Goal: Task Accomplishment & Management: Use online tool/utility

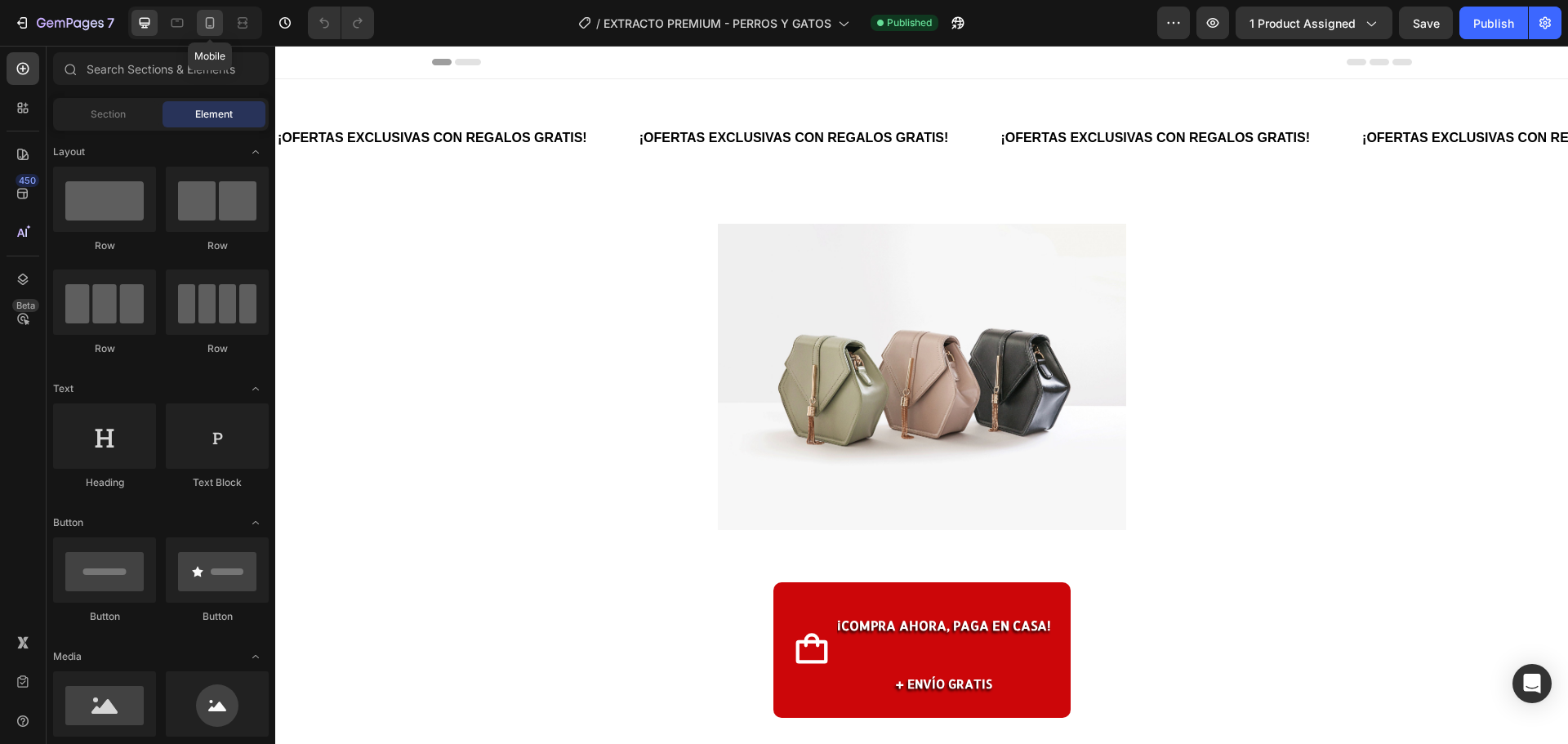
click at [205, 20] on icon at bounding box center [210, 23] width 17 height 17
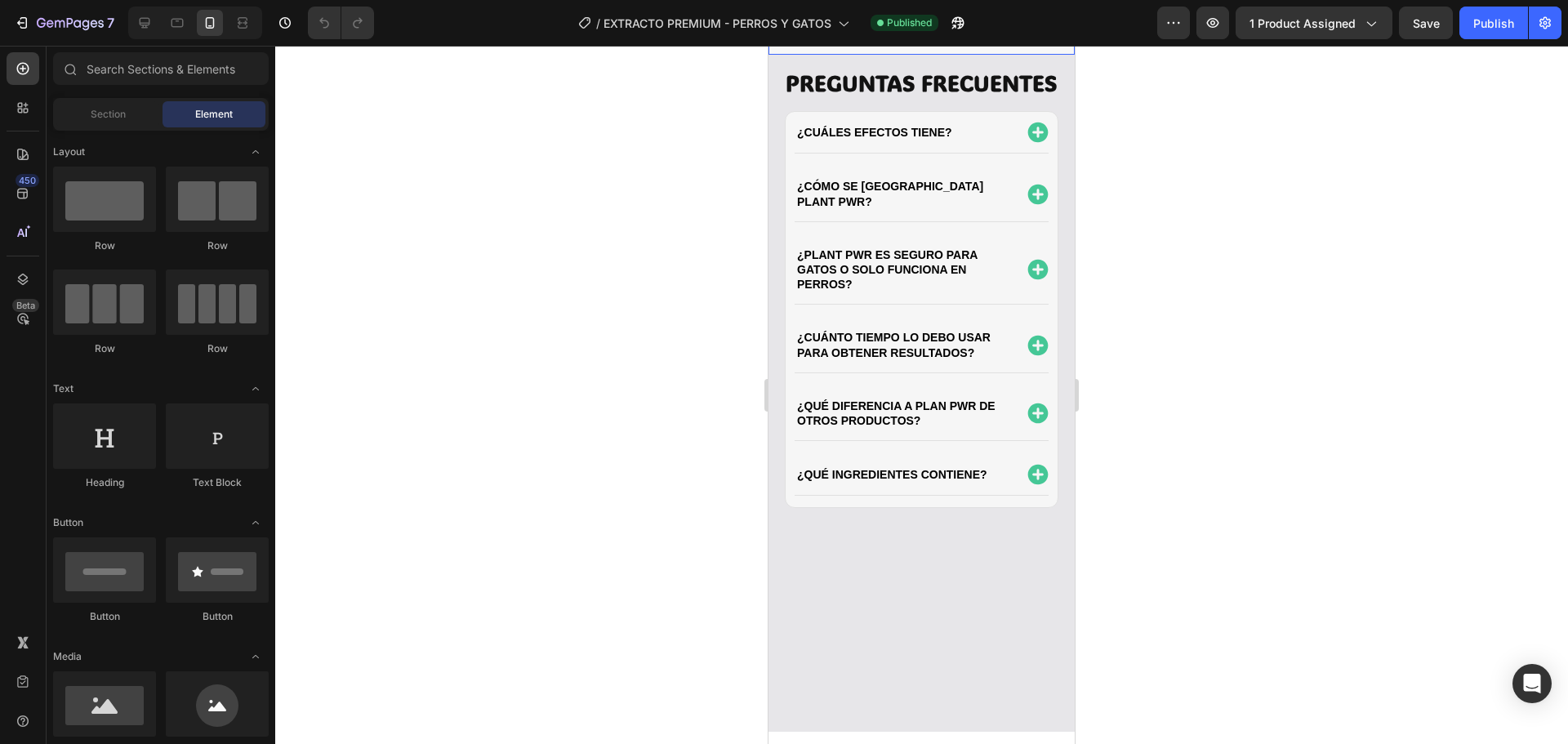
scroll to position [1877, 0]
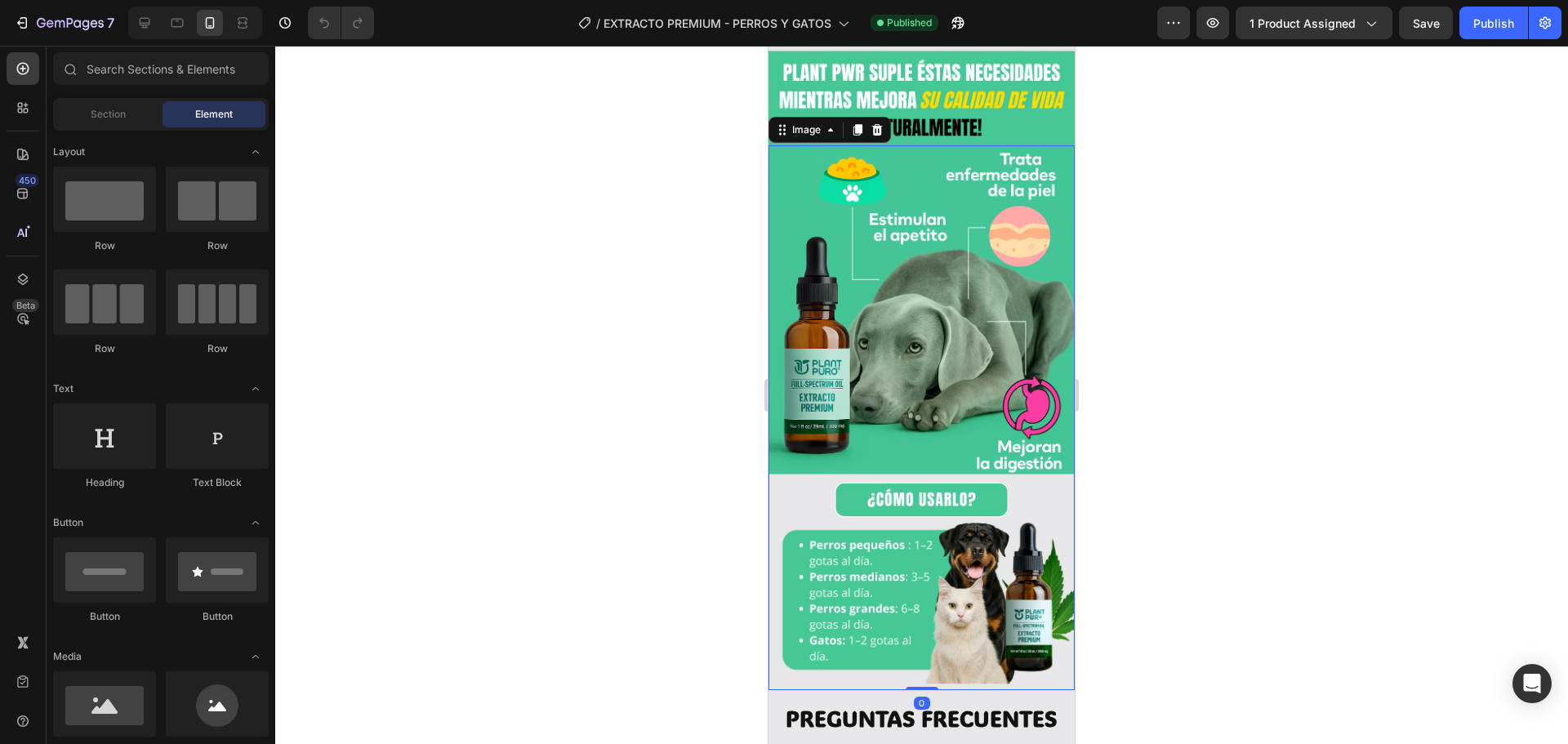
click at [921, 375] on img at bounding box center [921, 417] width 307 height 545
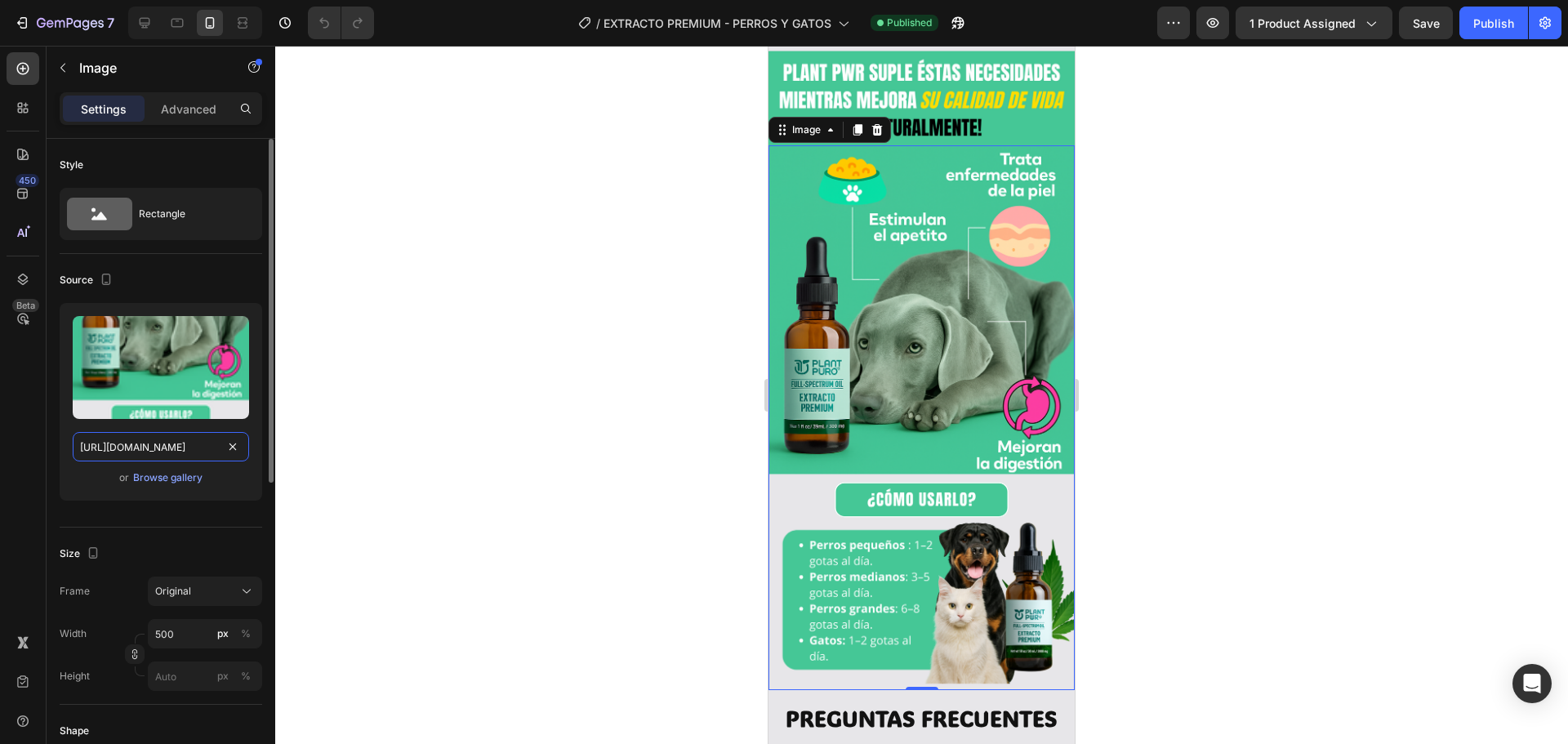
click at [175, 445] on input "https://cdn.shopify.com/s/files/1/0625/4460/9487/files/gempages_551387169772536…" at bounding box center [161, 446] width 176 height 30
paste input "avif?v=1756335558"
type input "https://cdn.shopify.com/s/files/1/0625/4460/9487/files/gempages_551387169772536…"
click at [378, 384] on div at bounding box center [920, 394] width 1292 height 698
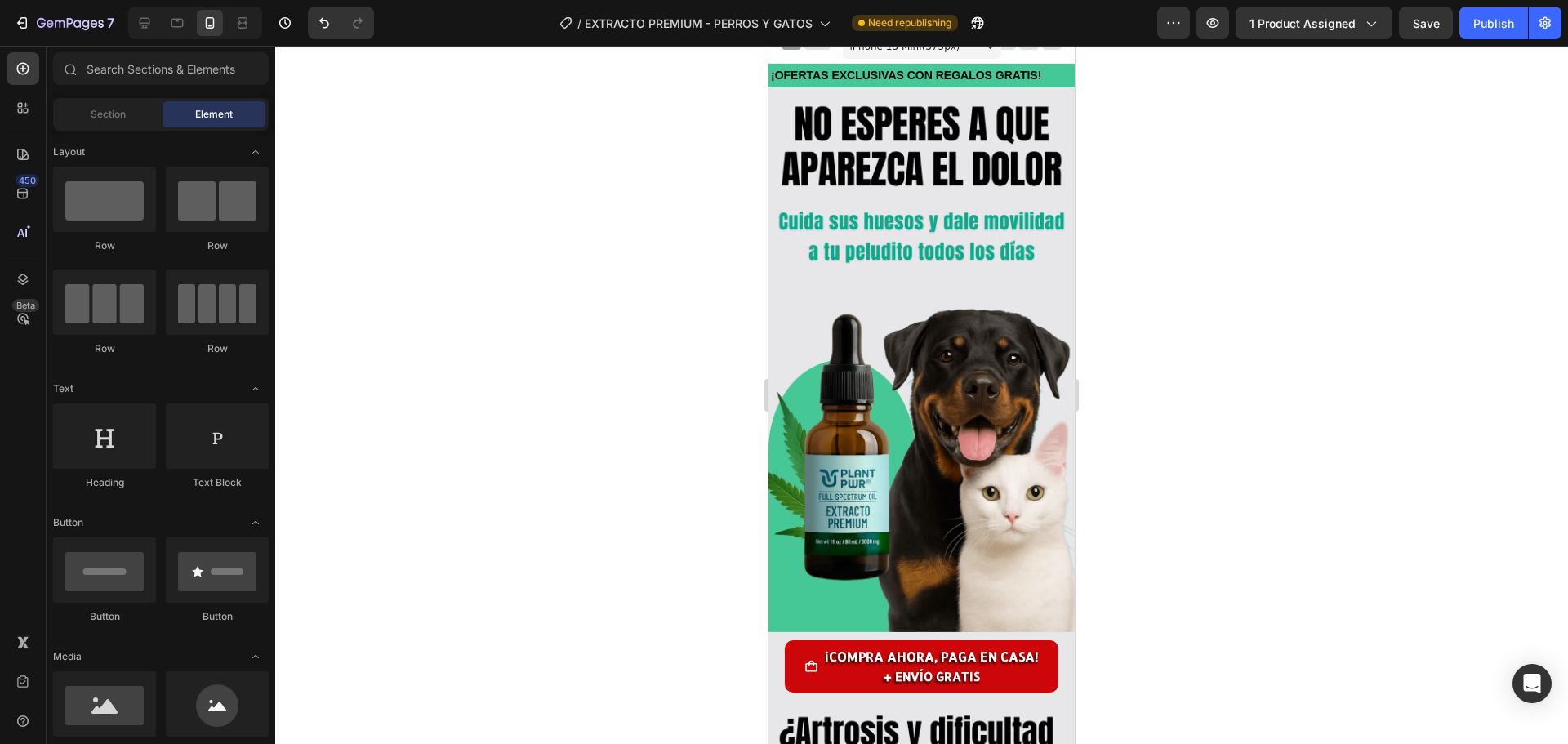
scroll to position [0, 0]
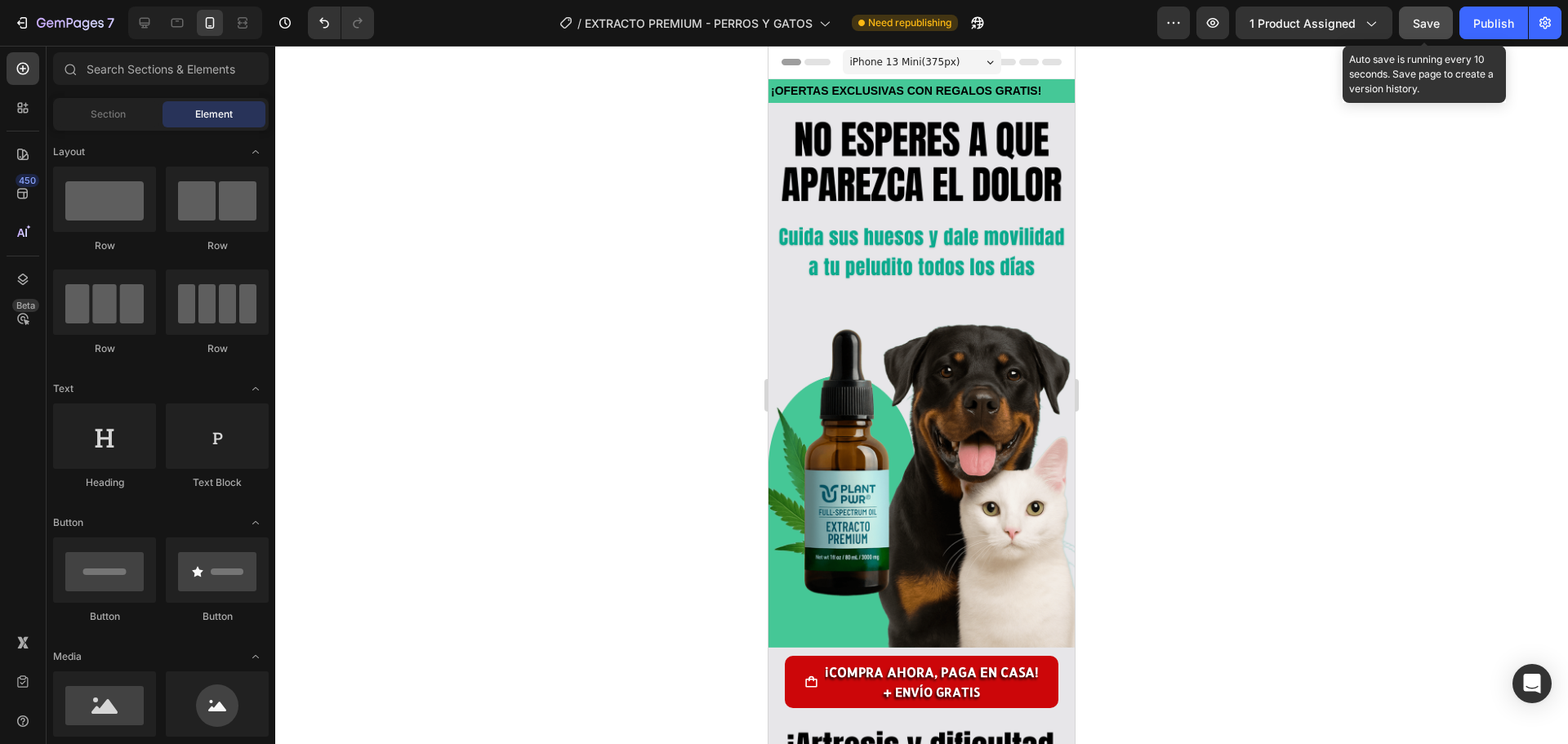
click at [1428, 26] on span "Save" at bounding box center [1425, 24] width 27 height 14
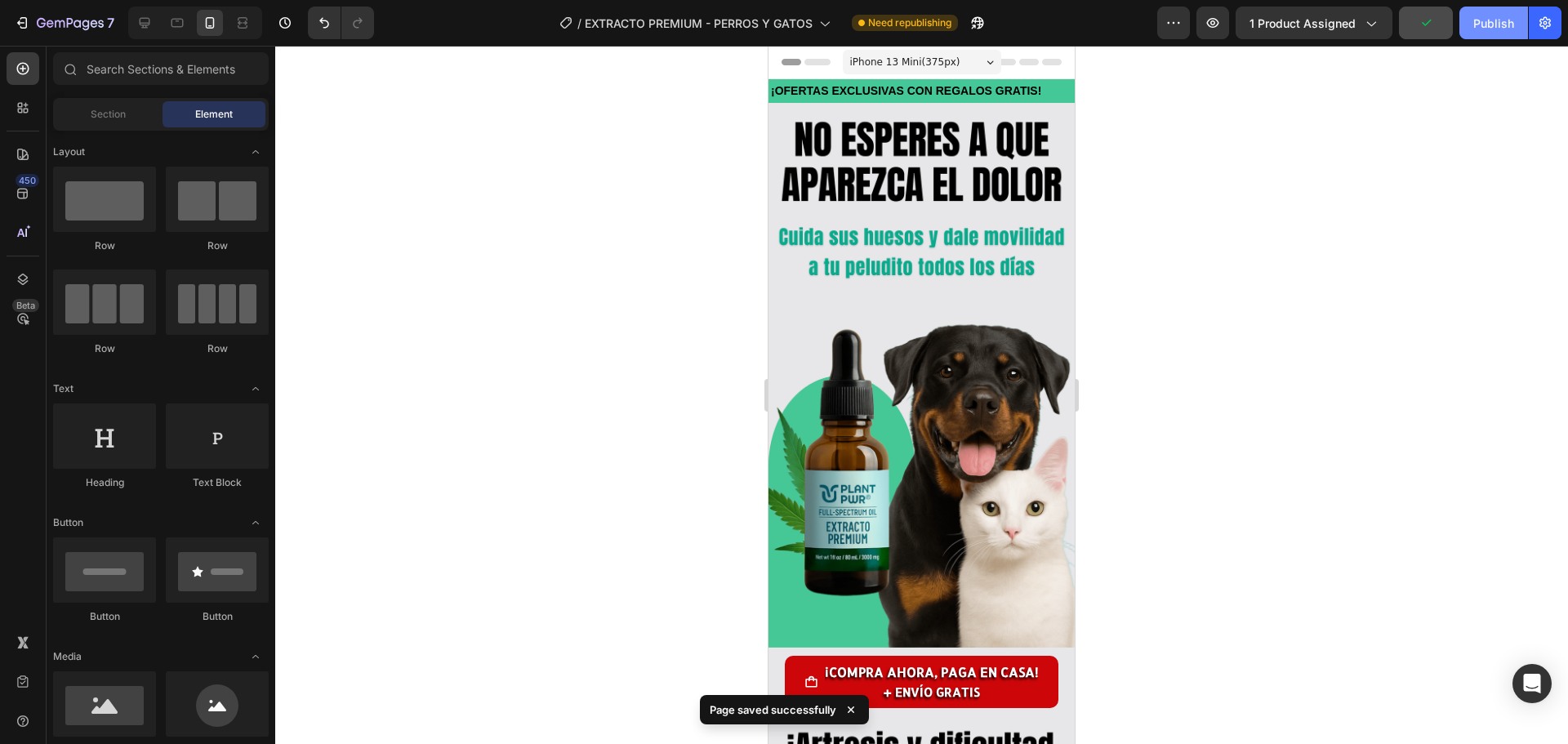
click at [1472, 28] on div "Publish" at bounding box center [1492, 23] width 40 height 17
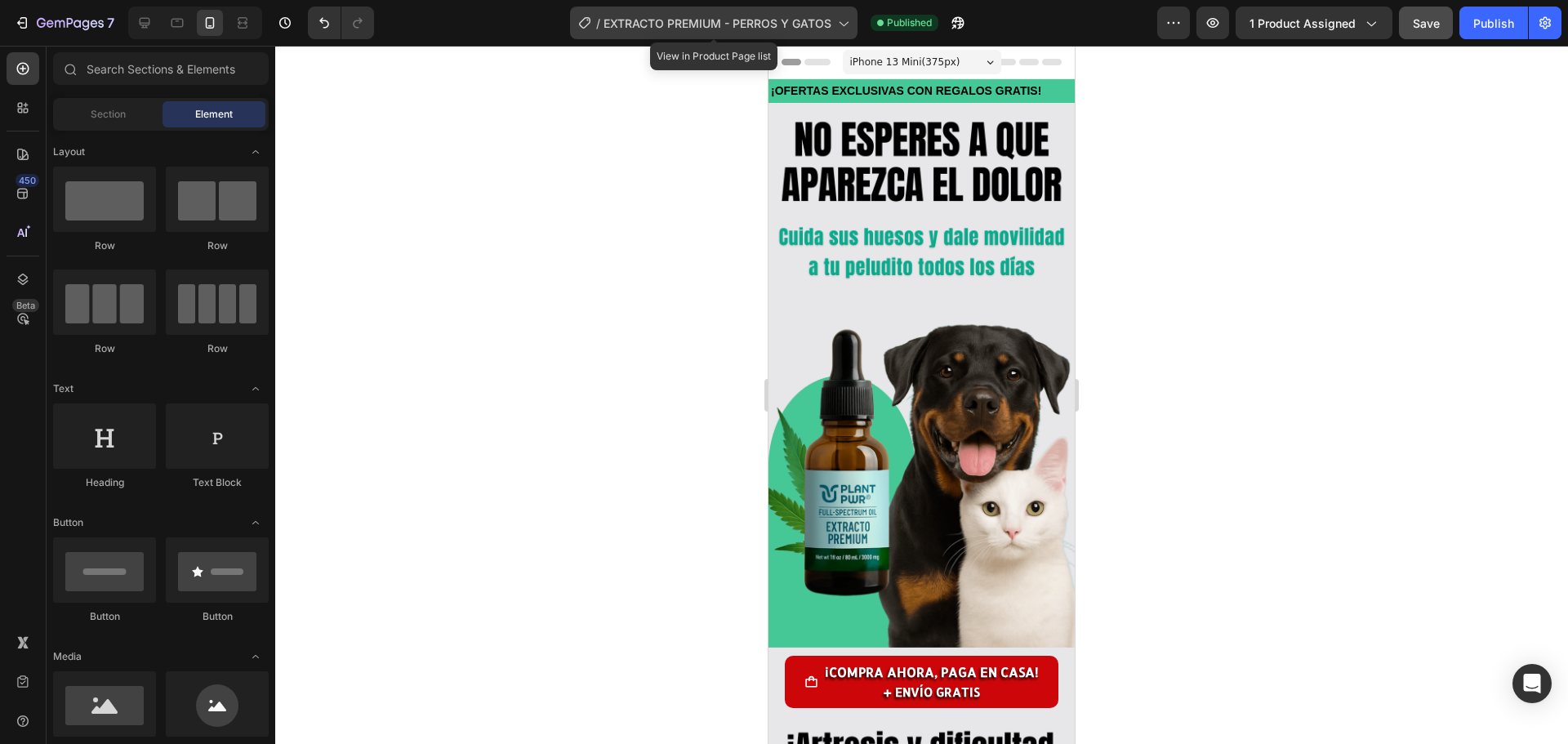
click at [731, 26] on span "EXTRACTO PREMIUM - PERROS Y GATOS" at bounding box center [716, 23] width 228 height 17
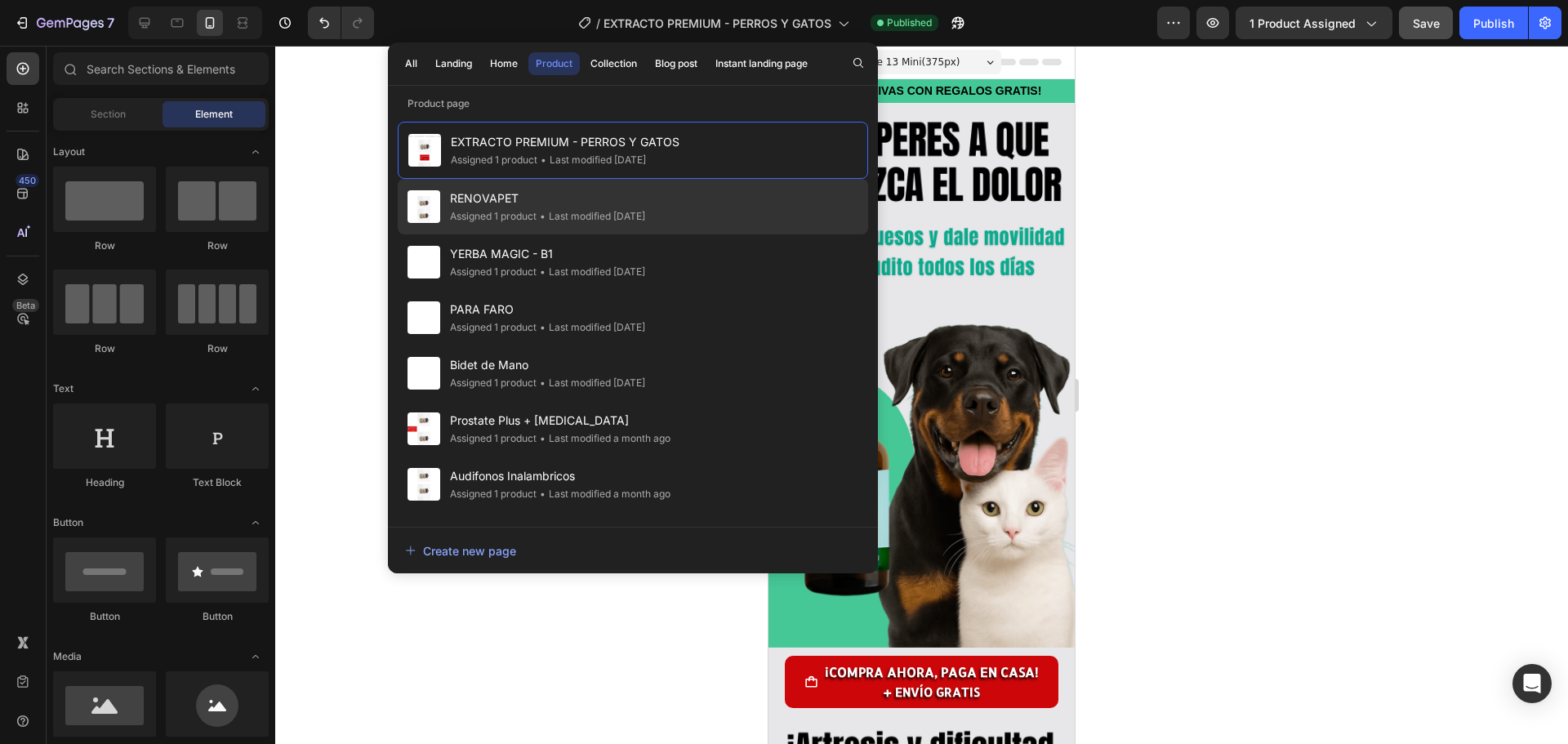
click at [562, 195] on span "RENOVAPET" at bounding box center [547, 198] width 195 height 20
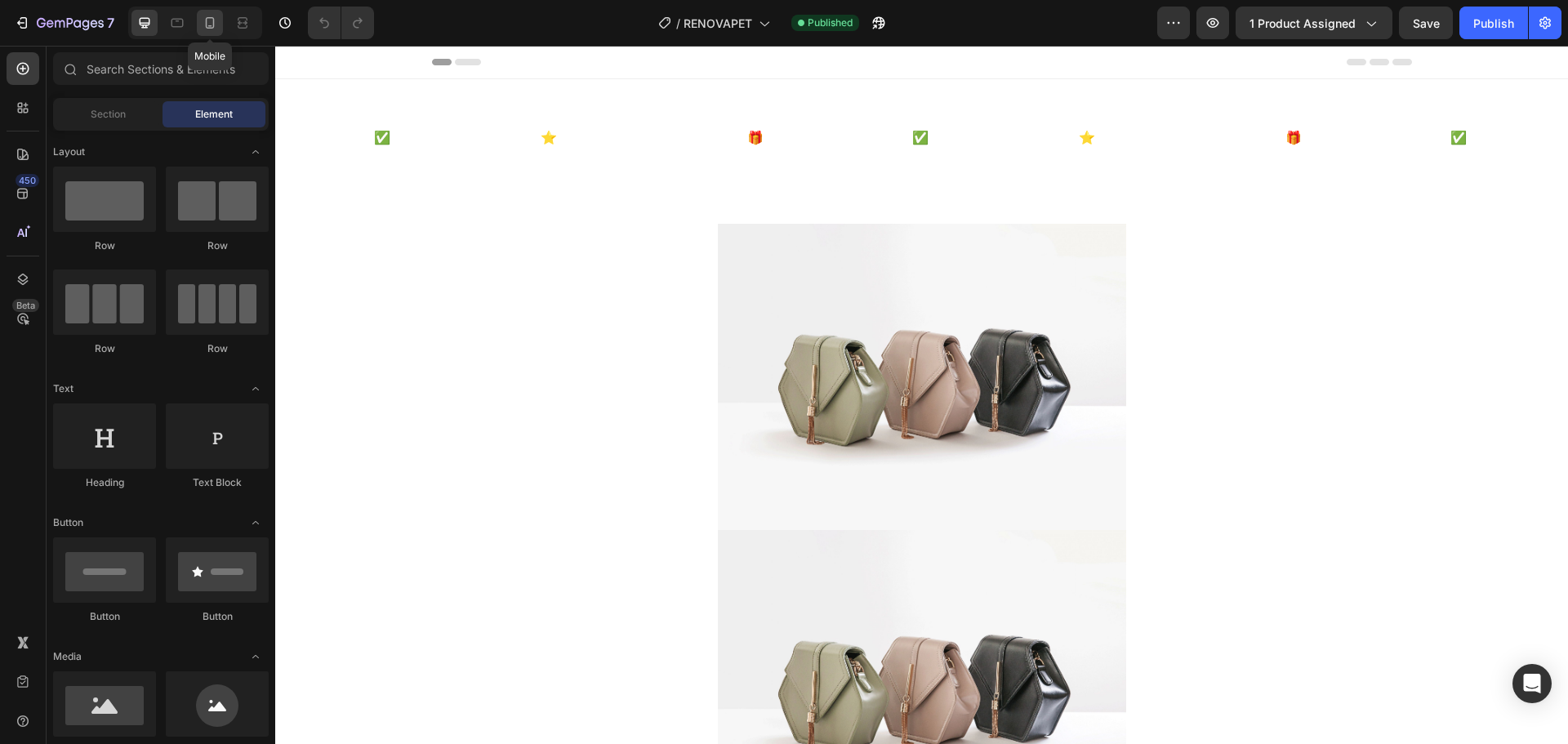
click at [207, 22] on icon at bounding box center [210, 23] width 17 height 17
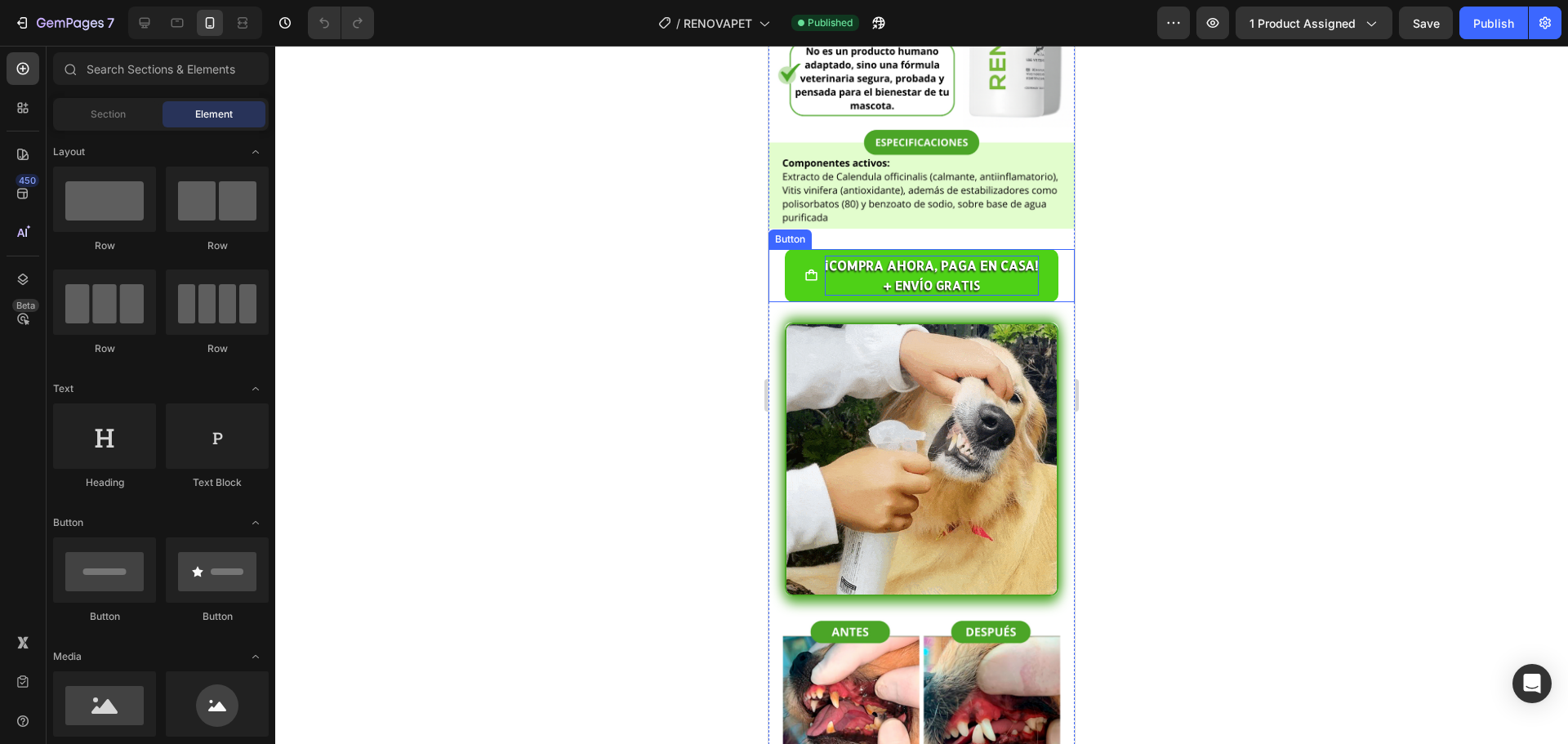
scroll to position [2041, 0]
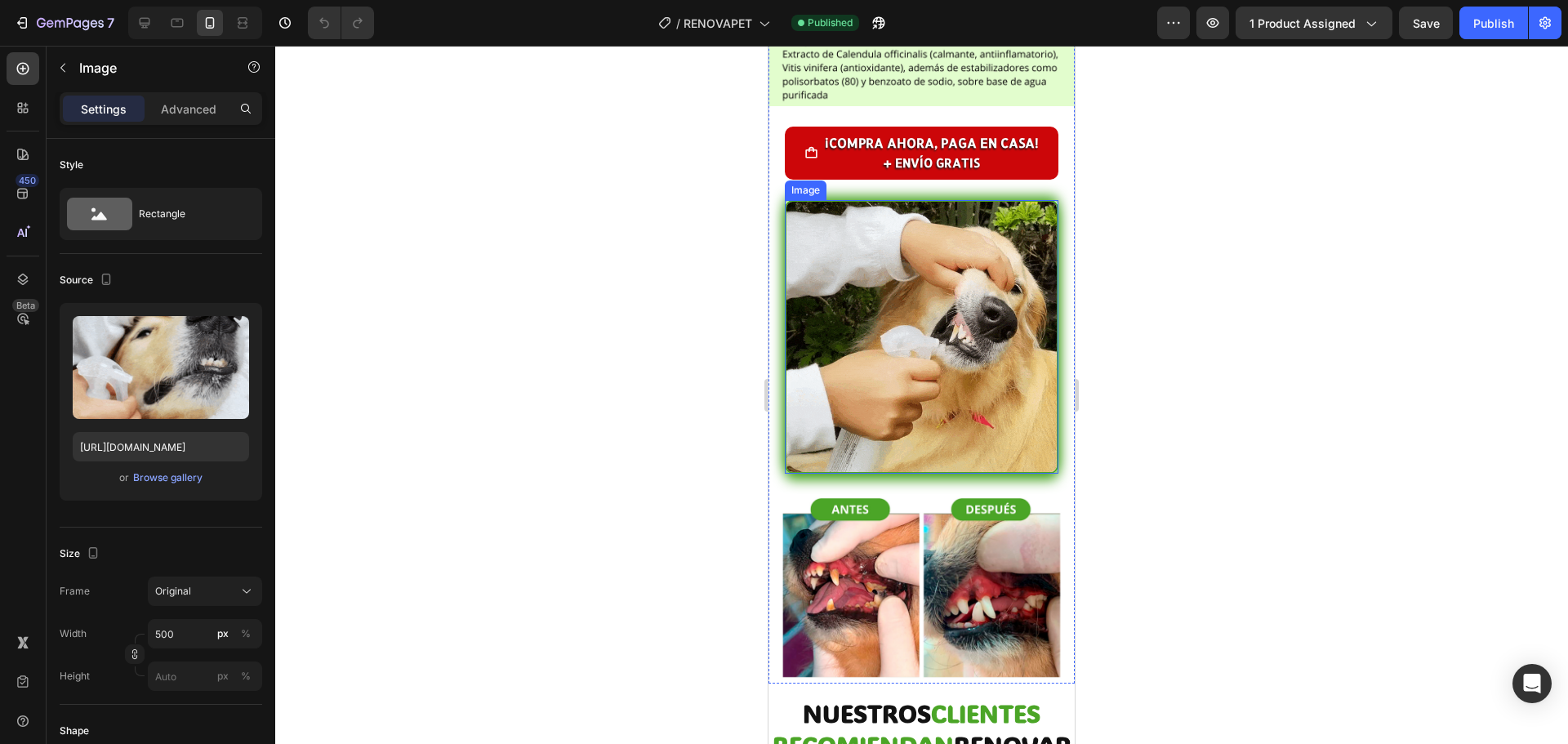
click at [914, 357] on img at bounding box center [921, 337] width 274 height 274
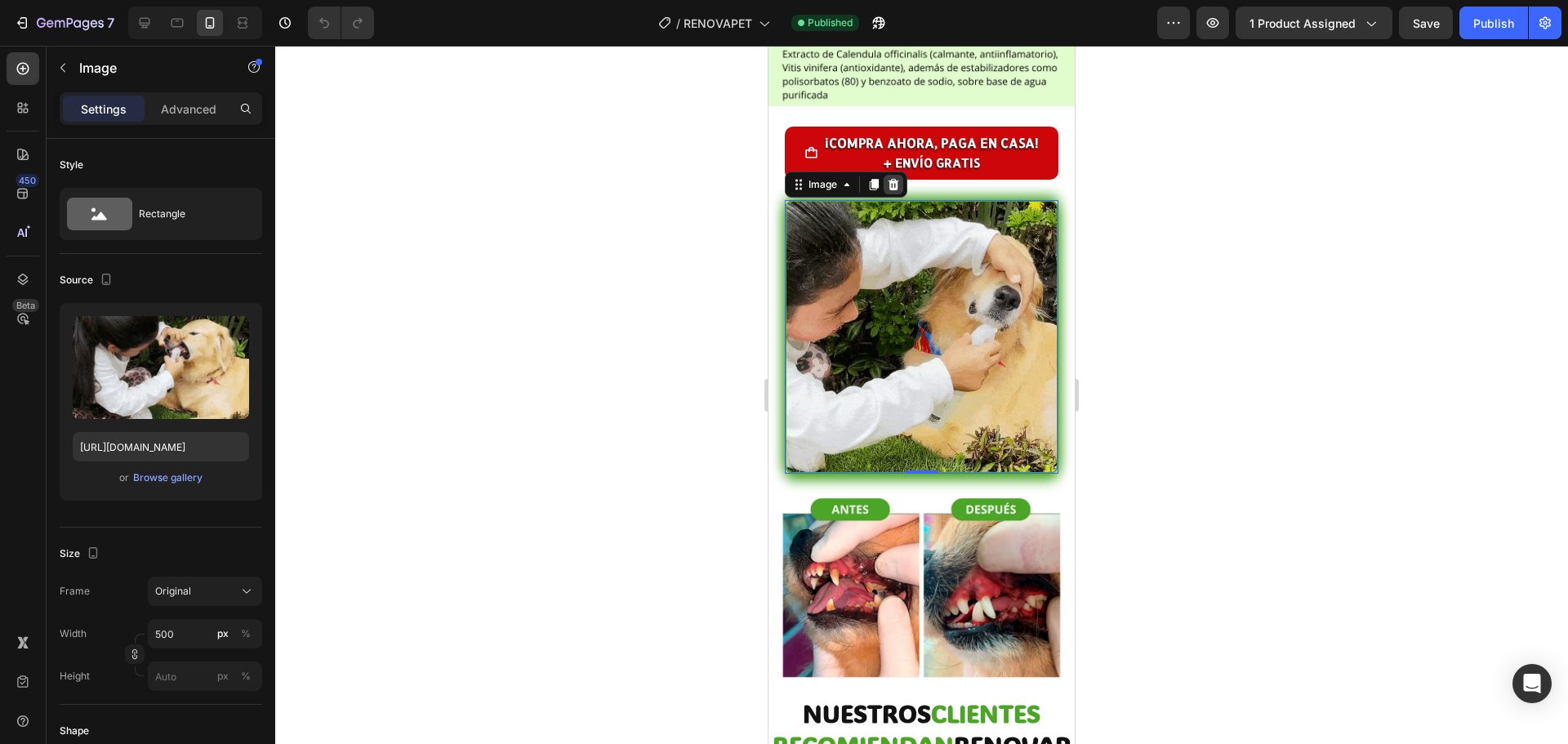
click at [895, 178] on icon at bounding box center [893, 184] width 13 height 13
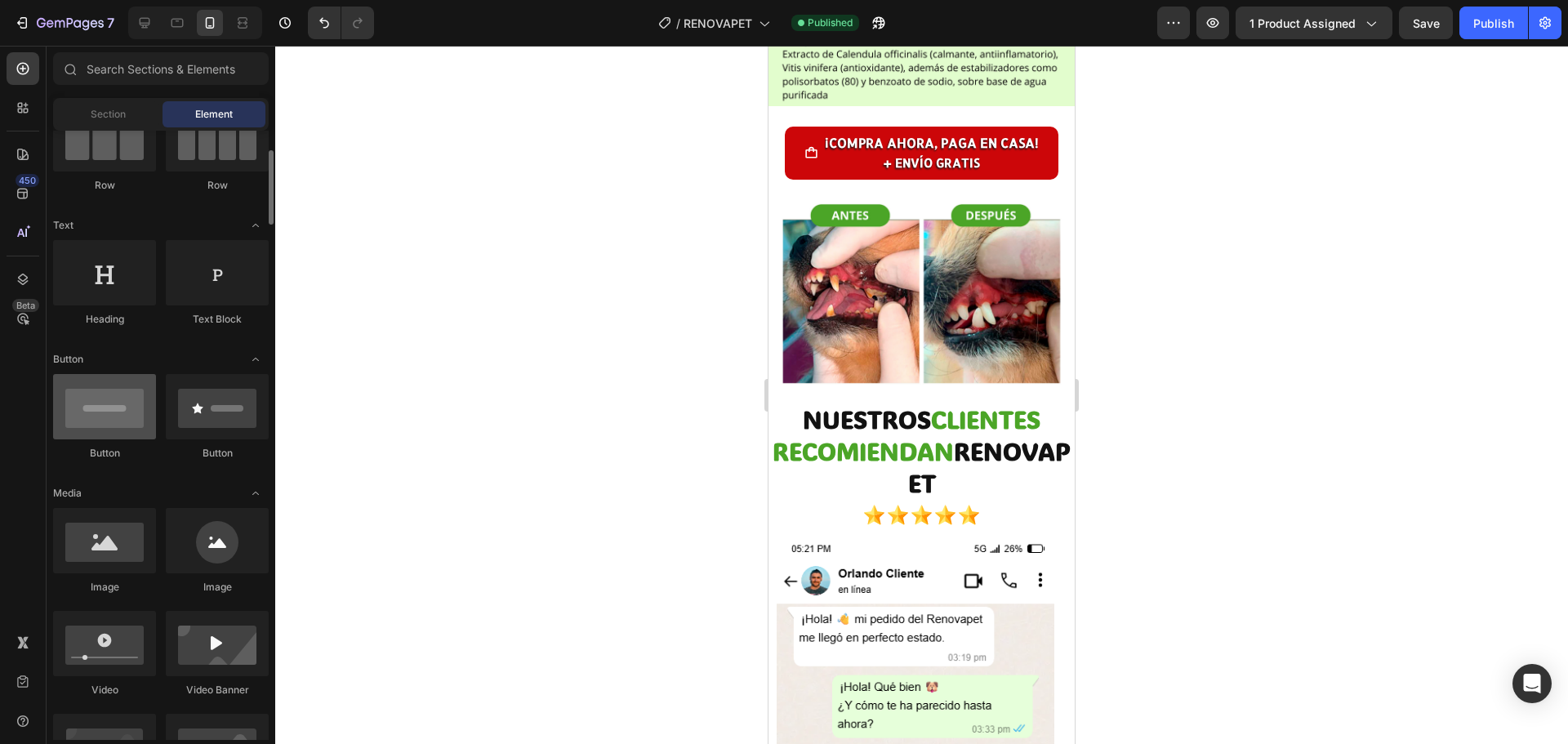
scroll to position [326, 0]
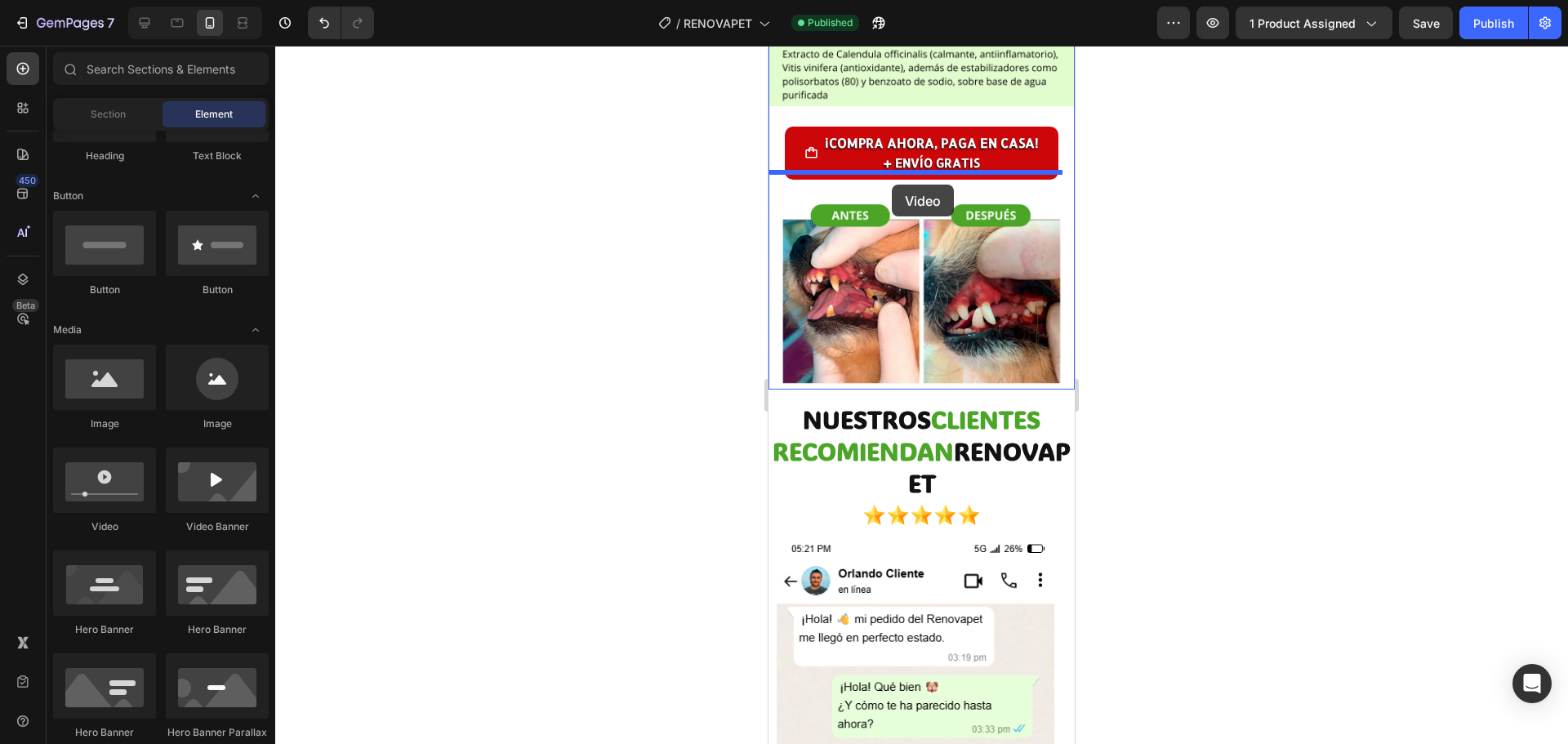
drag, startPoint x: 879, startPoint y: 530, endPoint x: 892, endPoint y: 185, distance: 345.2
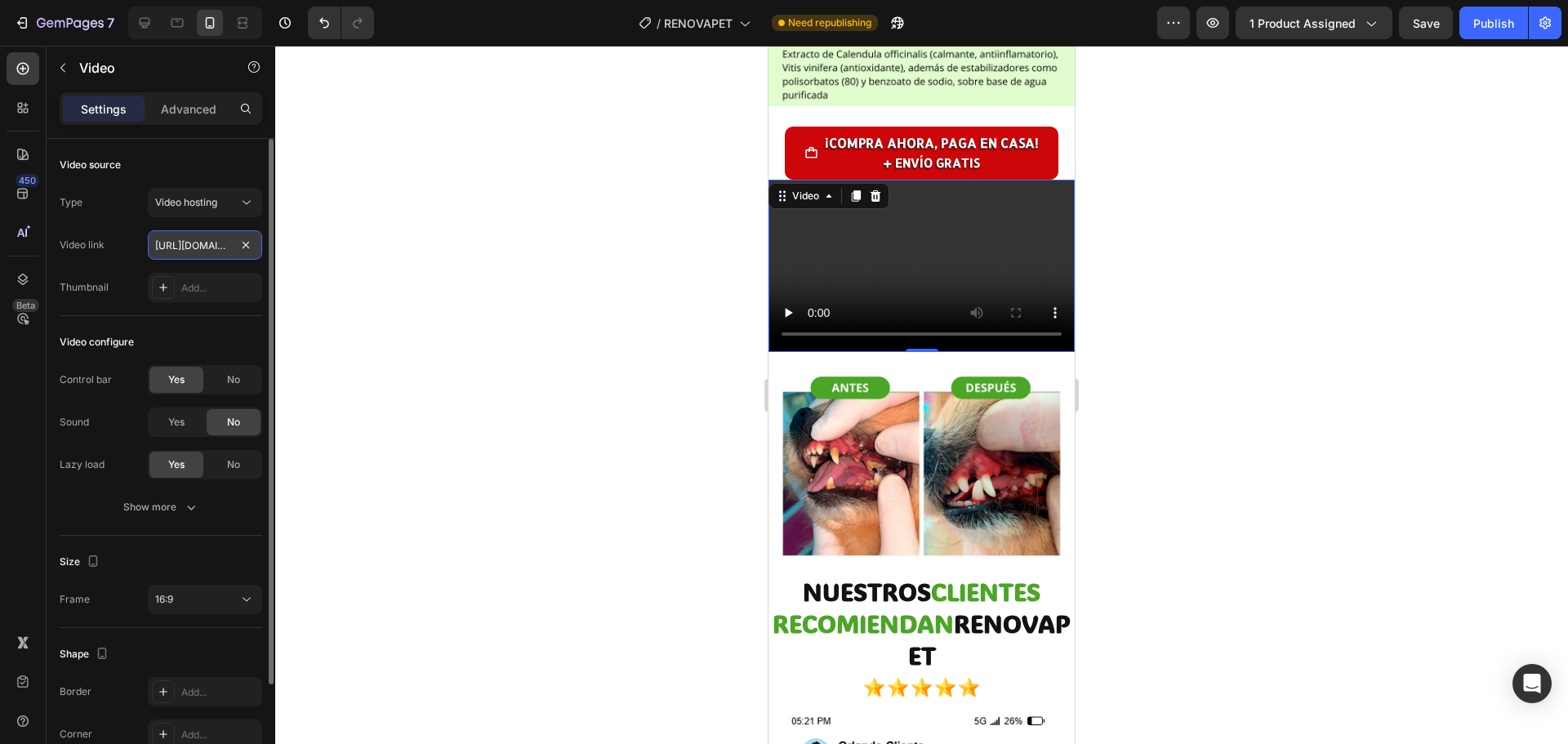
click at [195, 245] on input "[URL][DOMAIN_NAME]" at bounding box center [205, 245] width 114 height 30
paste input "cebc8512fe814deb9da050daa1960e70"
type input "[URL][DOMAIN_NAME]"
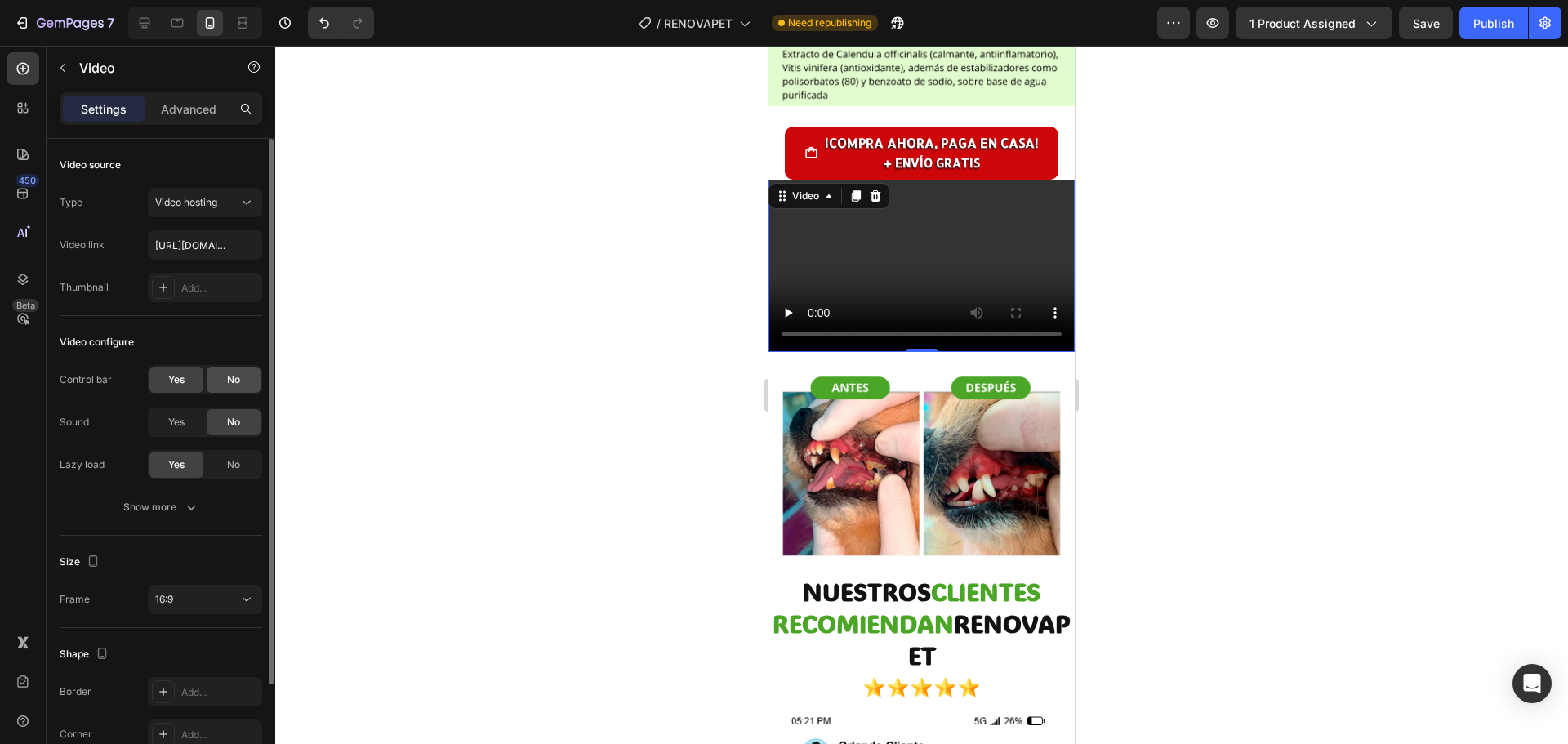
click at [231, 377] on span "No" at bounding box center [233, 379] width 13 height 15
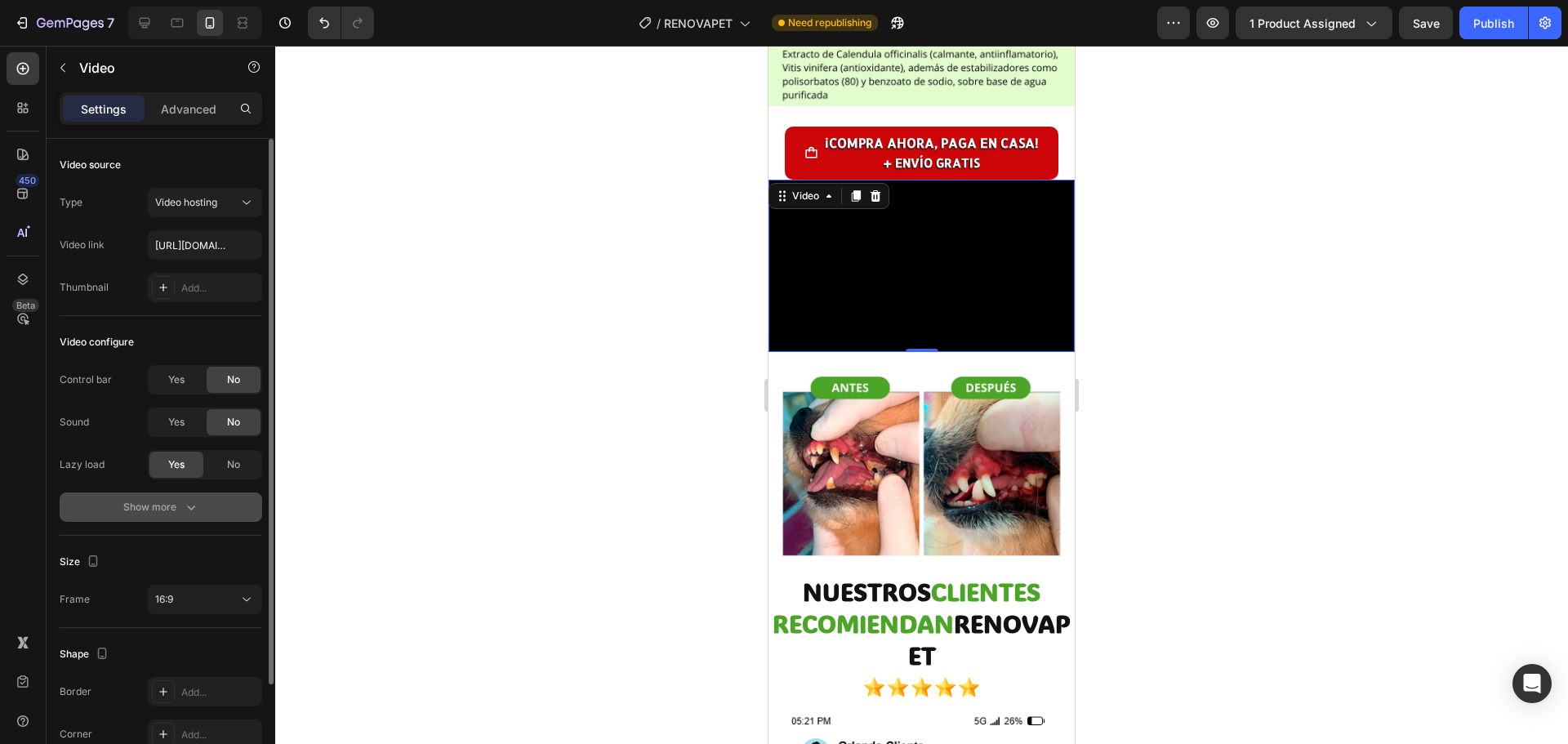
click at [194, 507] on icon "button" at bounding box center [191, 507] width 17 height 17
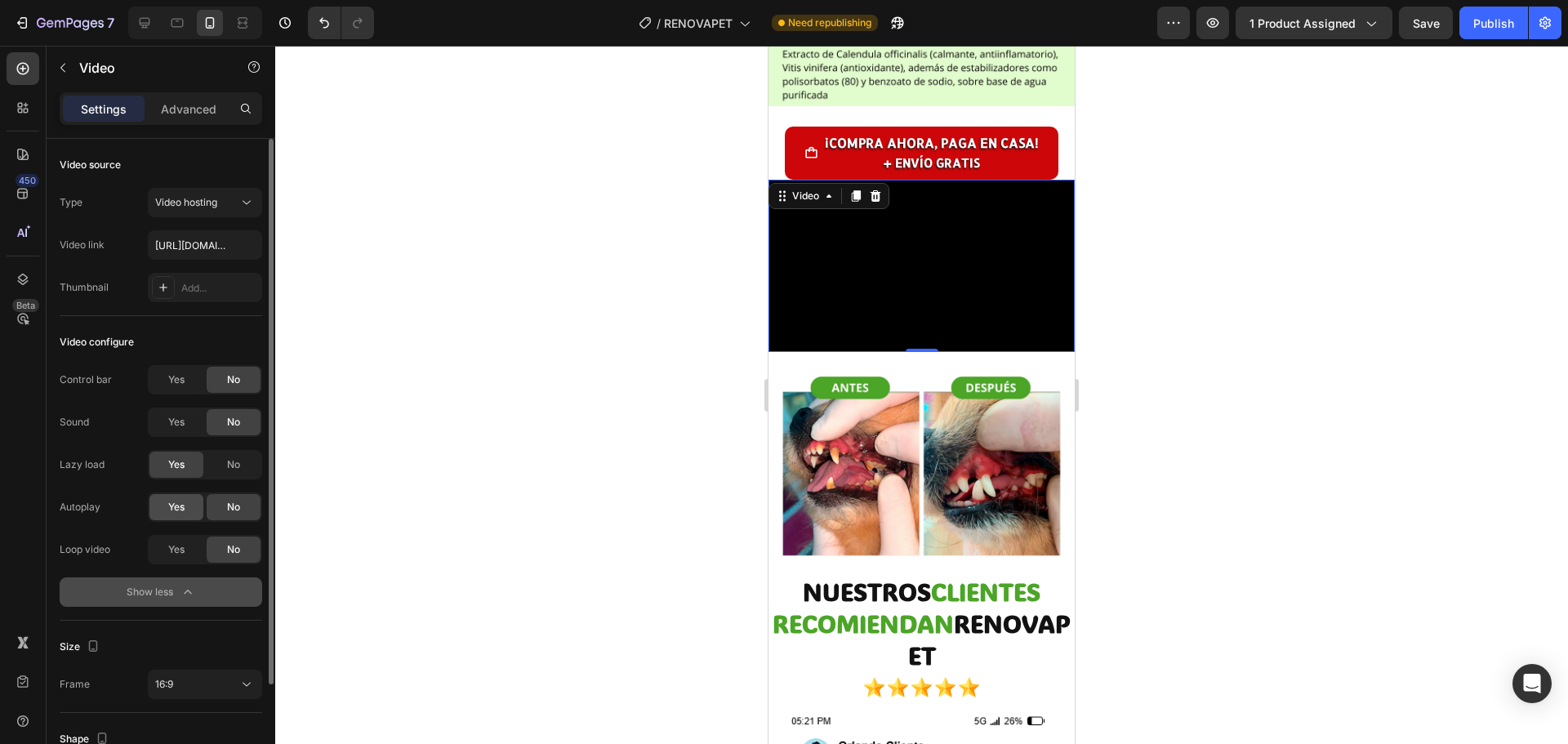
click at [183, 510] on span "Yes" at bounding box center [176, 507] width 17 height 15
click at [173, 550] on span "Yes" at bounding box center [176, 549] width 17 height 15
click at [193, 107] on p "Advanced" at bounding box center [188, 108] width 55 height 17
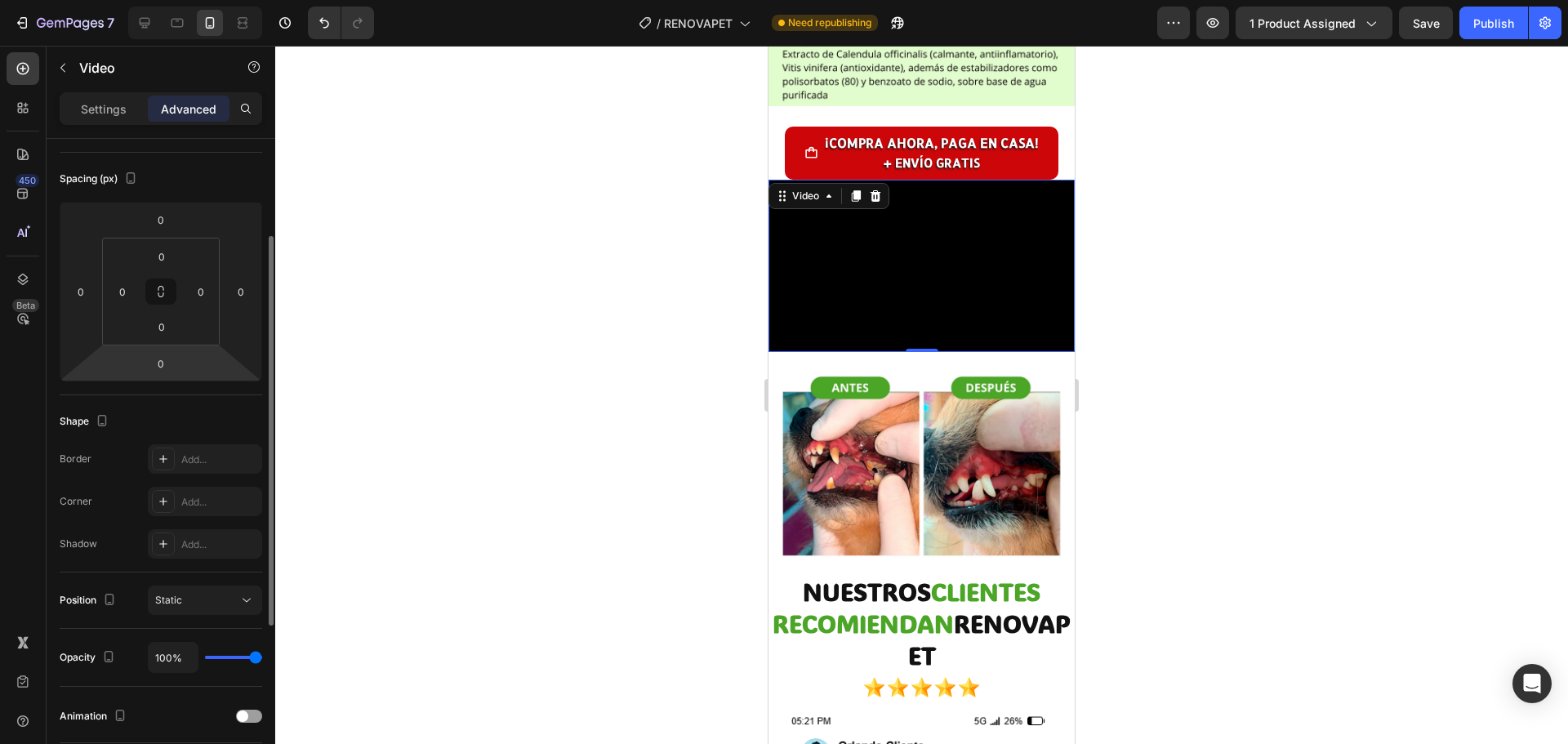
scroll to position [408, 0]
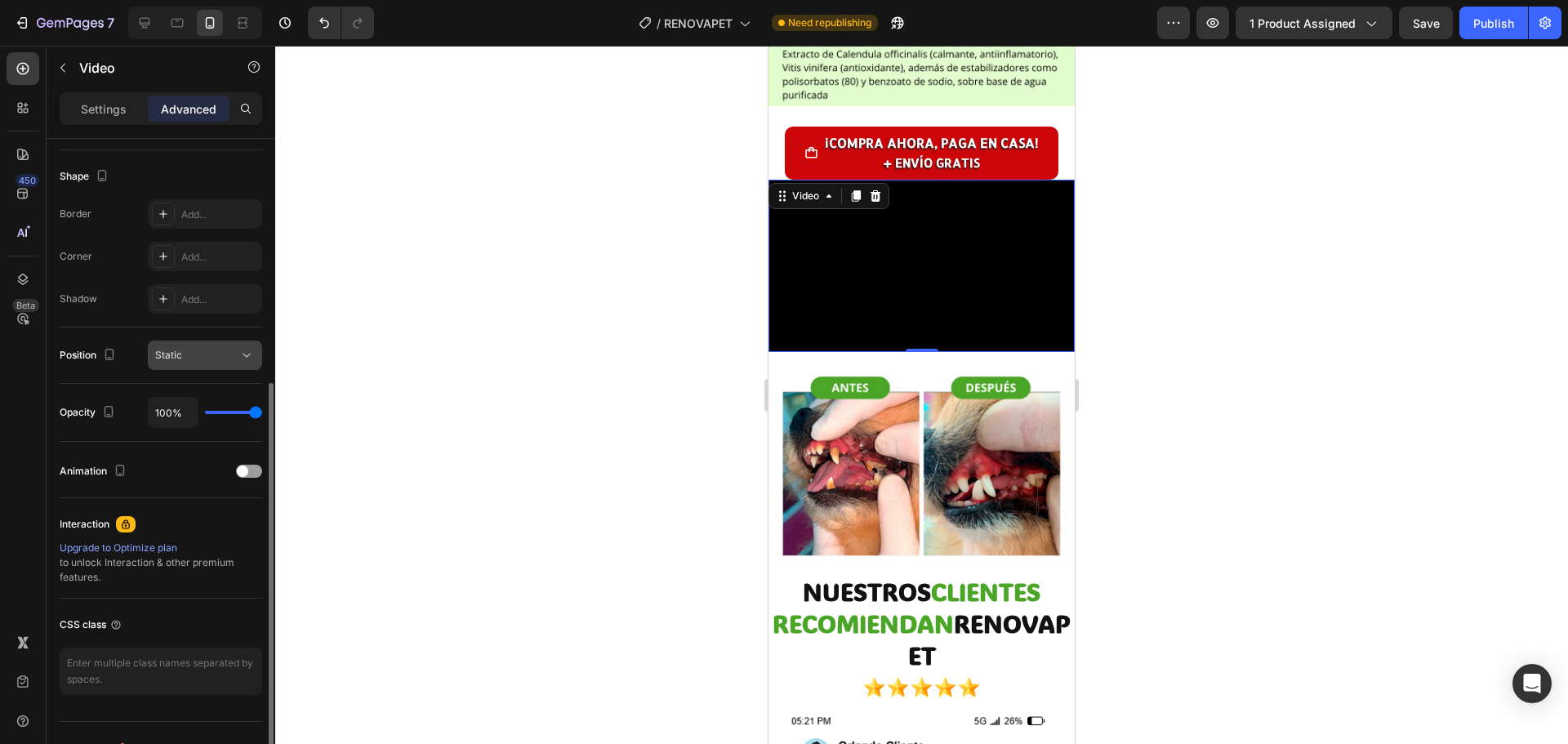
click at [223, 364] on button "Static" at bounding box center [205, 355] width 114 height 30
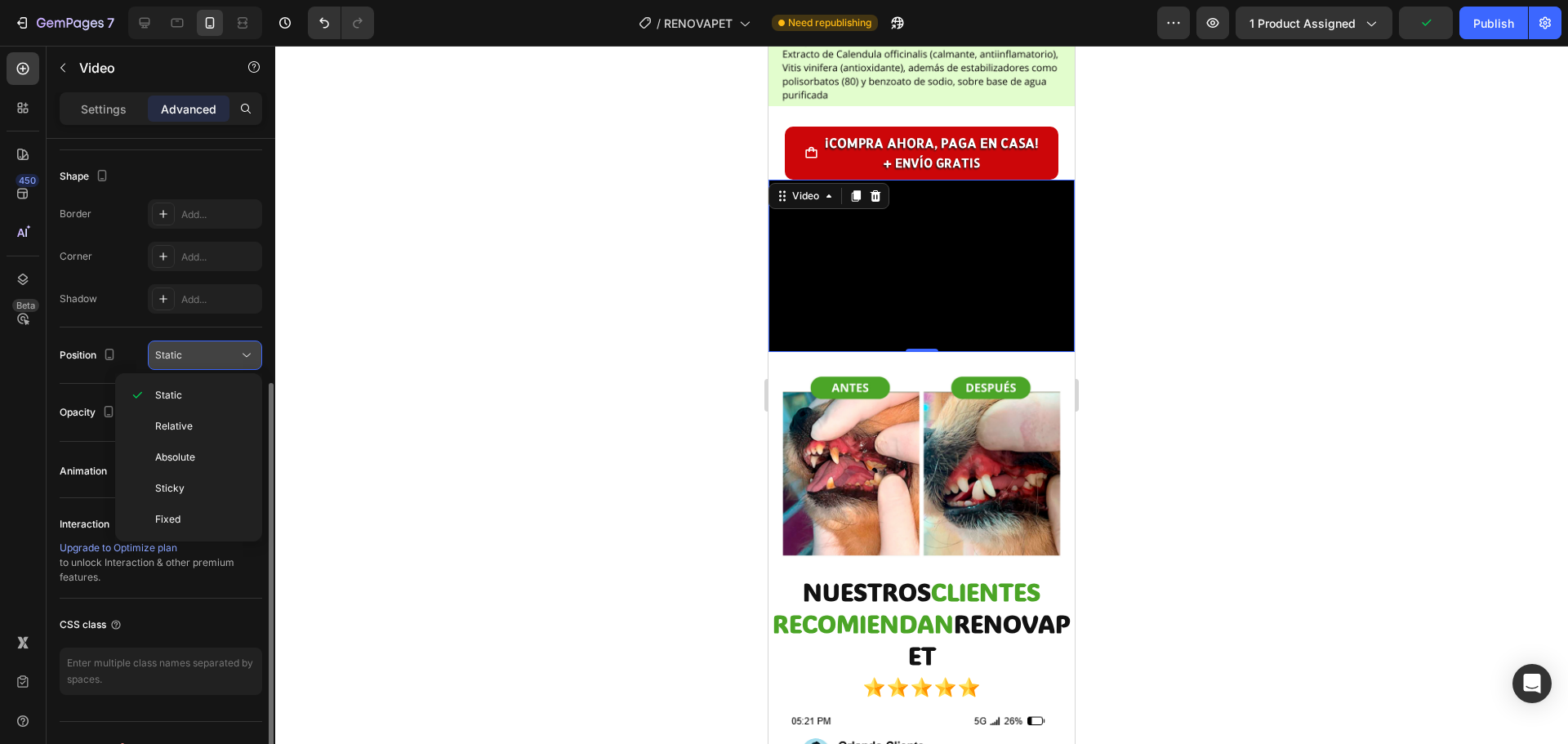
click at [226, 357] on div "Static" at bounding box center [196, 355] width 83 height 15
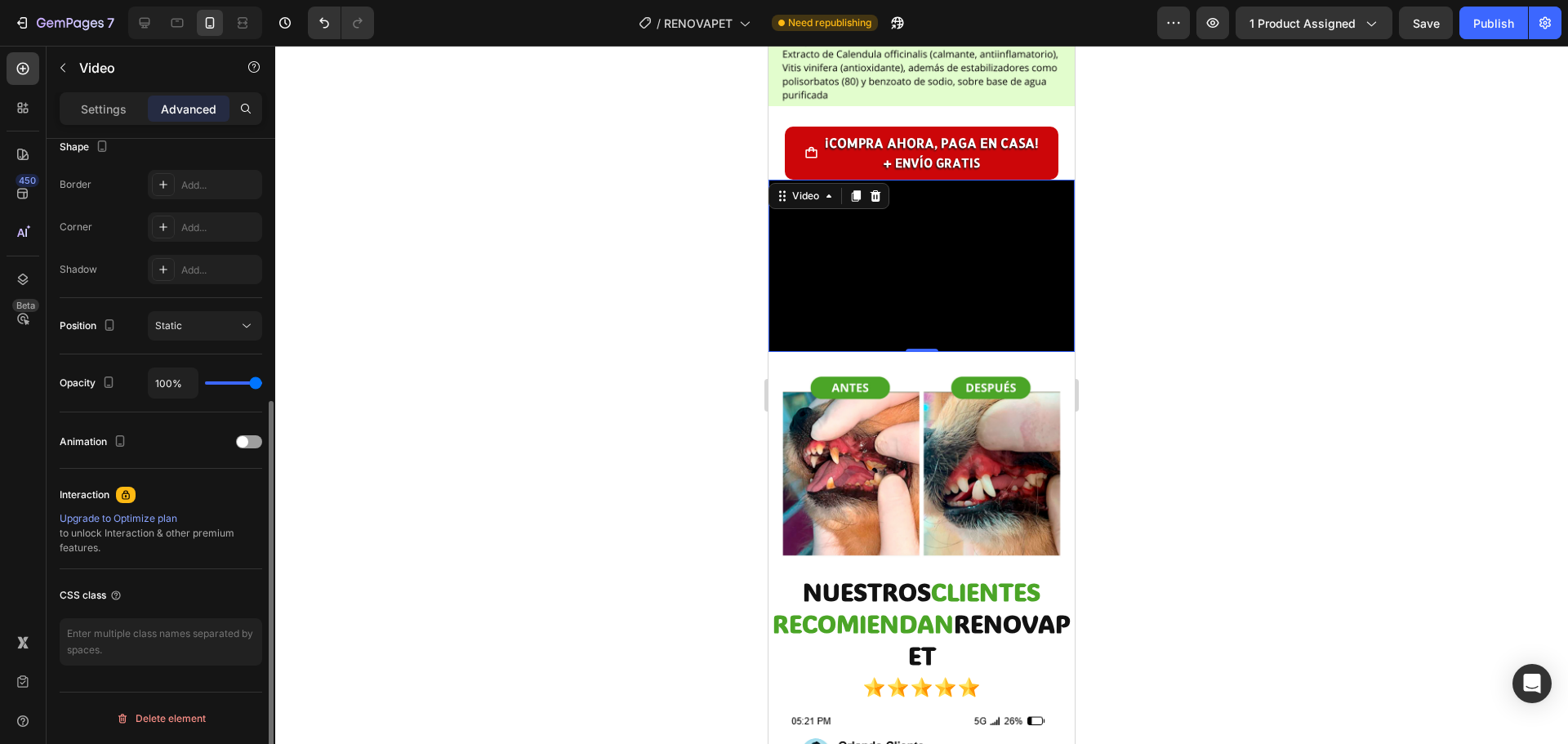
scroll to position [0, 0]
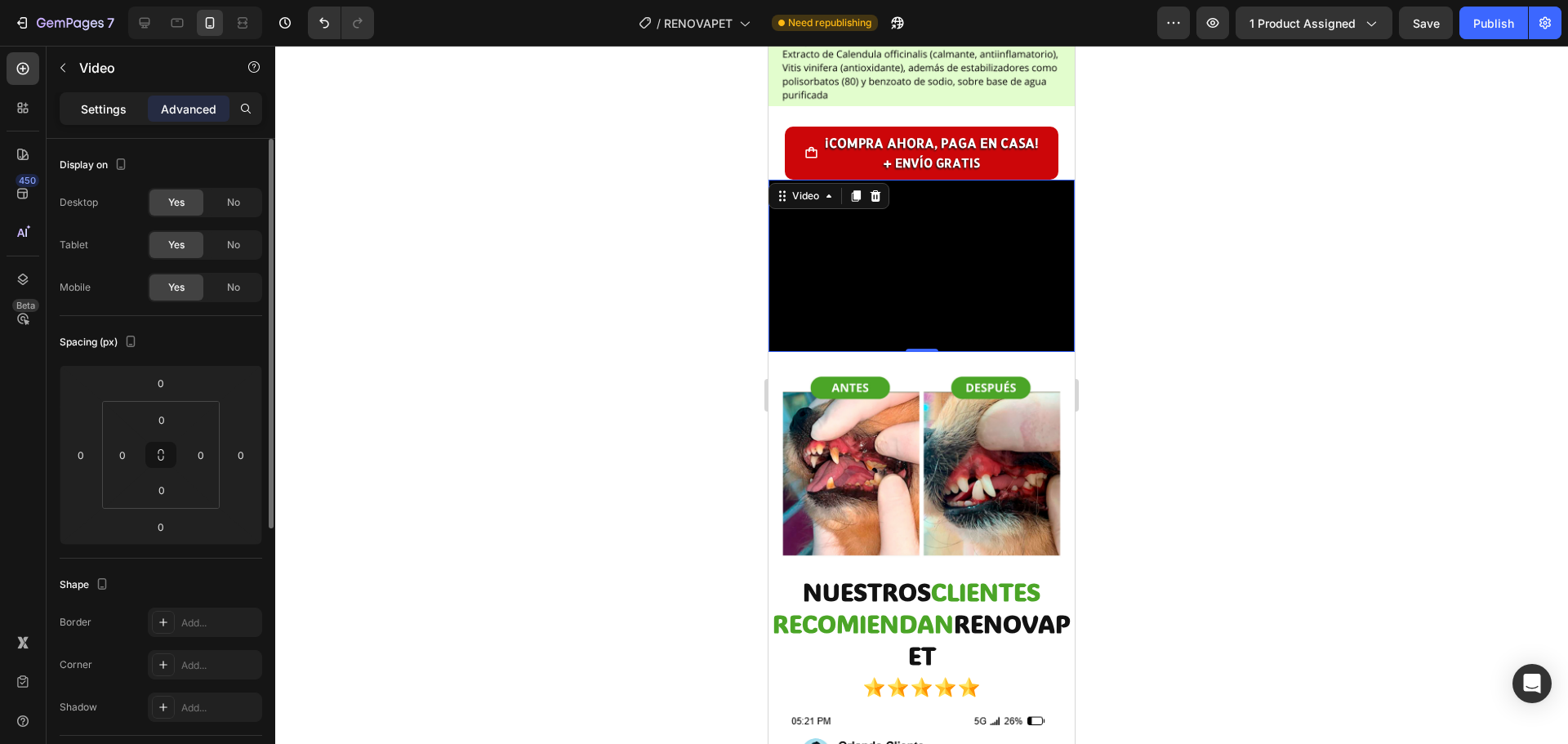
click at [125, 111] on p "Settings" at bounding box center [103, 108] width 45 height 17
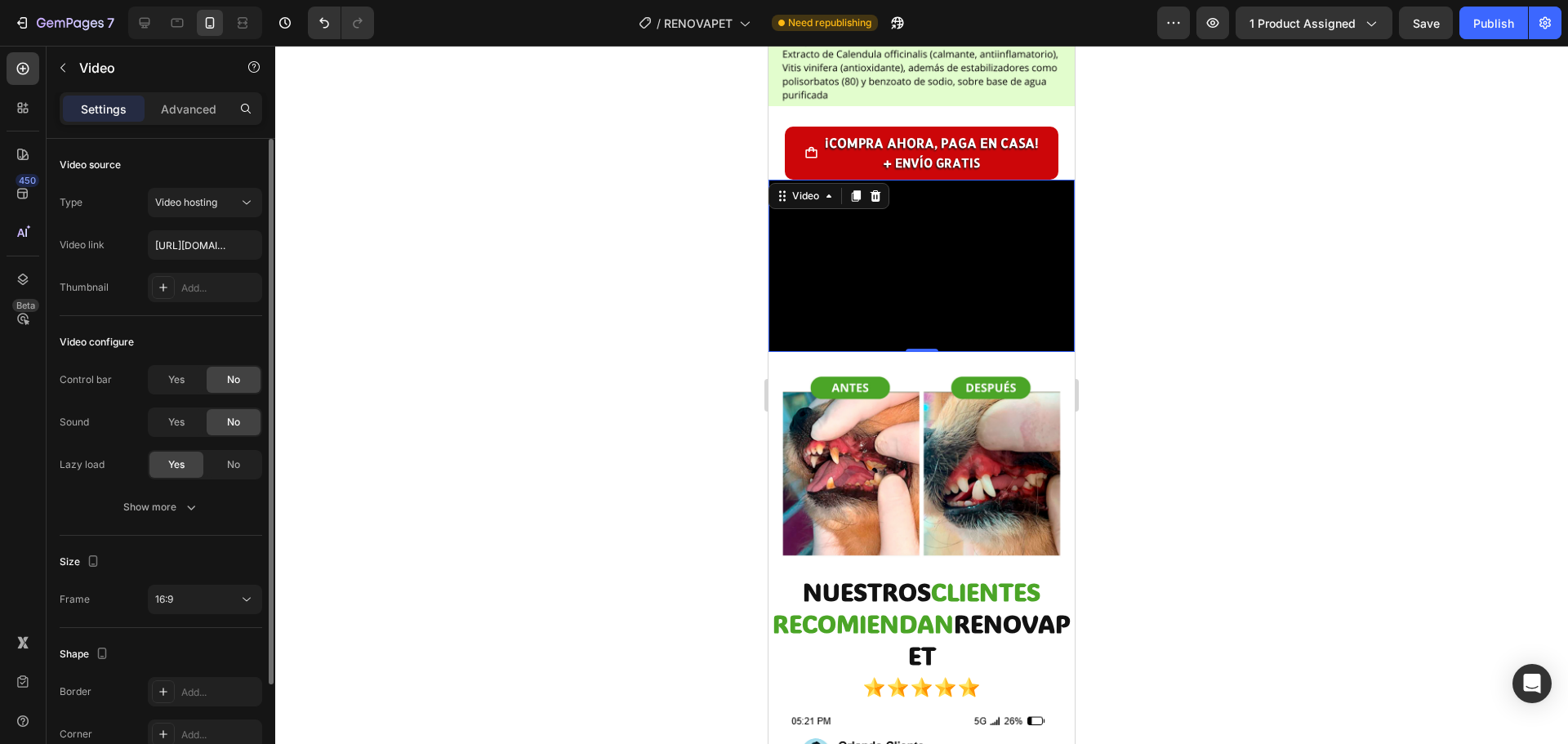
scroll to position [126, 0]
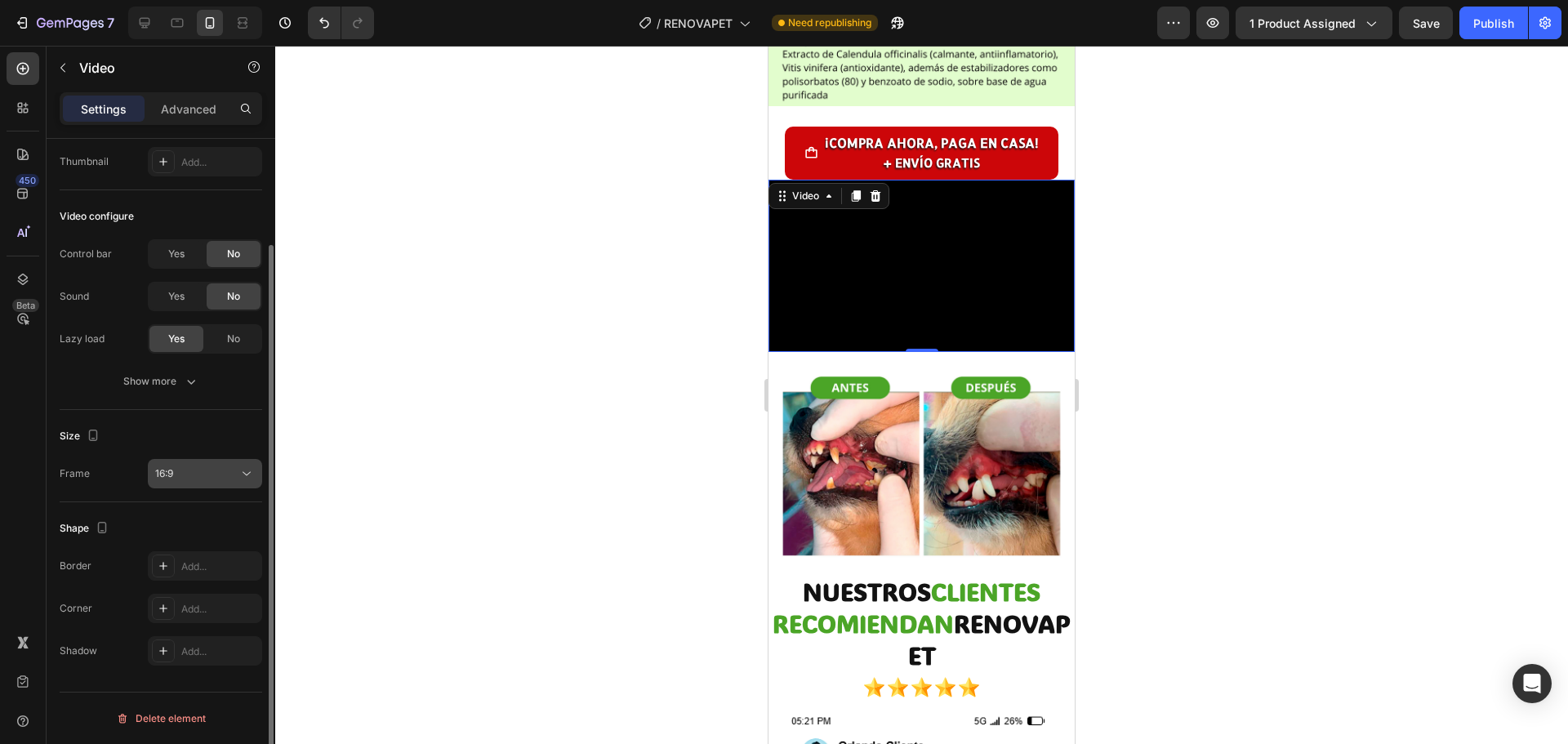
click at [204, 477] on div "16:9" at bounding box center [196, 473] width 83 height 15
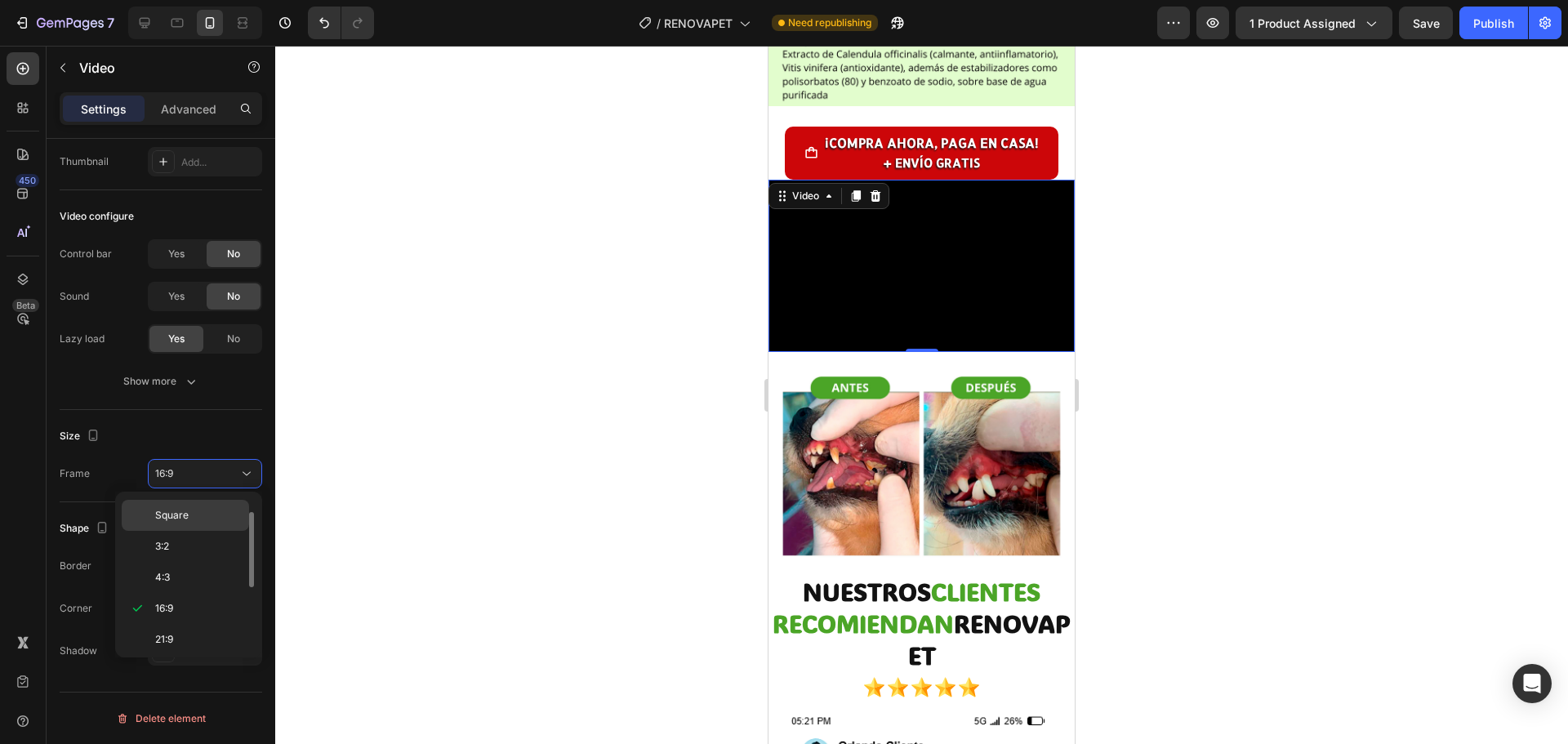
click at [207, 513] on p "Square" at bounding box center [198, 514] width 87 height 15
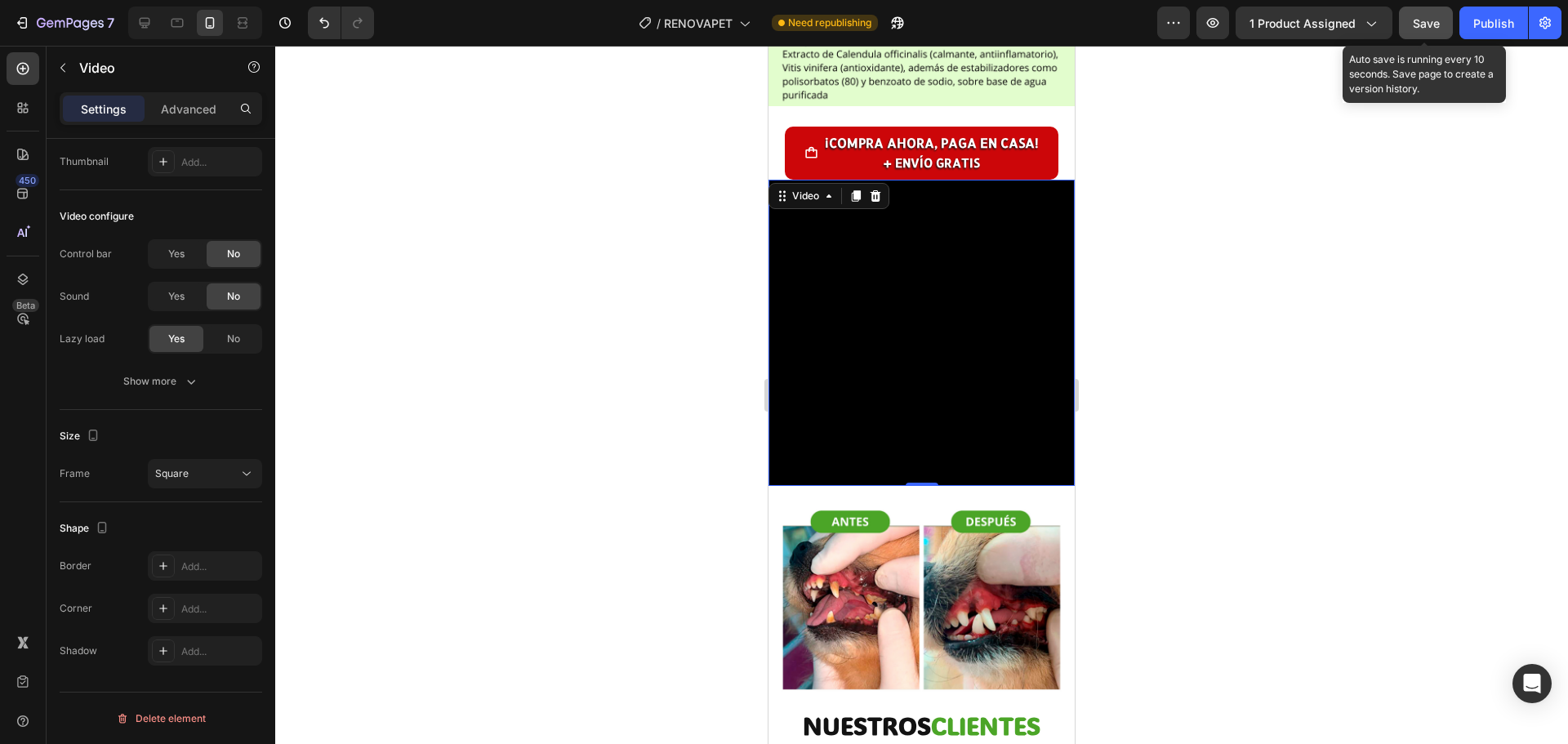
click at [1443, 26] on button "Save" at bounding box center [1425, 23] width 54 height 33
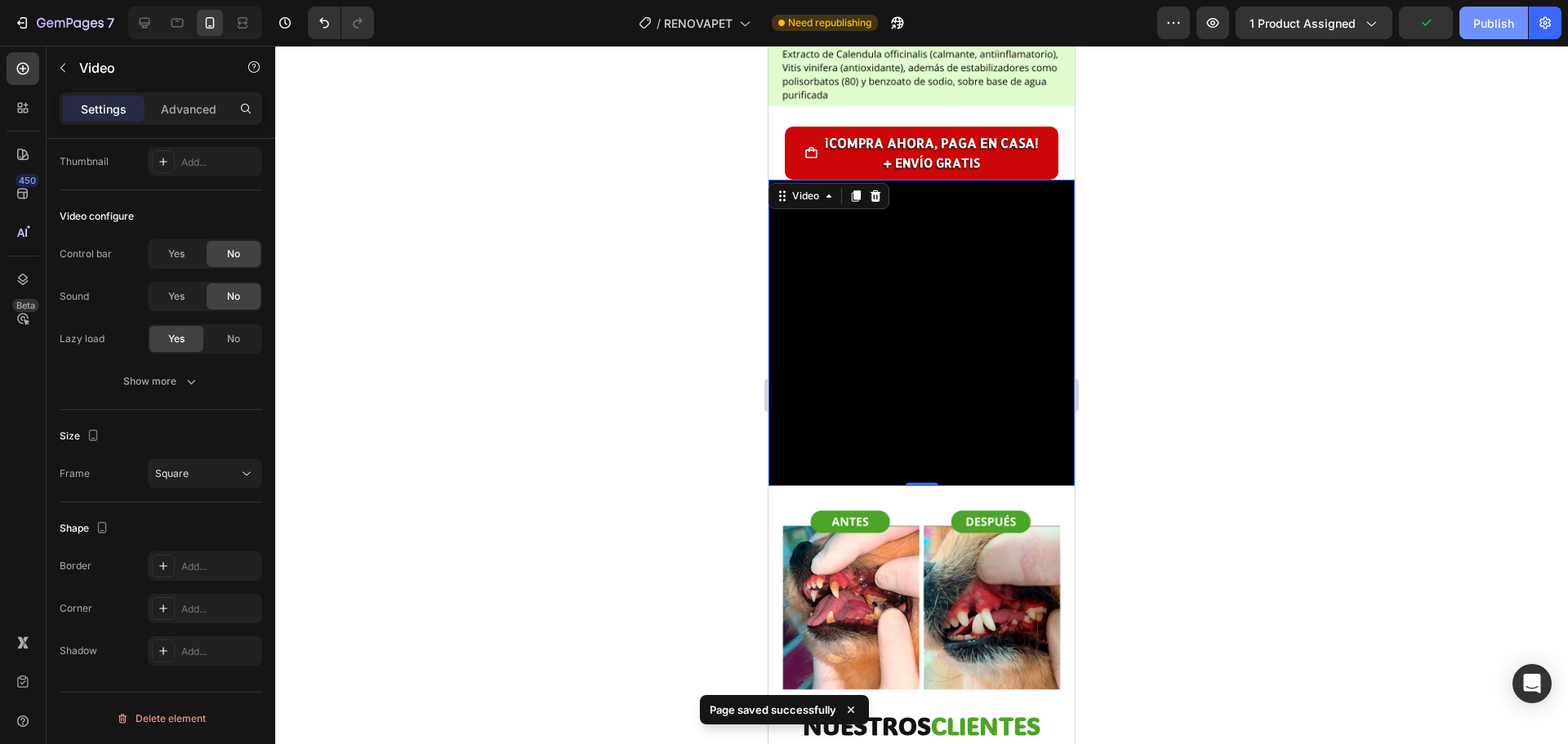
click at [1482, 33] on button "Publish" at bounding box center [1493, 23] width 69 height 33
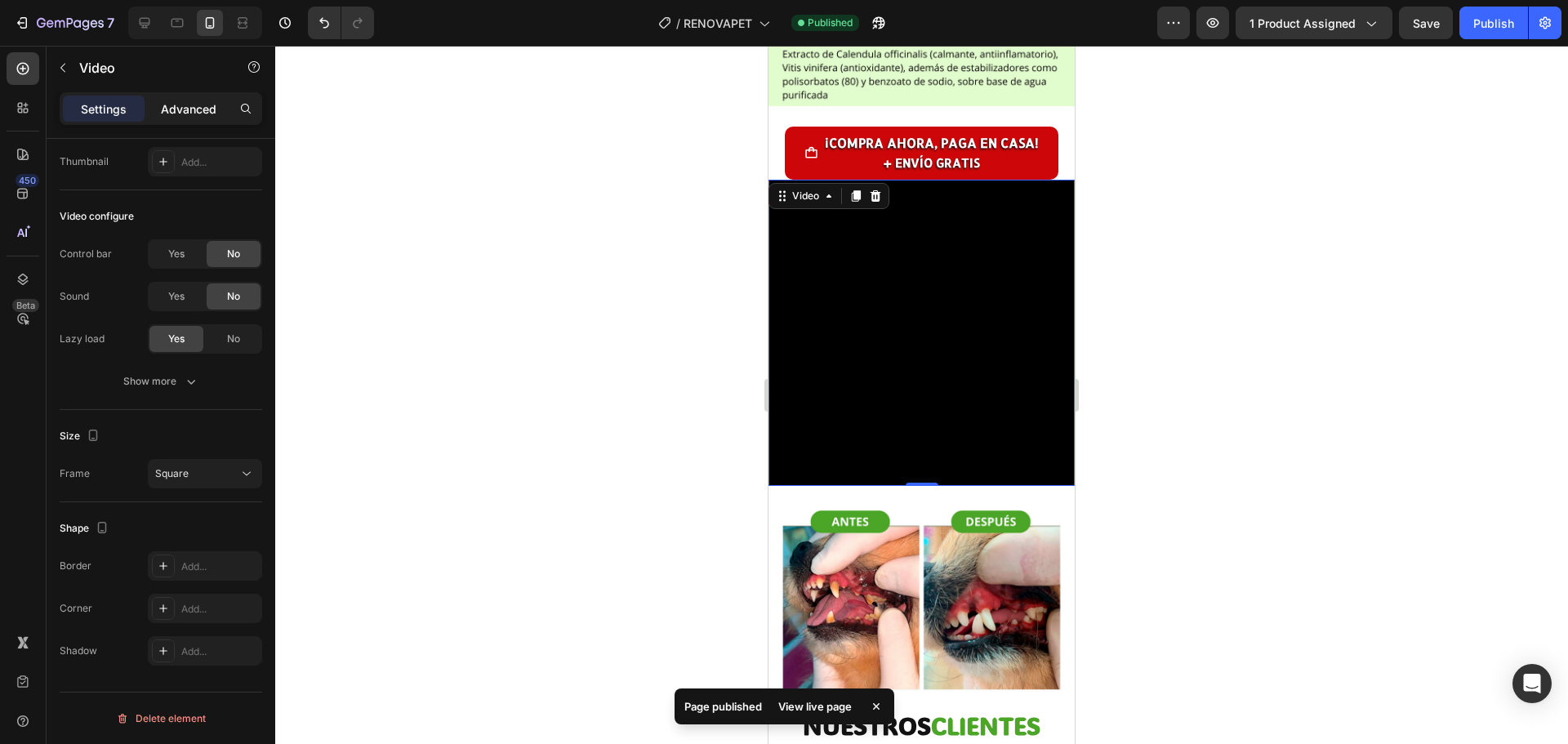
click at [193, 109] on p "Advanced" at bounding box center [188, 108] width 55 height 17
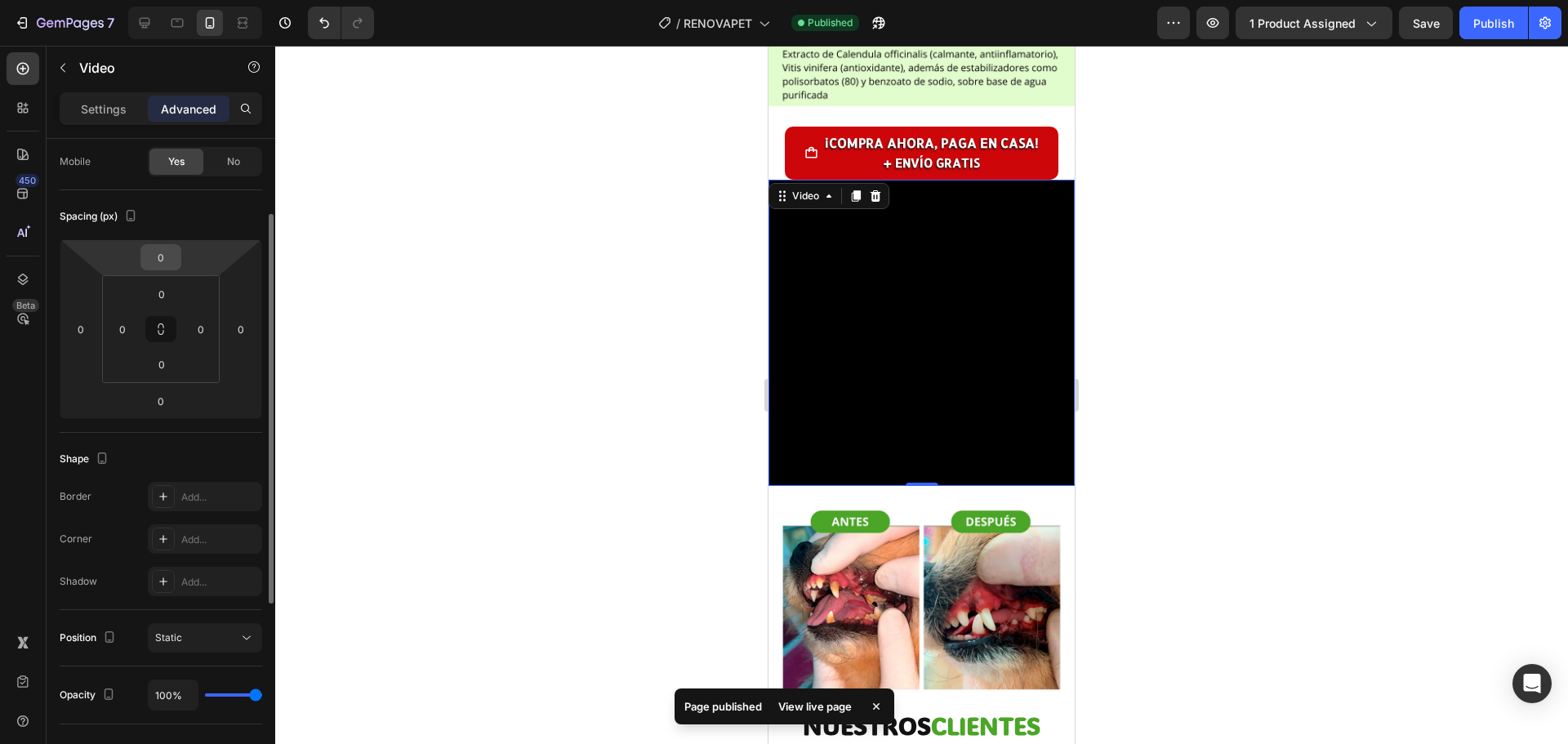
click at [157, 254] on input "0" at bounding box center [161, 257] width 33 height 25
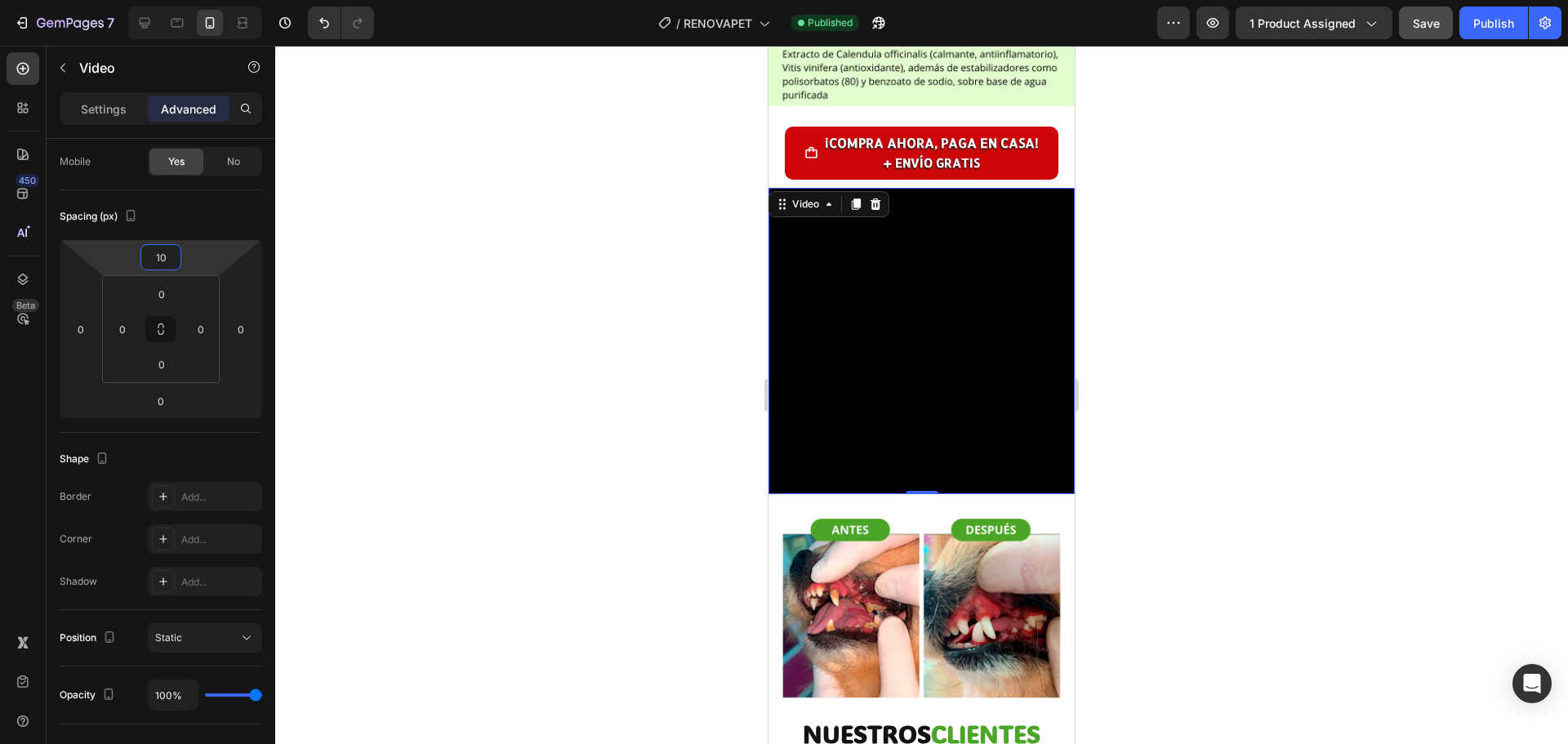
type input "10"
click at [1448, 16] on button "Save" at bounding box center [1425, 23] width 54 height 33
click at [1500, 26] on div "Publish" at bounding box center [1492, 23] width 40 height 17
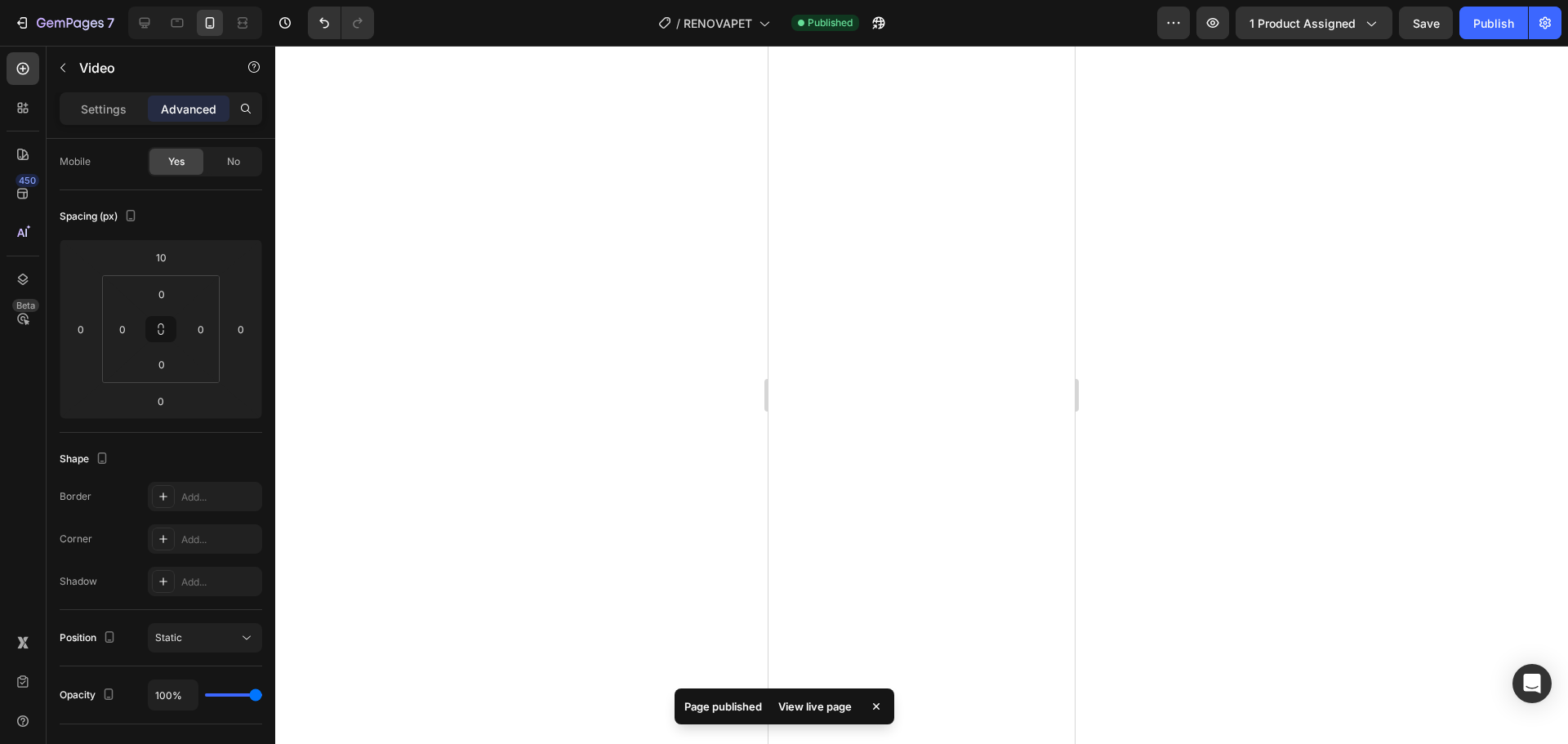
scroll to position [0, 0]
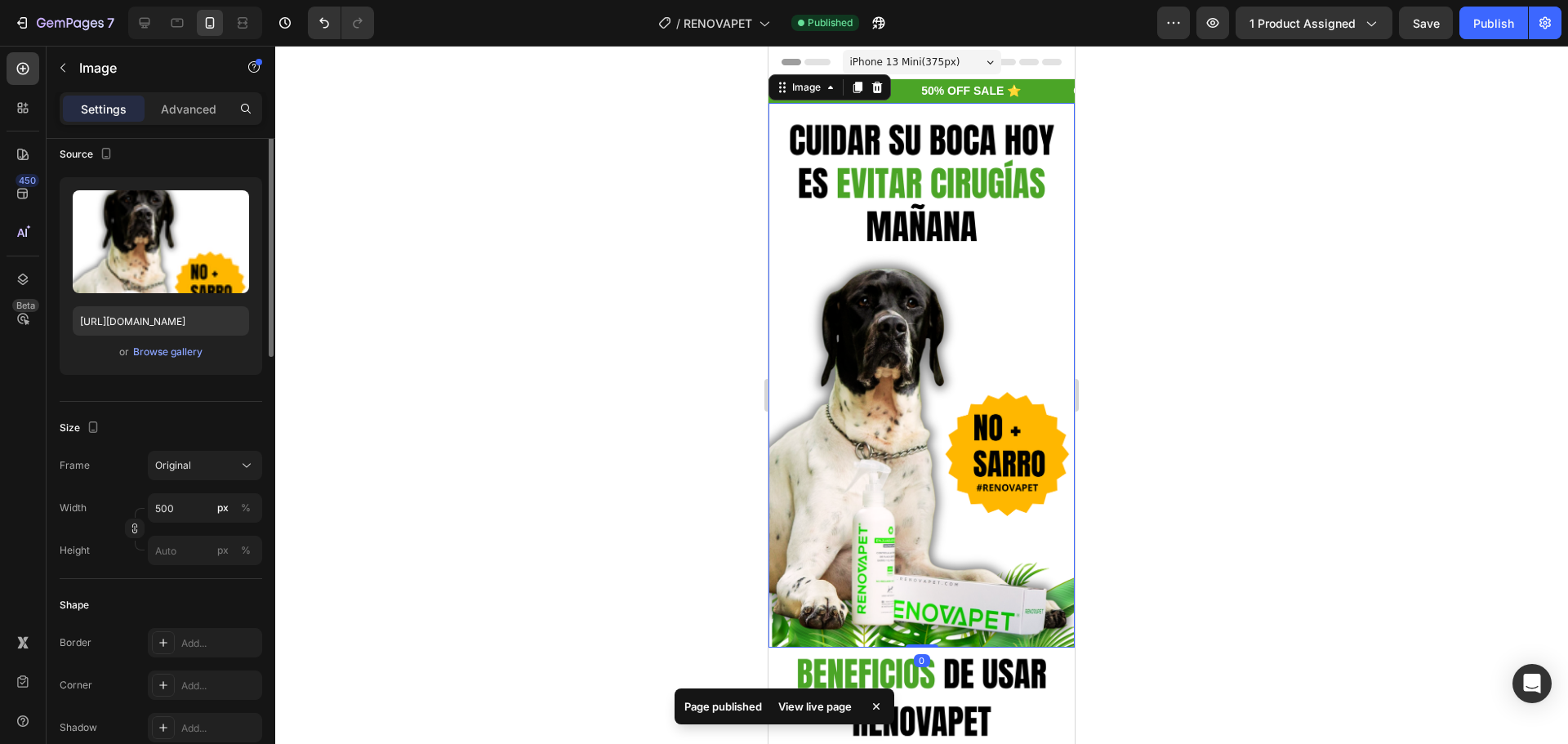
click at [910, 240] on img at bounding box center [921, 374] width 307 height 545
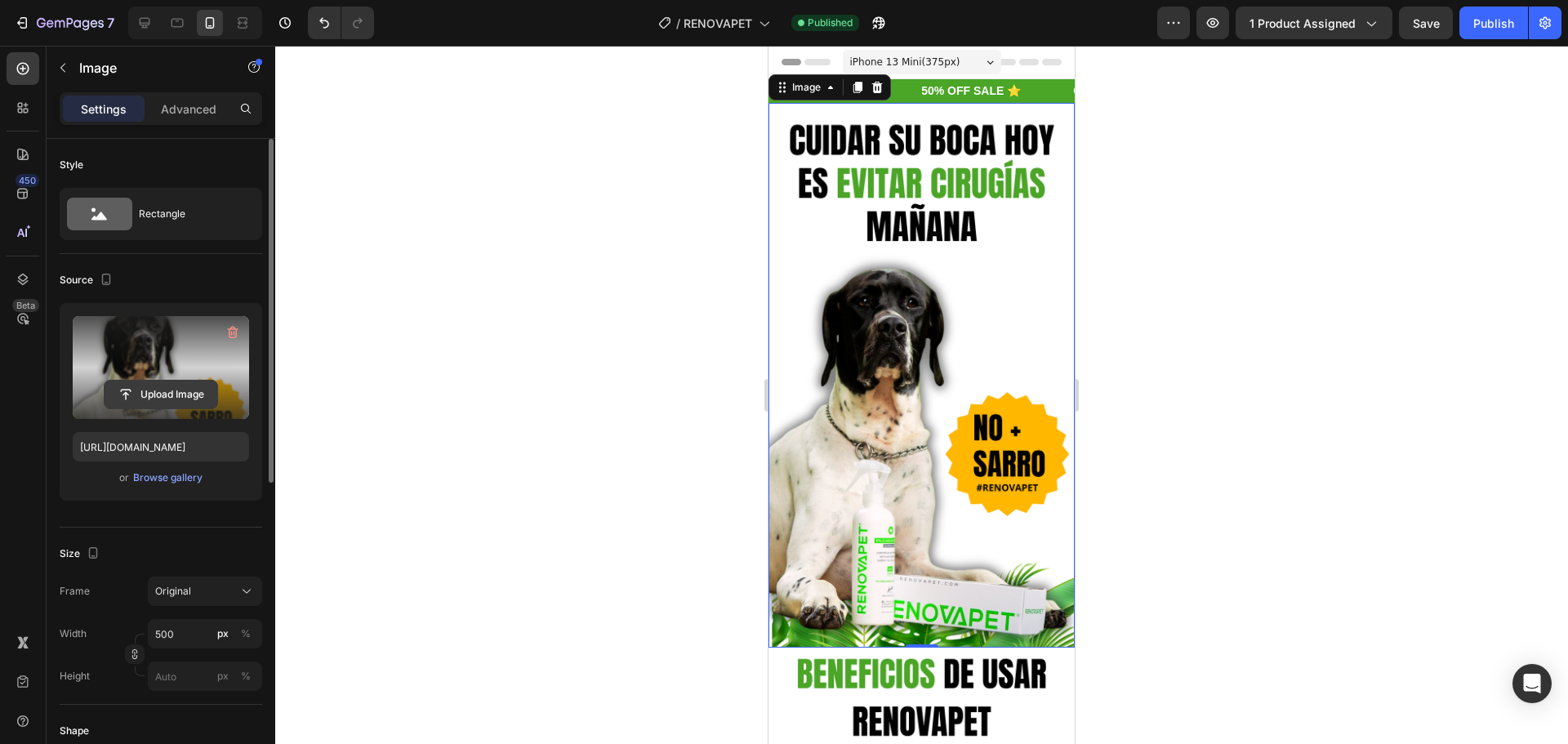
click at [159, 394] on input "file" at bounding box center [161, 394] width 112 height 28
type input "C:\fakepath\gempages_551387169772536705-0d87c8e1-a106-4798-baca-730d9cb665c0.av…"
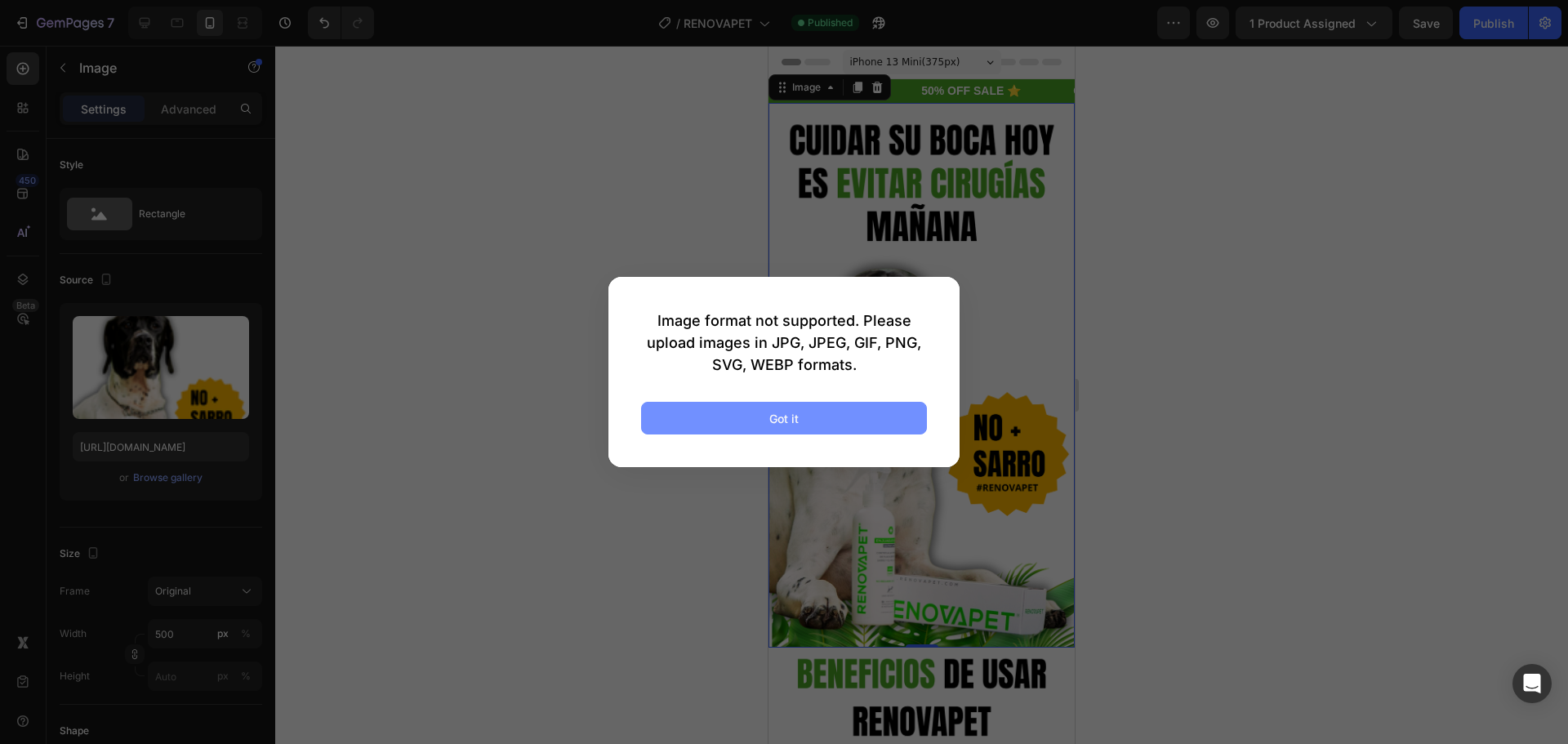
click at [848, 420] on button "Got it" at bounding box center [784, 418] width 286 height 33
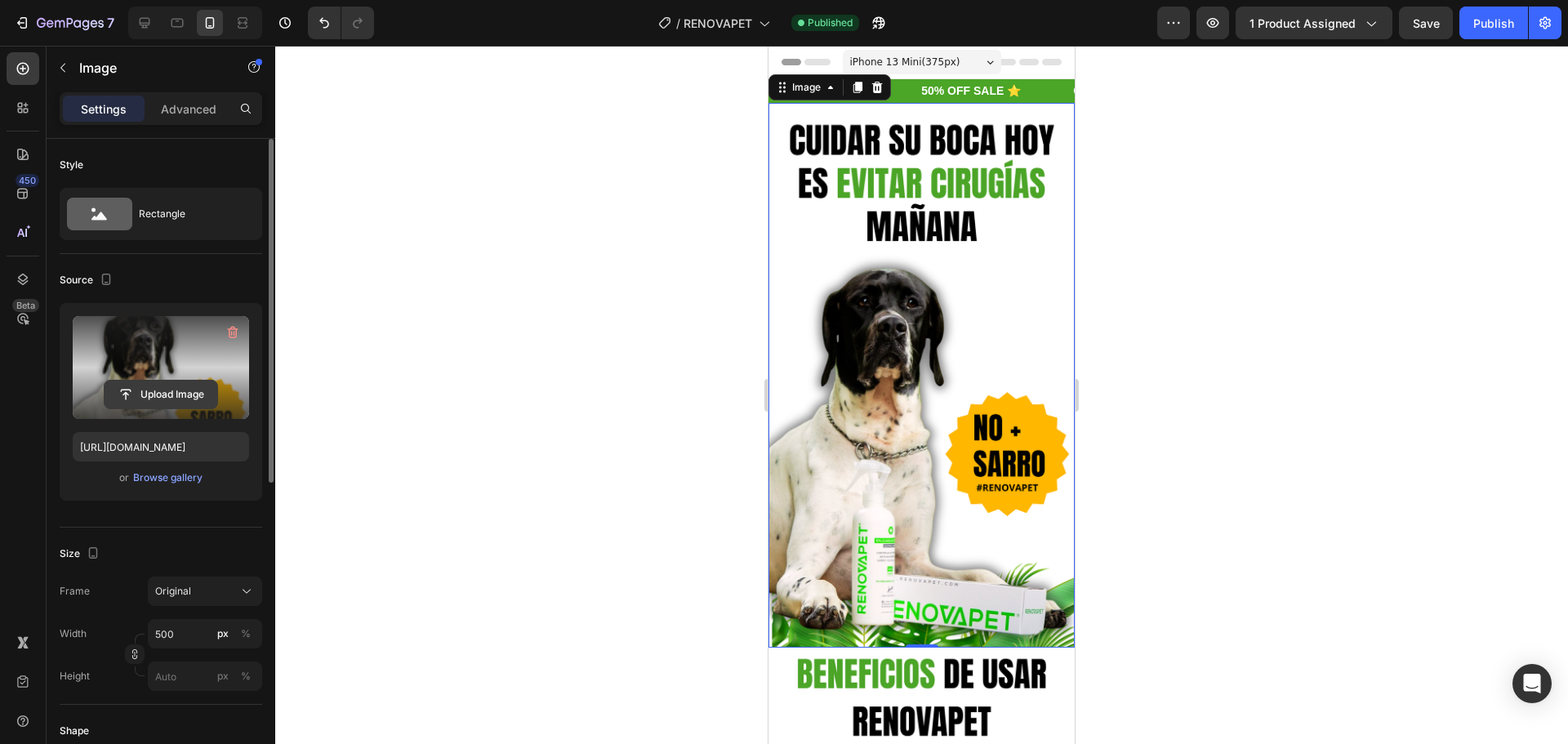
click at [165, 383] on input "file" at bounding box center [161, 394] width 112 height 28
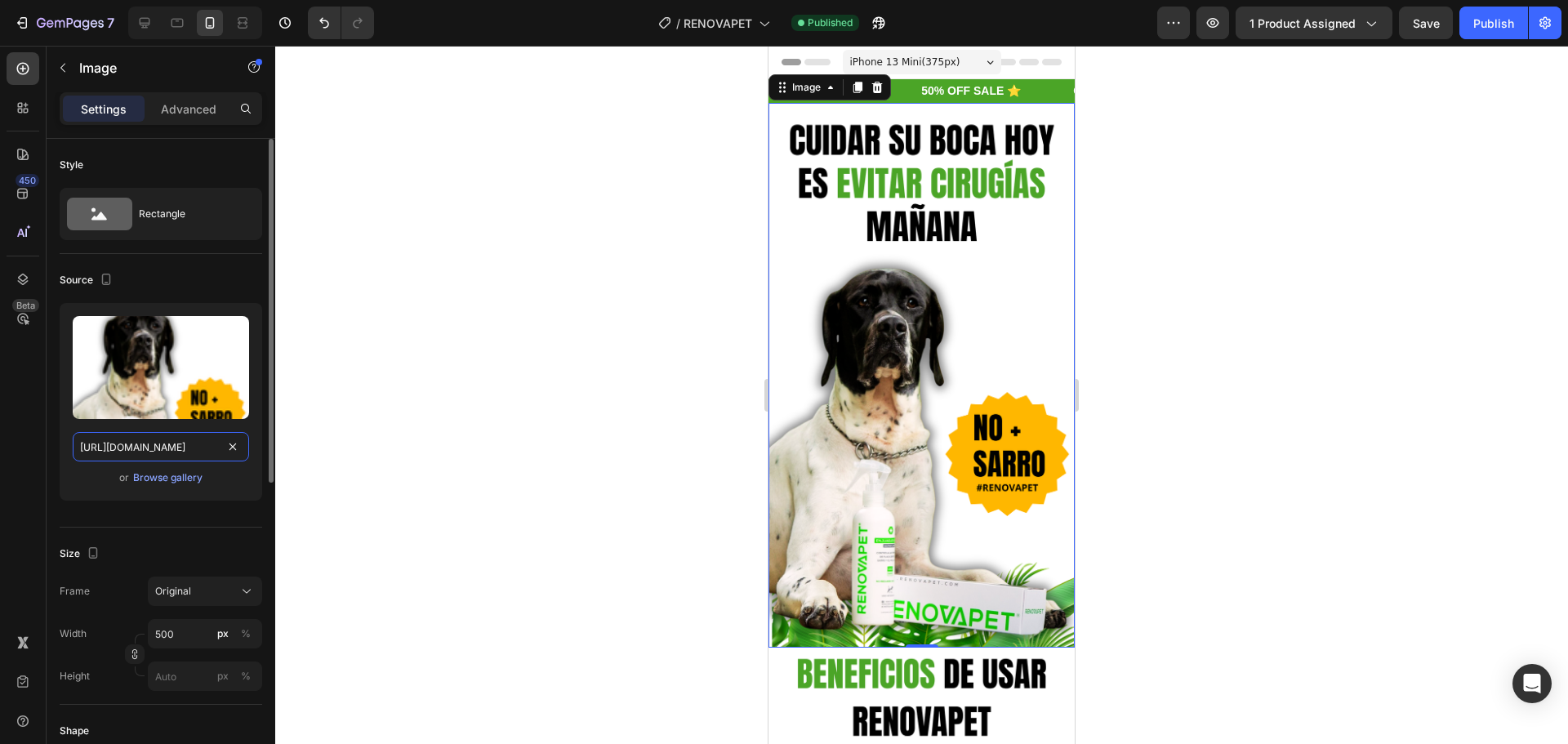
click at [151, 450] on input "[URL][DOMAIN_NAME]" at bounding box center [161, 446] width 176 height 30
paste input "avif?v=1756335943"
type input "[URL][DOMAIN_NAME]"
click at [358, 359] on div at bounding box center [920, 394] width 1292 height 698
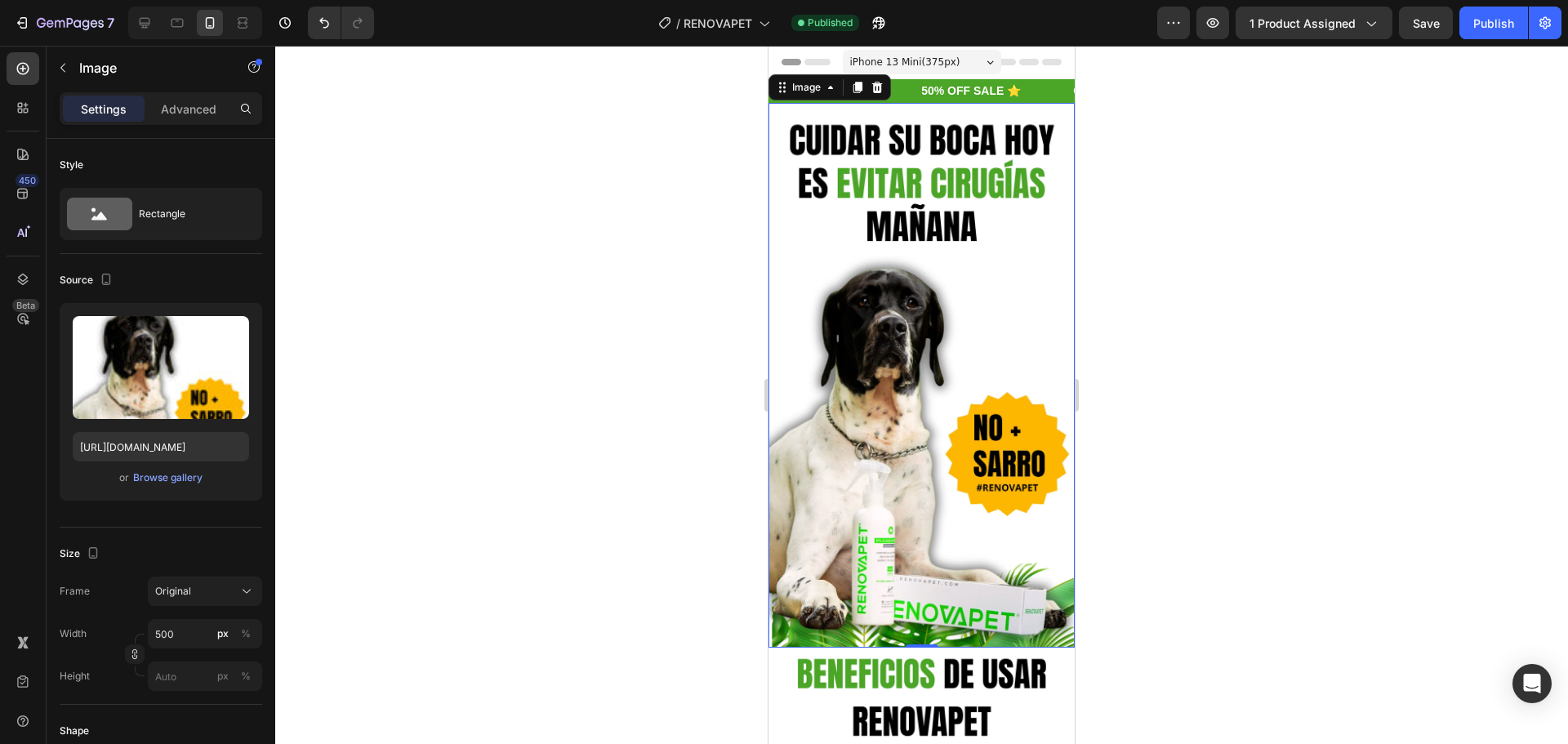
scroll to position [0, 0]
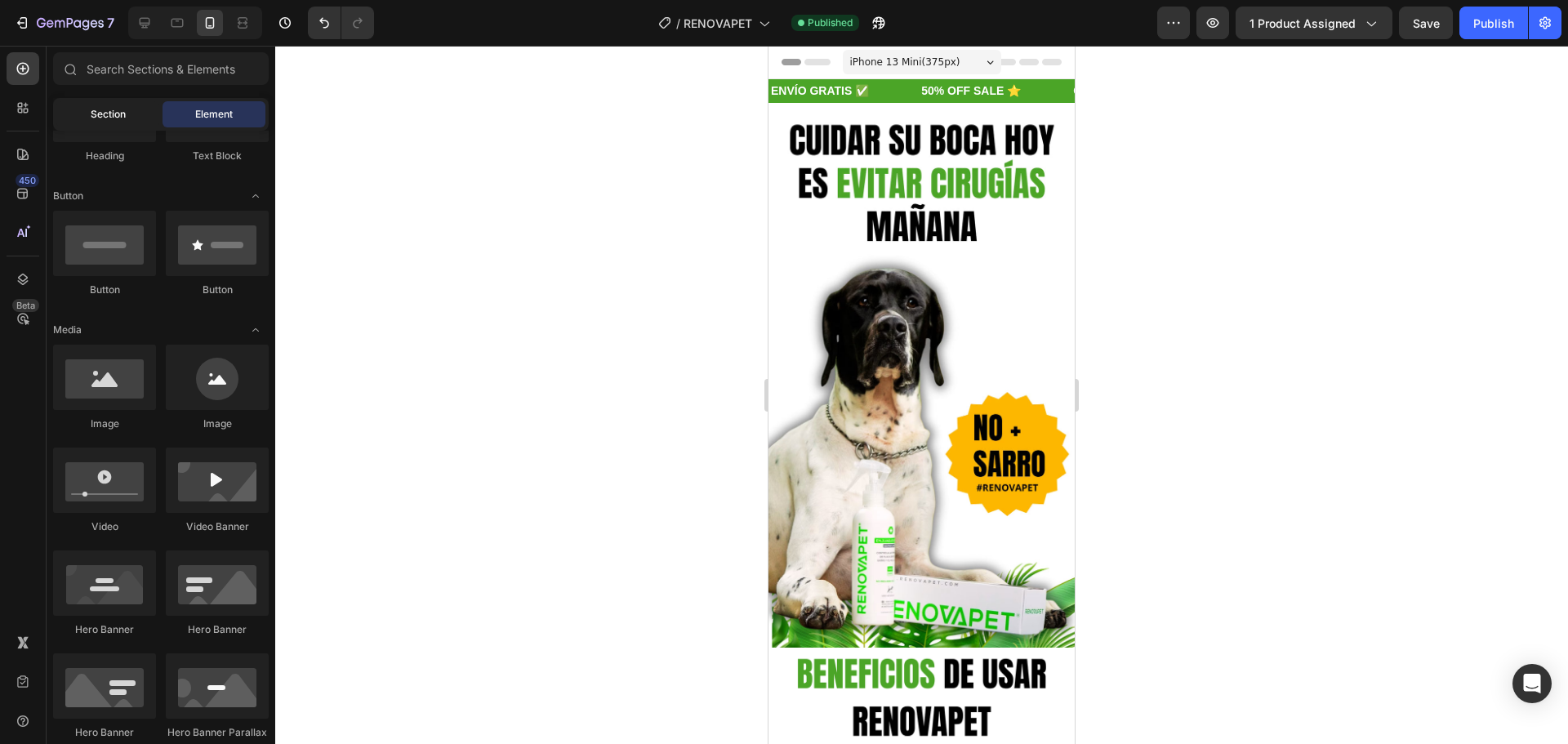
click at [109, 111] on span "Section" at bounding box center [108, 114] width 35 height 15
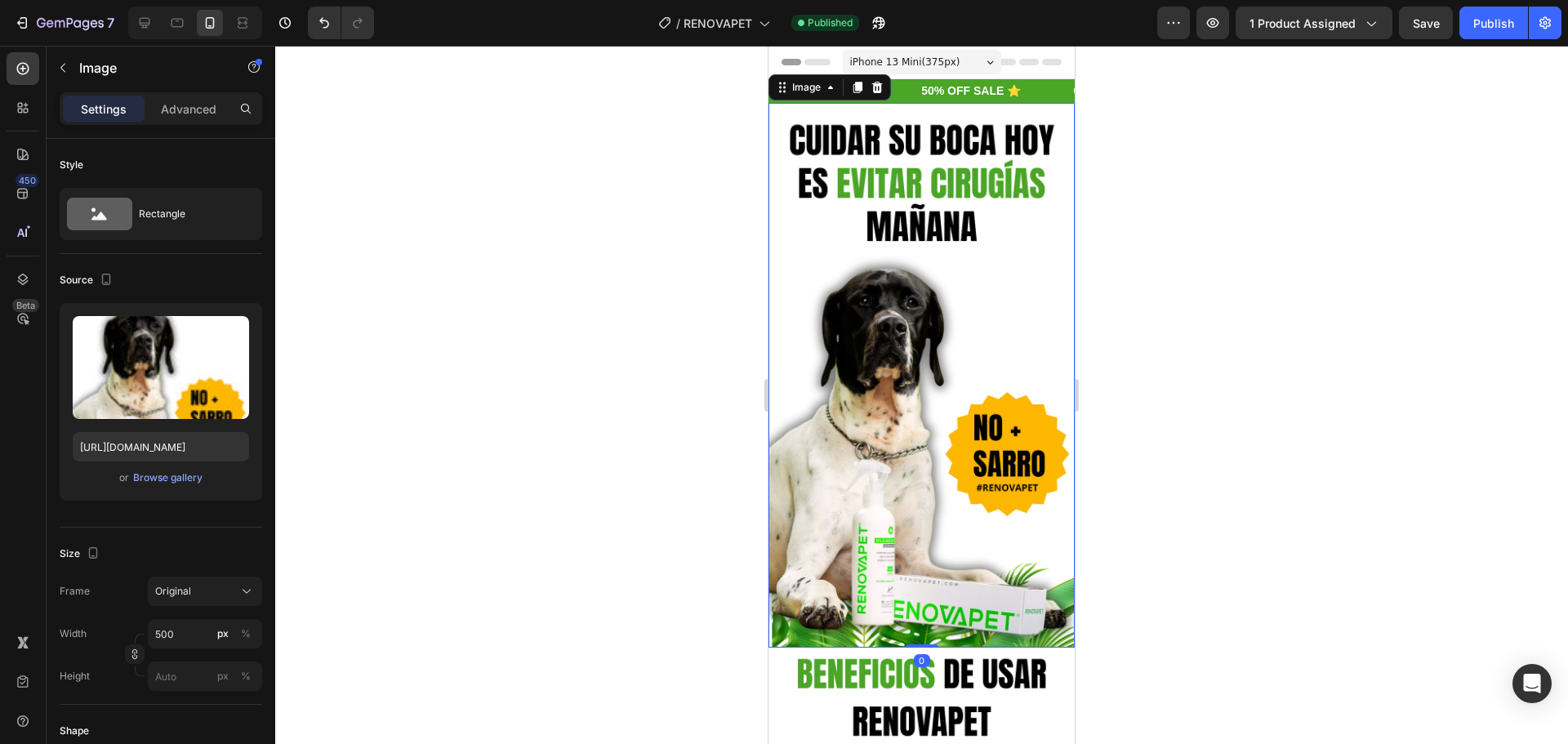
click at [961, 339] on img at bounding box center [921, 374] width 307 height 545
click at [159, 447] on input "[URL][DOMAIN_NAME]" at bounding box center [161, 446] width 176 height 30
click at [91, 479] on div "or Browse gallery" at bounding box center [161, 478] width 176 height 20
click at [166, 447] on input "[URL][DOMAIN_NAME]" at bounding box center [161, 446] width 176 height 30
click at [183, 443] on input "[URL][DOMAIN_NAME]" at bounding box center [161, 446] width 176 height 30
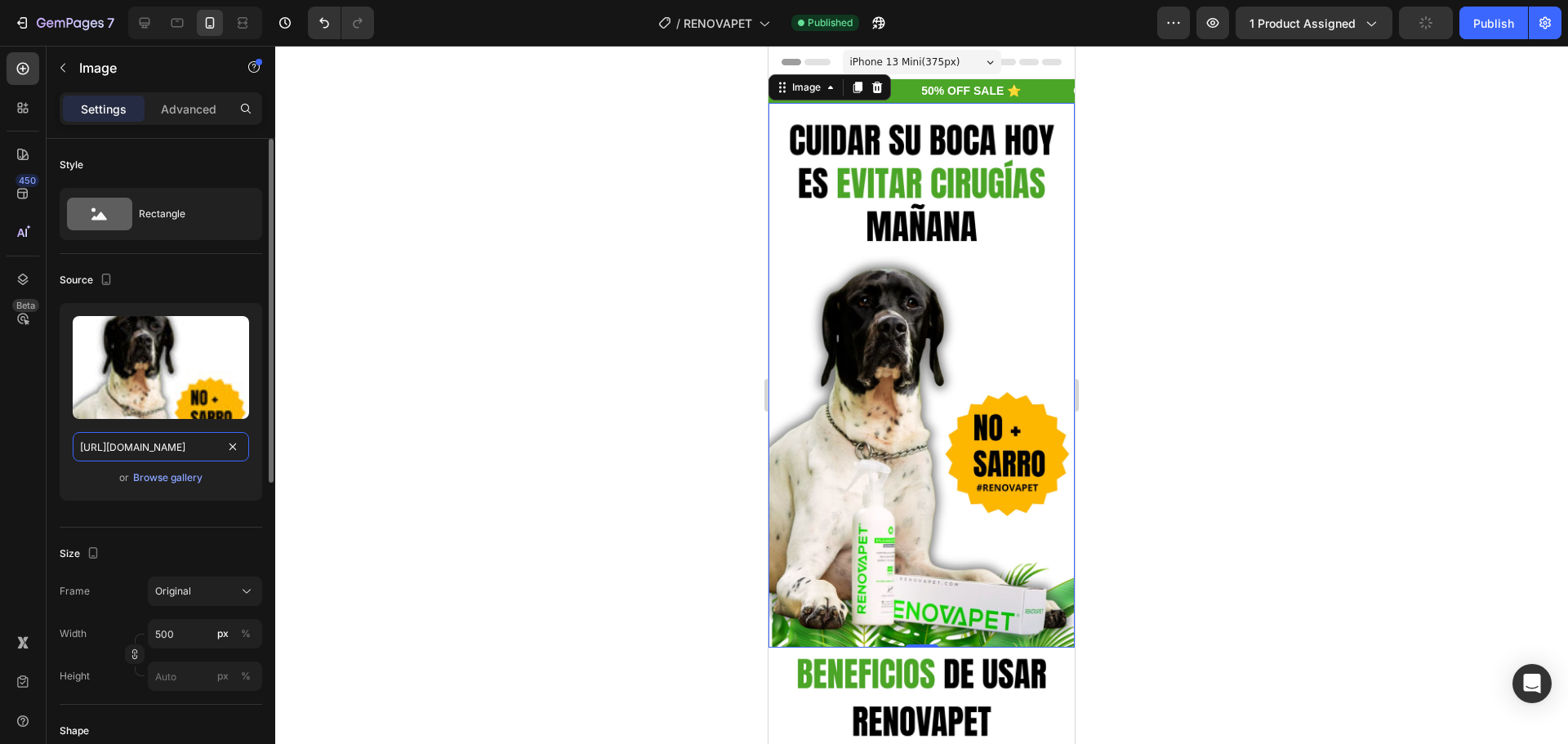
click at [191, 444] on input "[URL][DOMAIN_NAME]" at bounding box center [161, 446] width 176 height 30
click at [88, 512] on div "Upload Image [URL][DOMAIN_NAME] or Browse gallery" at bounding box center [160, 408] width 202 height 211
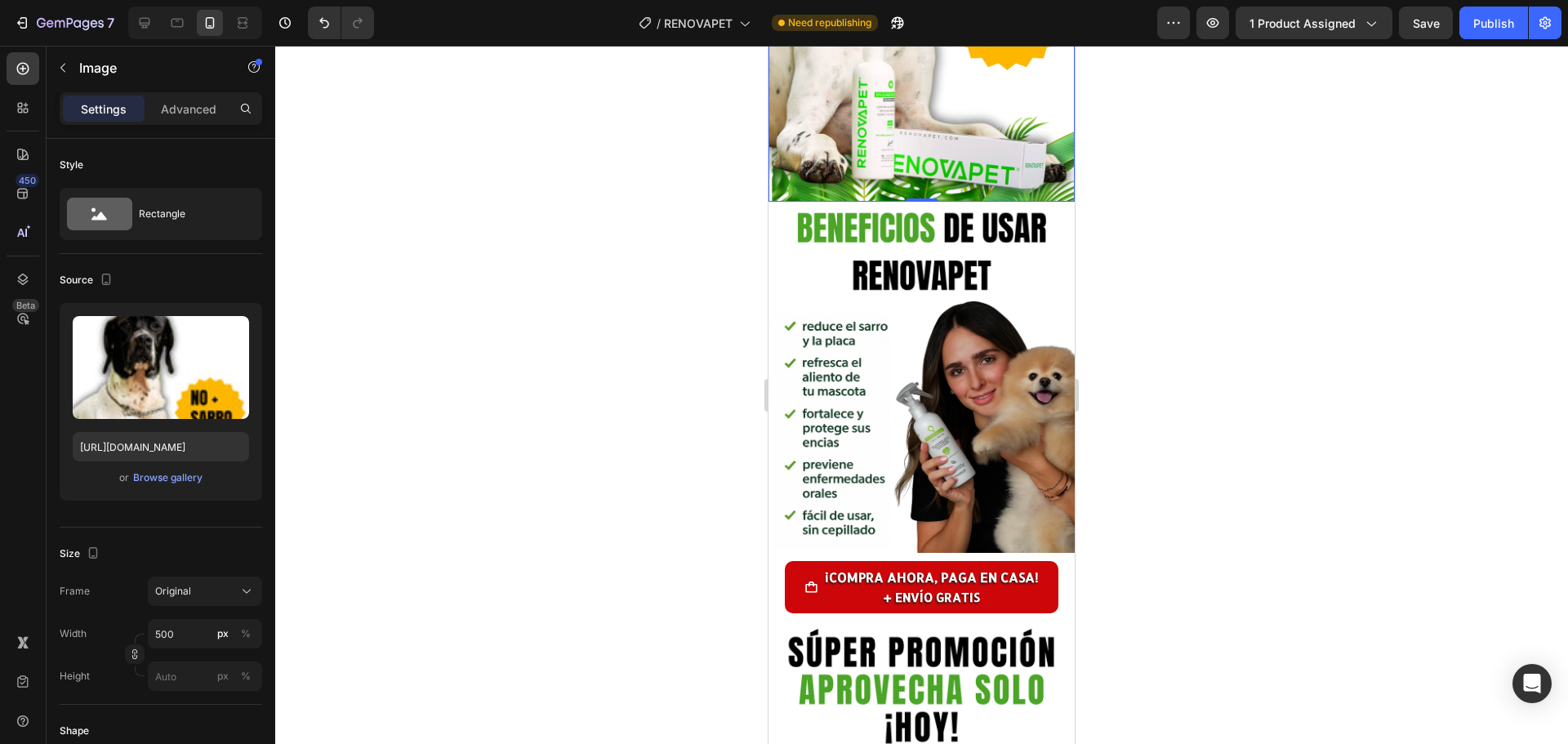
scroll to position [490, 0]
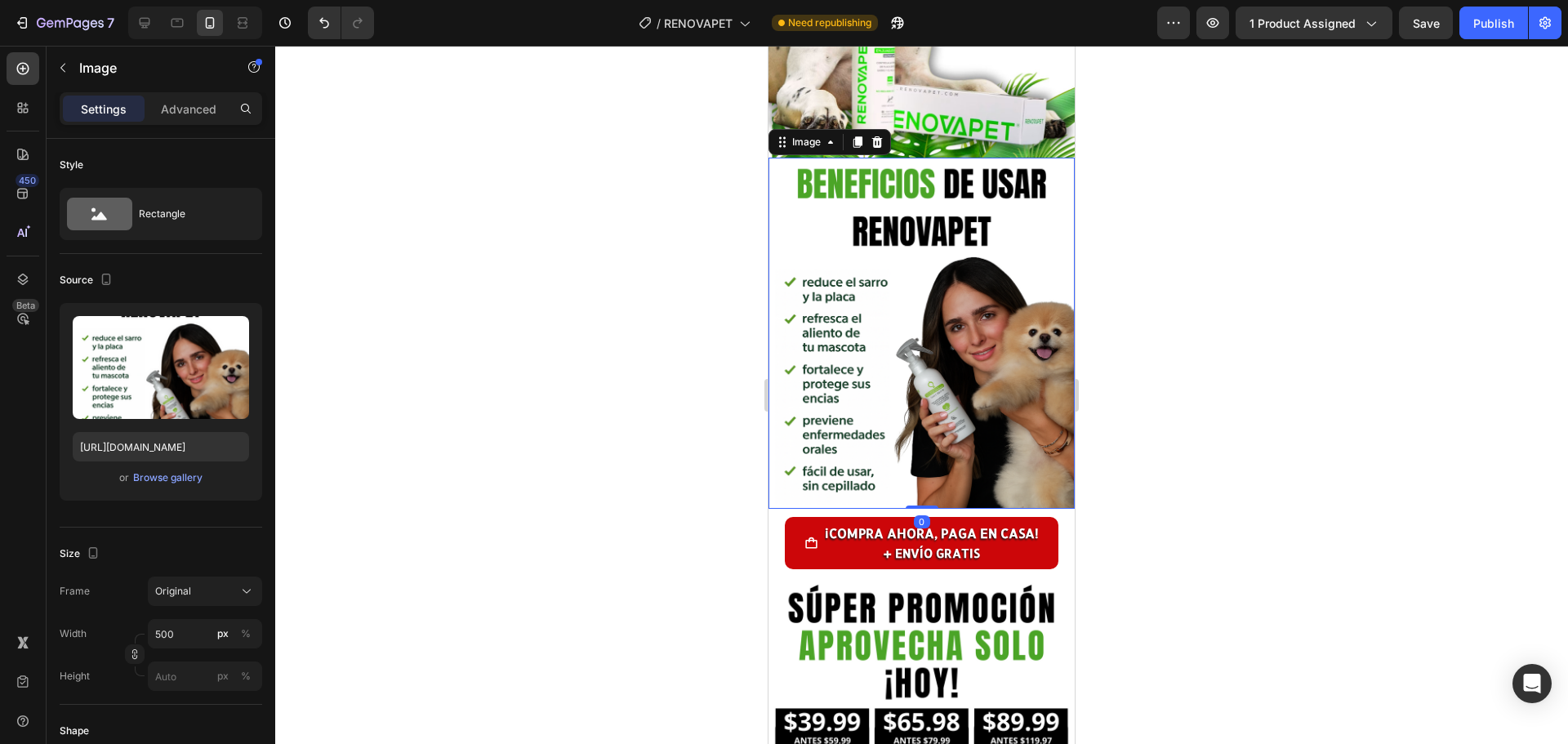
click at [923, 260] on img at bounding box center [921, 333] width 307 height 351
click at [165, 448] on input "[URL][DOMAIN_NAME]" at bounding box center [161, 446] width 176 height 30
paste input "avif?v=1756336085"
type input "[URL][DOMAIN_NAME]"
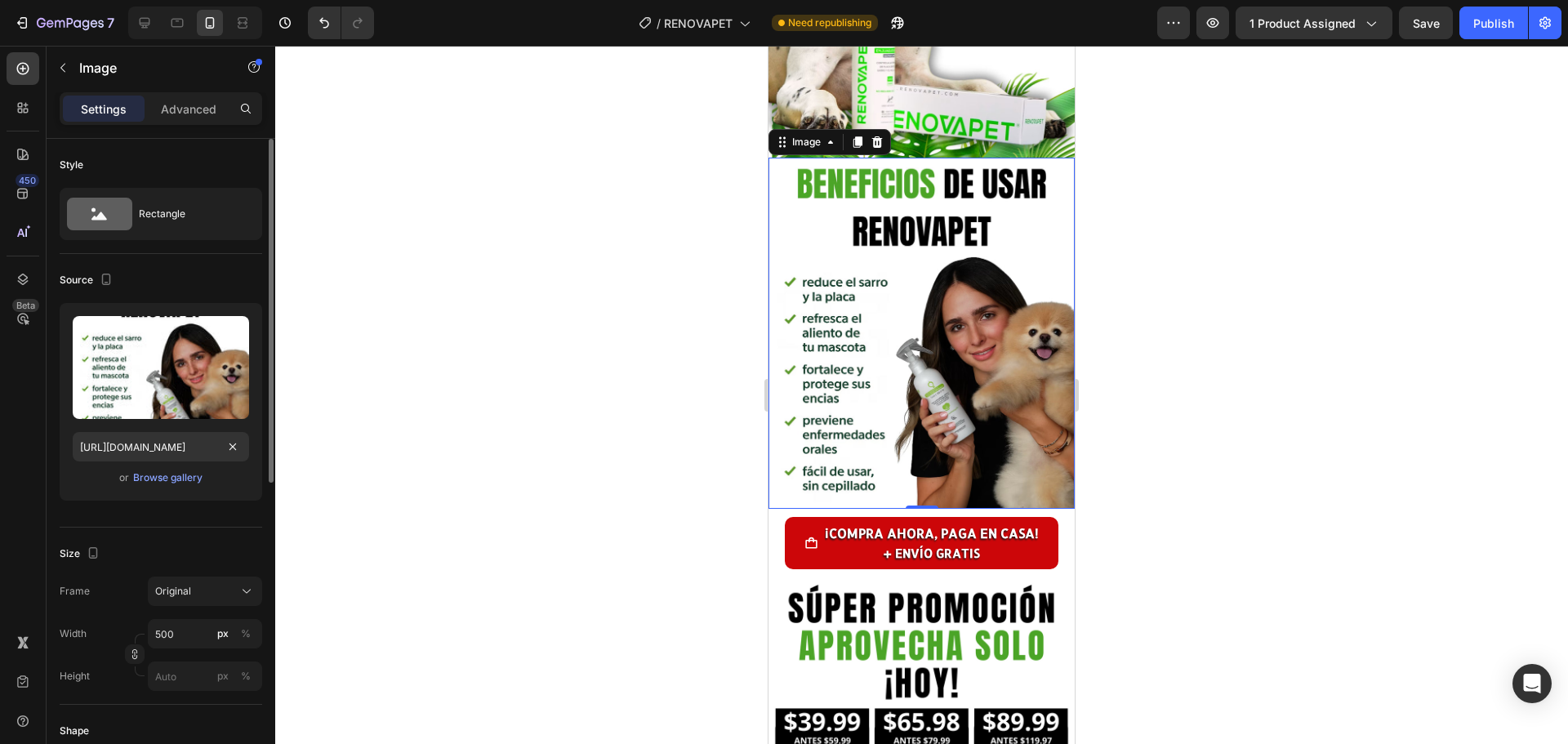
scroll to position [0, 0]
click at [231, 280] on div "Source" at bounding box center [160, 280] width 202 height 27
click at [176, 445] on input "[URL][DOMAIN_NAME]" at bounding box center [161, 446] width 176 height 30
click at [177, 444] on input "[URL][DOMAIN_NAME]" at bounding box center [161, 446] width 176 height 30
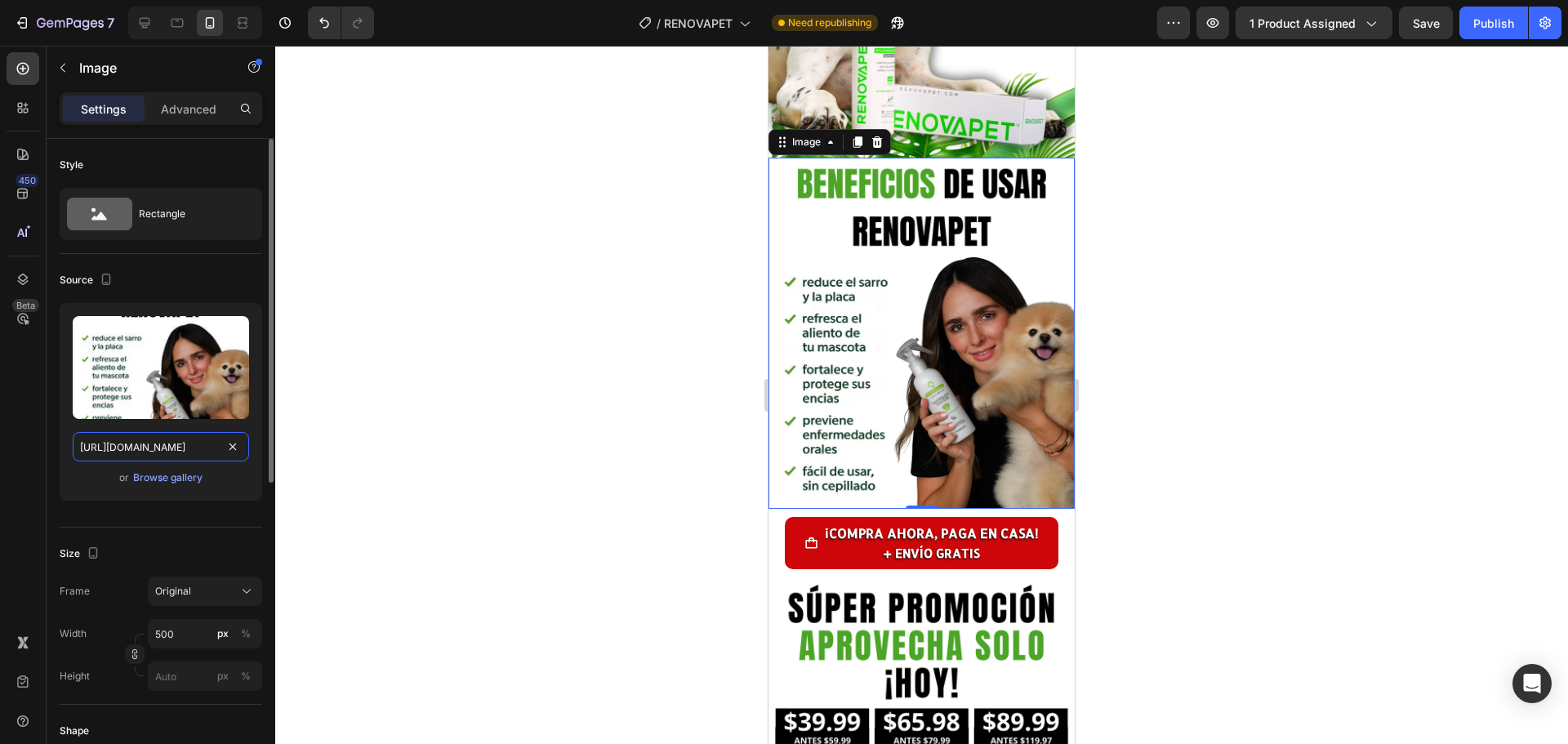
click at [177, 444] on input "[URL][DOMAIN_NAME]" at bounding box center [161, 446] width 176 height 30
click at [176, 446] on input "[URL][DOMAIN_NAME]" at bounding box center [161, 446] width 176 height 30
click at [224, 269] on div "Source" at bounding box center [160, 280] width 202 height 27
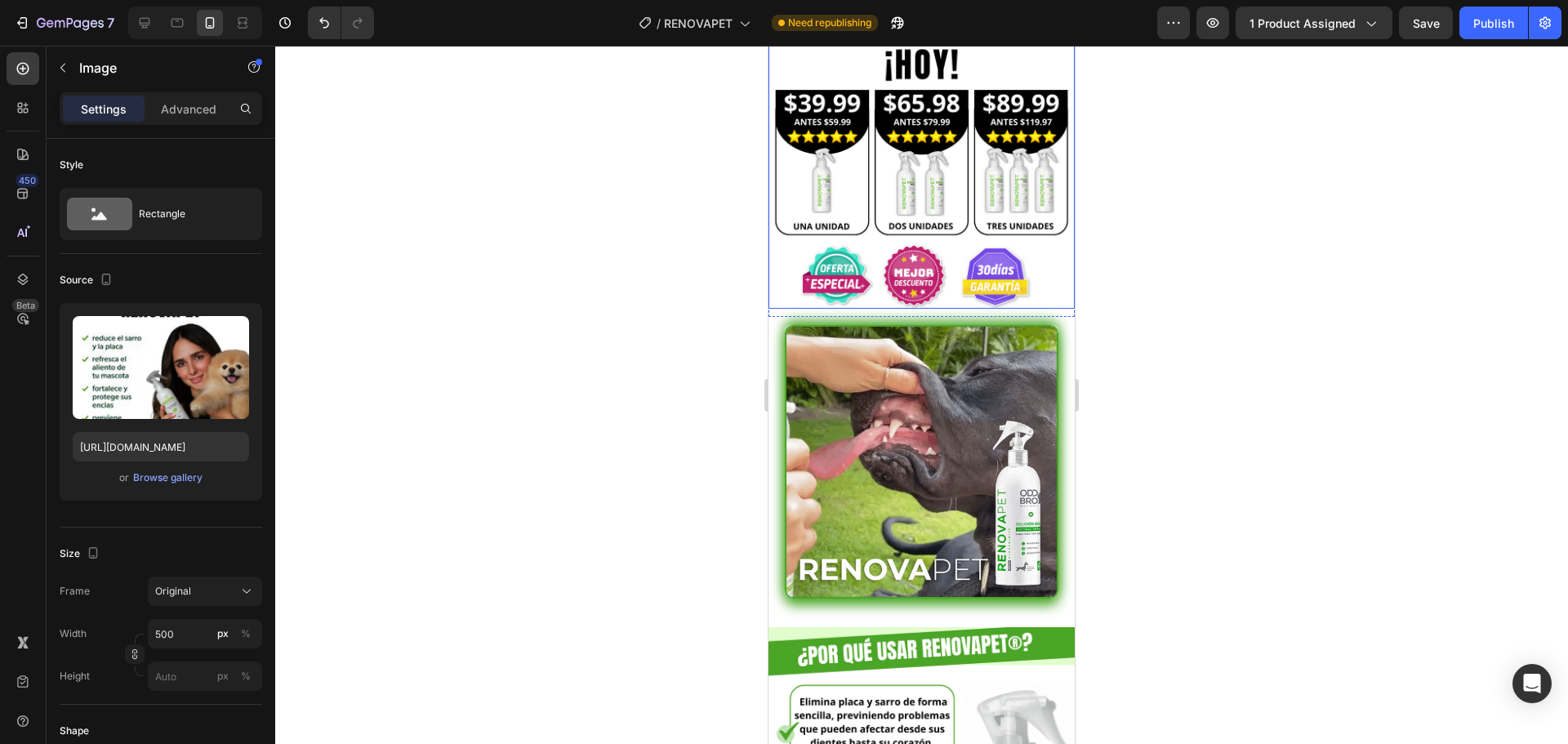
scroll to position [1387, 0]
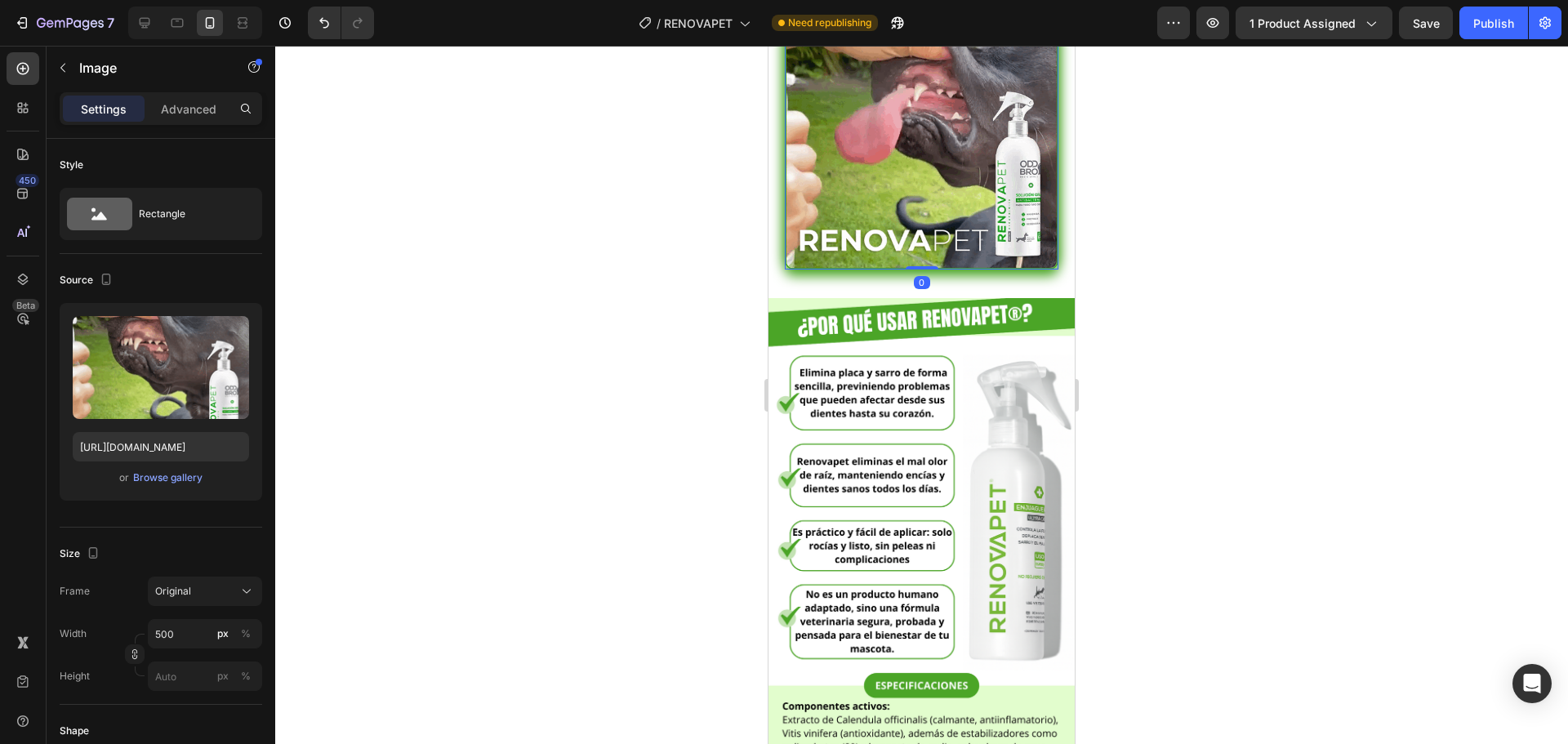
click at [896, 111] on img at bounding box center [921, 133] width 274 height 274
click at [160, 452] on input "[URL][DOMAIN_NAME]" at bounding box center [161, 446] width 176 height 30
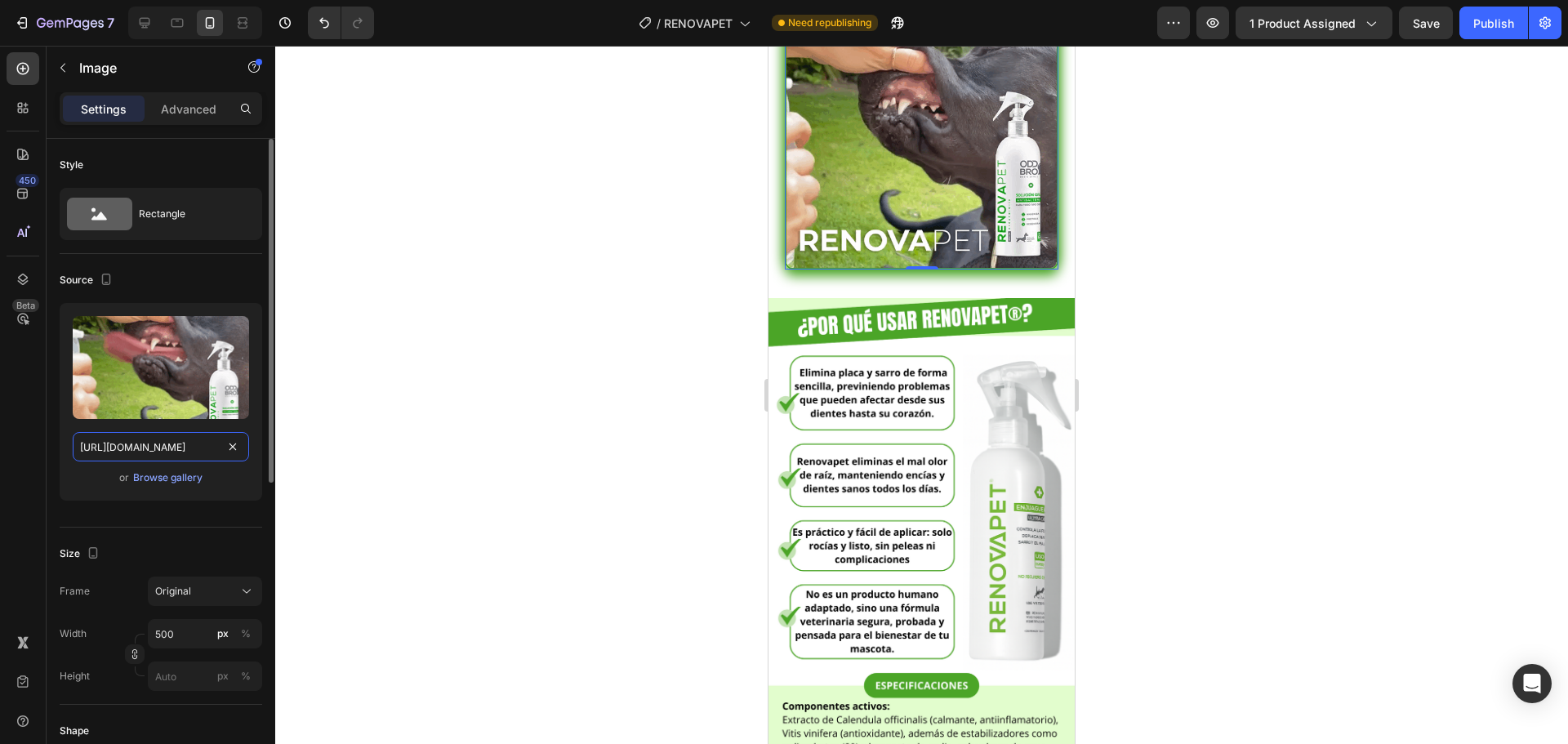
paste input "videos/c/o/v/2e64b197bc7640c8afaca0859f5b9850.mp4"
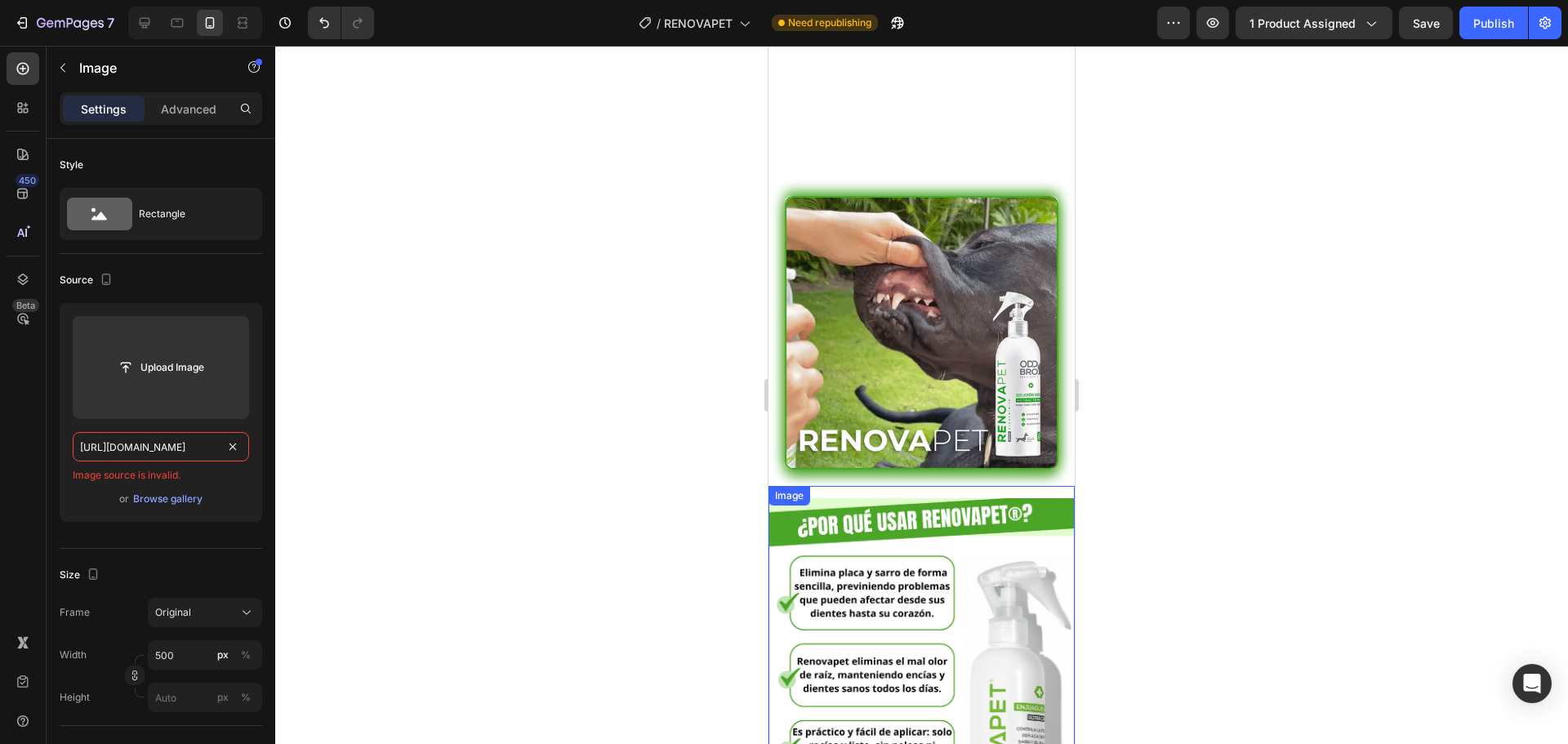
scroll to position [326, 0]
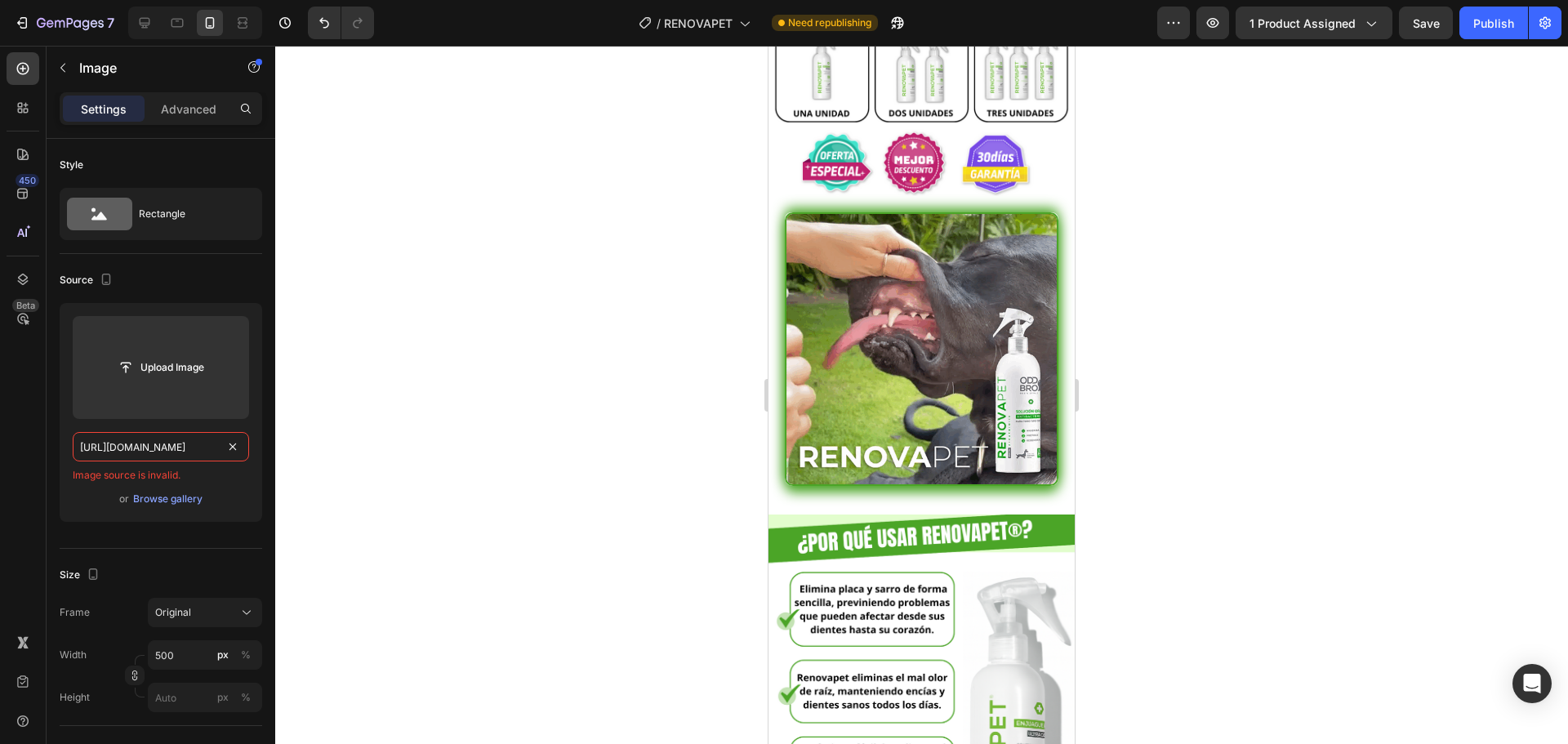
type input "[URL][DOMAIN_NAME]"
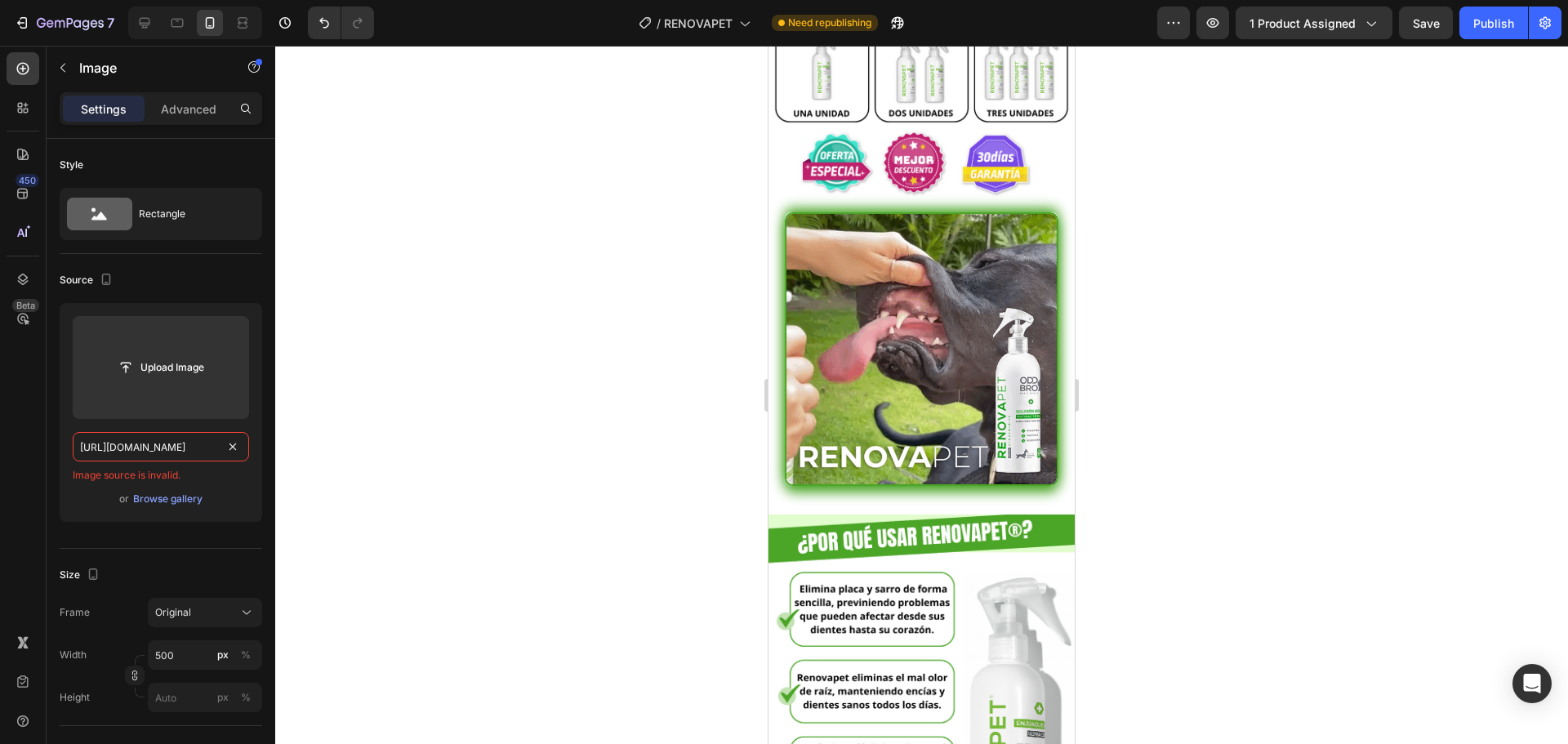
scroll to position [0, 0]
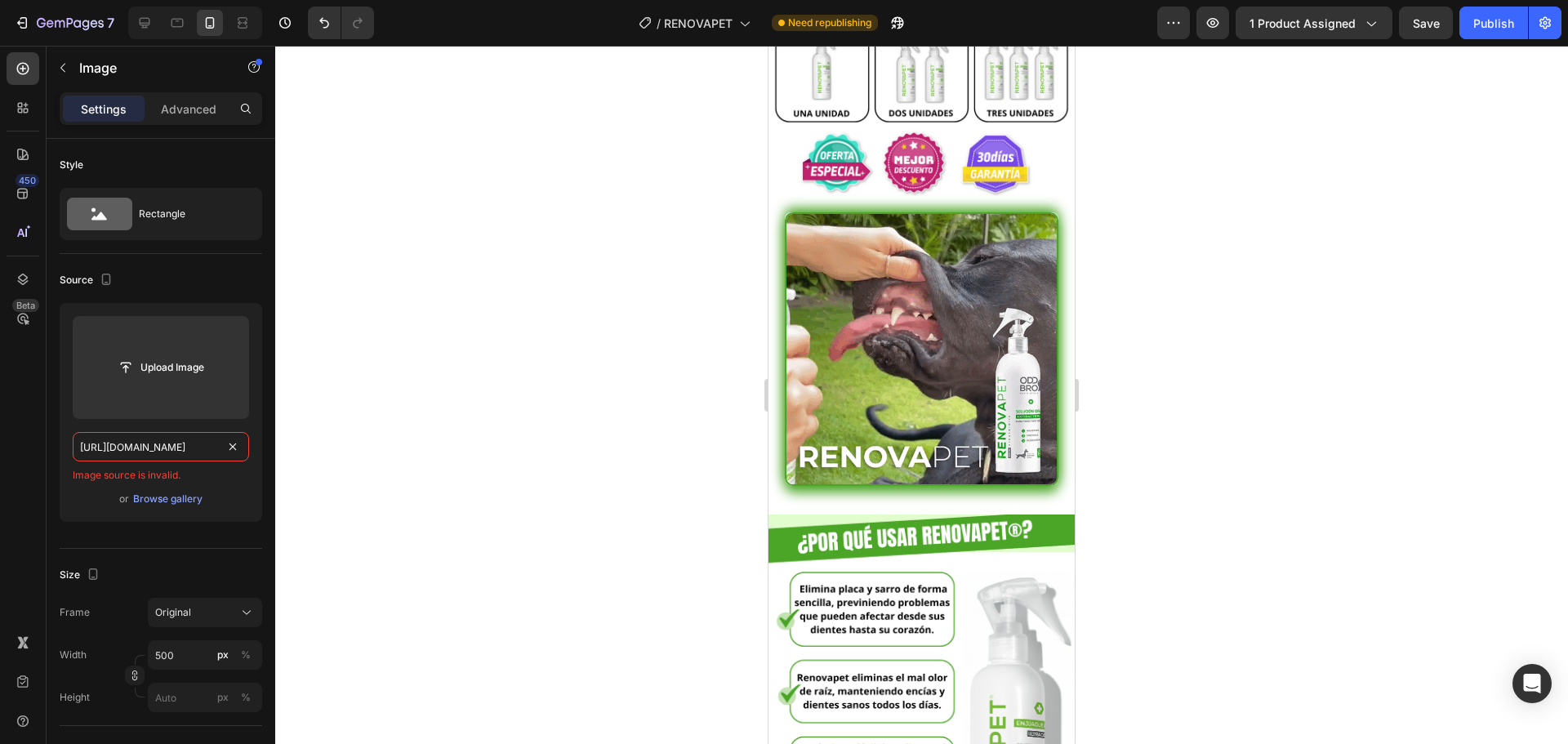
click at [949, 321] on img at bounding box center [921, 349] width 274 height 274
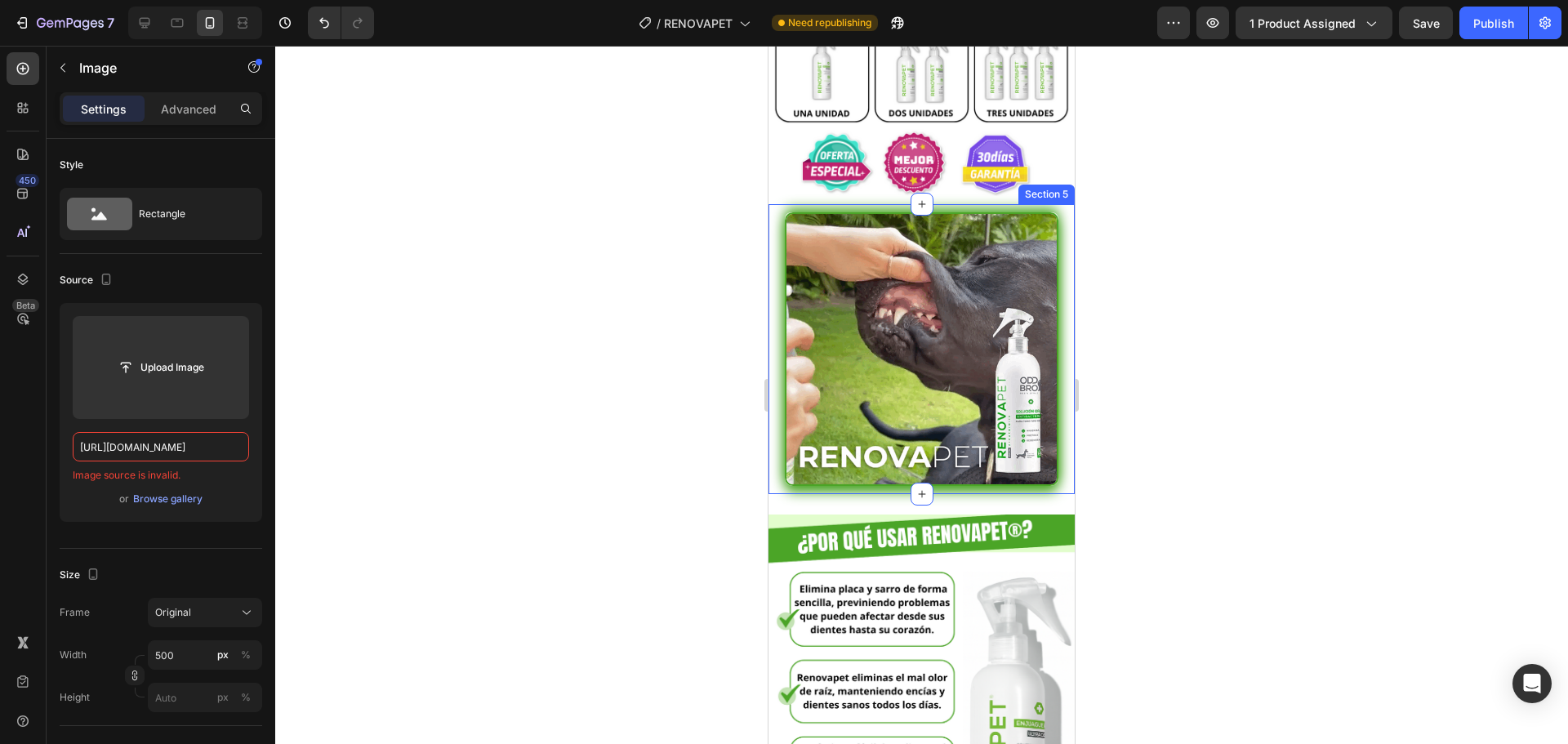
click at [1055, 215] on div "Image" at bounding box center [921, 349] width 307 height 274
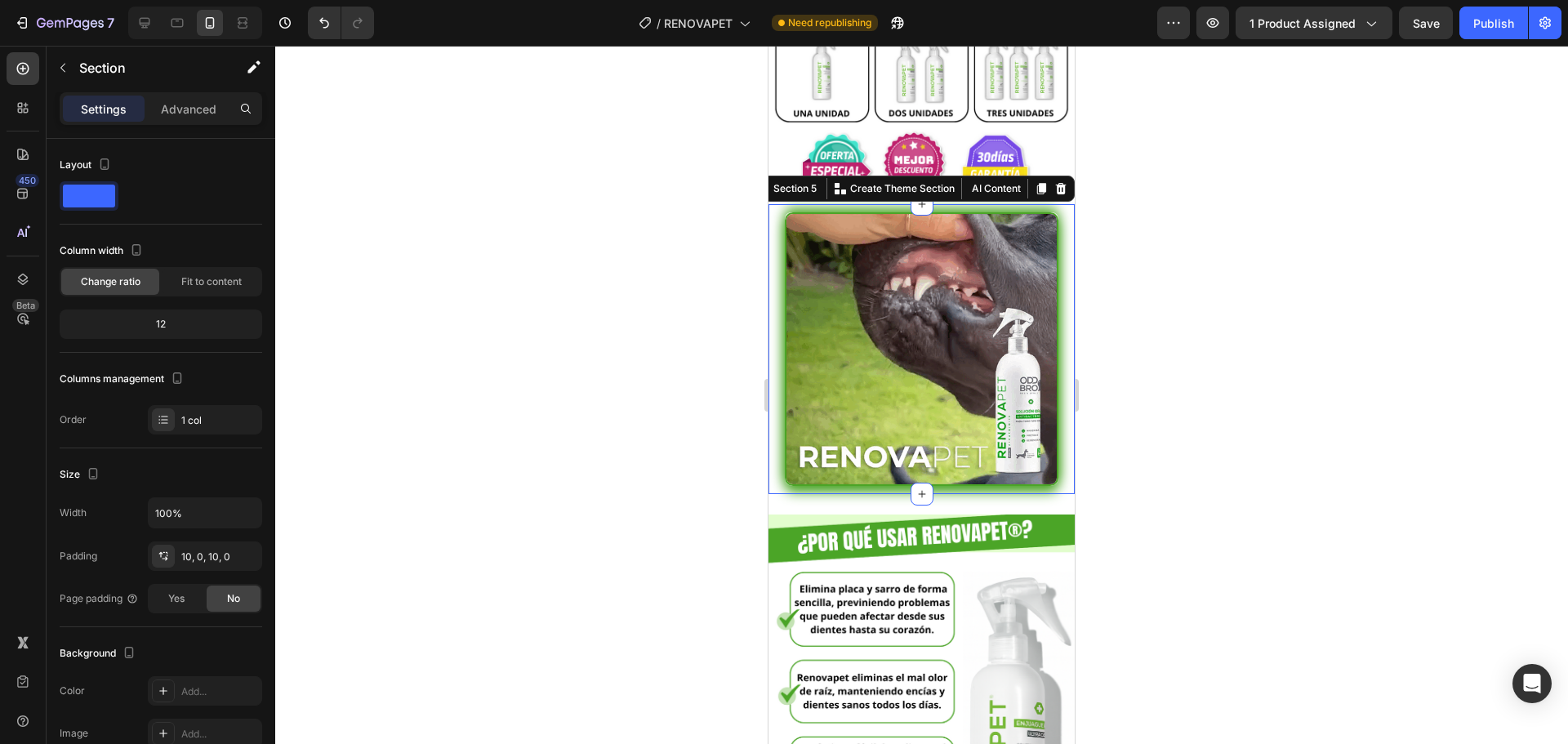
click at [1056, 182] on icon at bounding box center [1060, 188] width 11 height 12
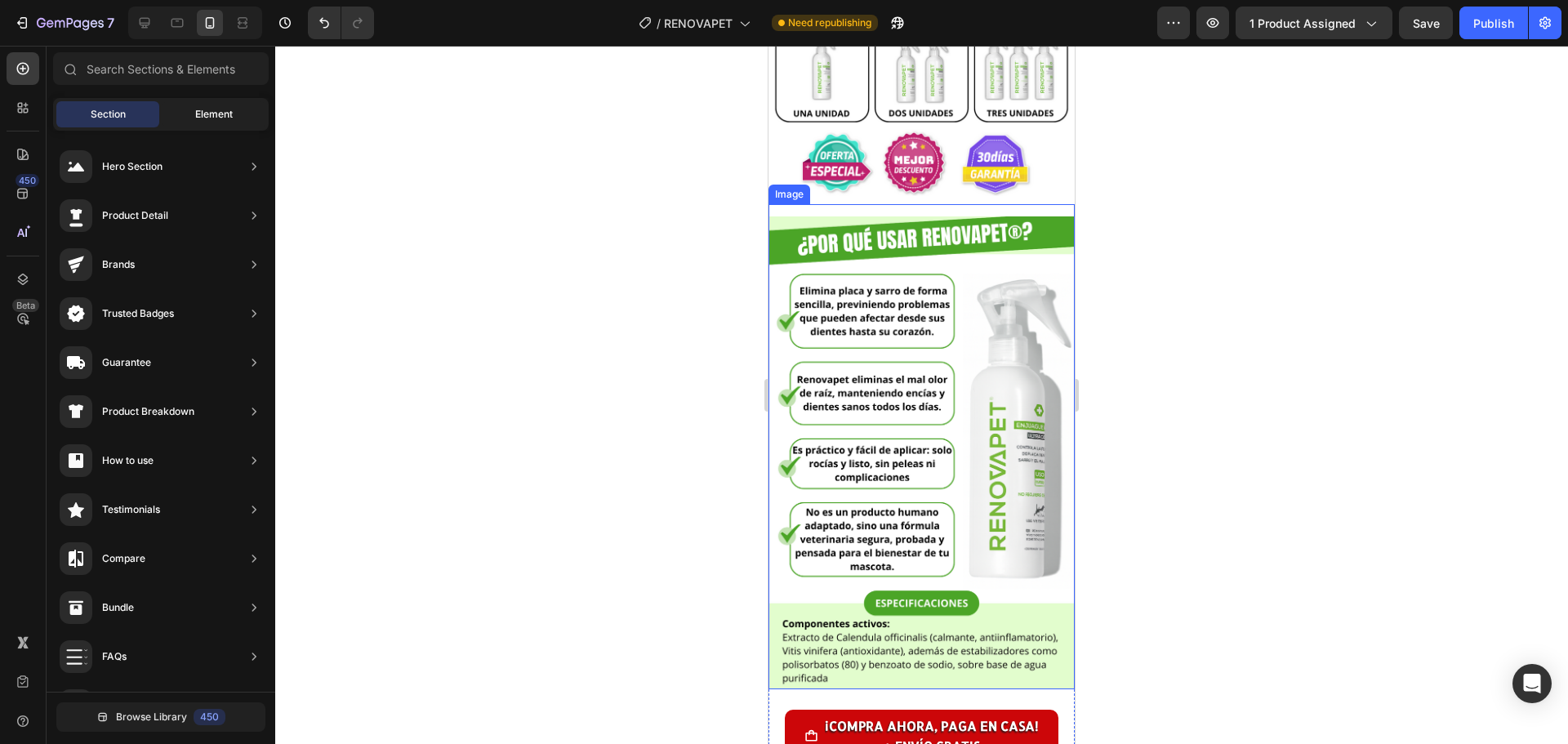
click at [197, 113] on span "Element" at bounding box center [214, 114] width 37 height 15
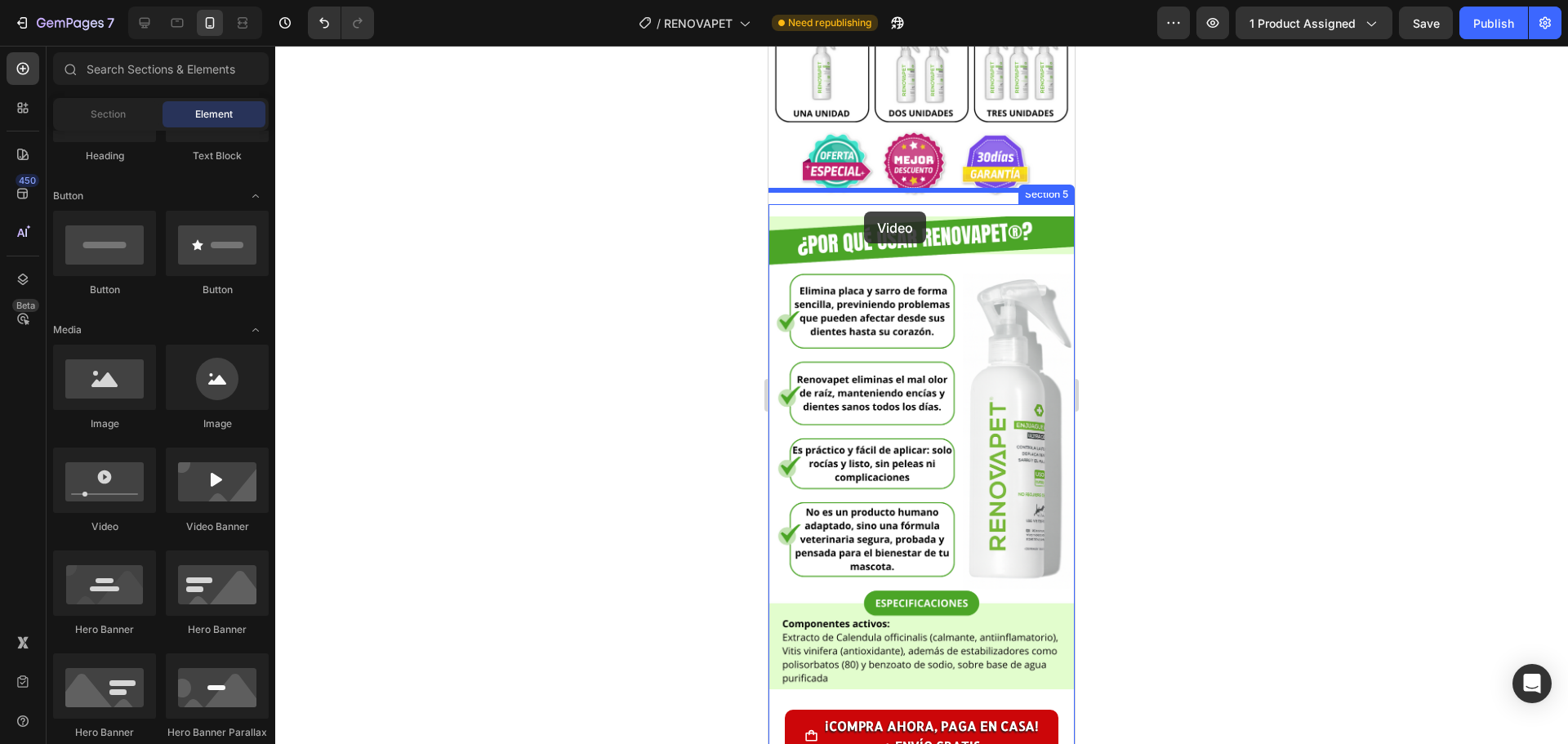
drag, startPoint x: 882, startPoint y: 522, endPoint x: 863, endPoint y: 212, distance: 310.6
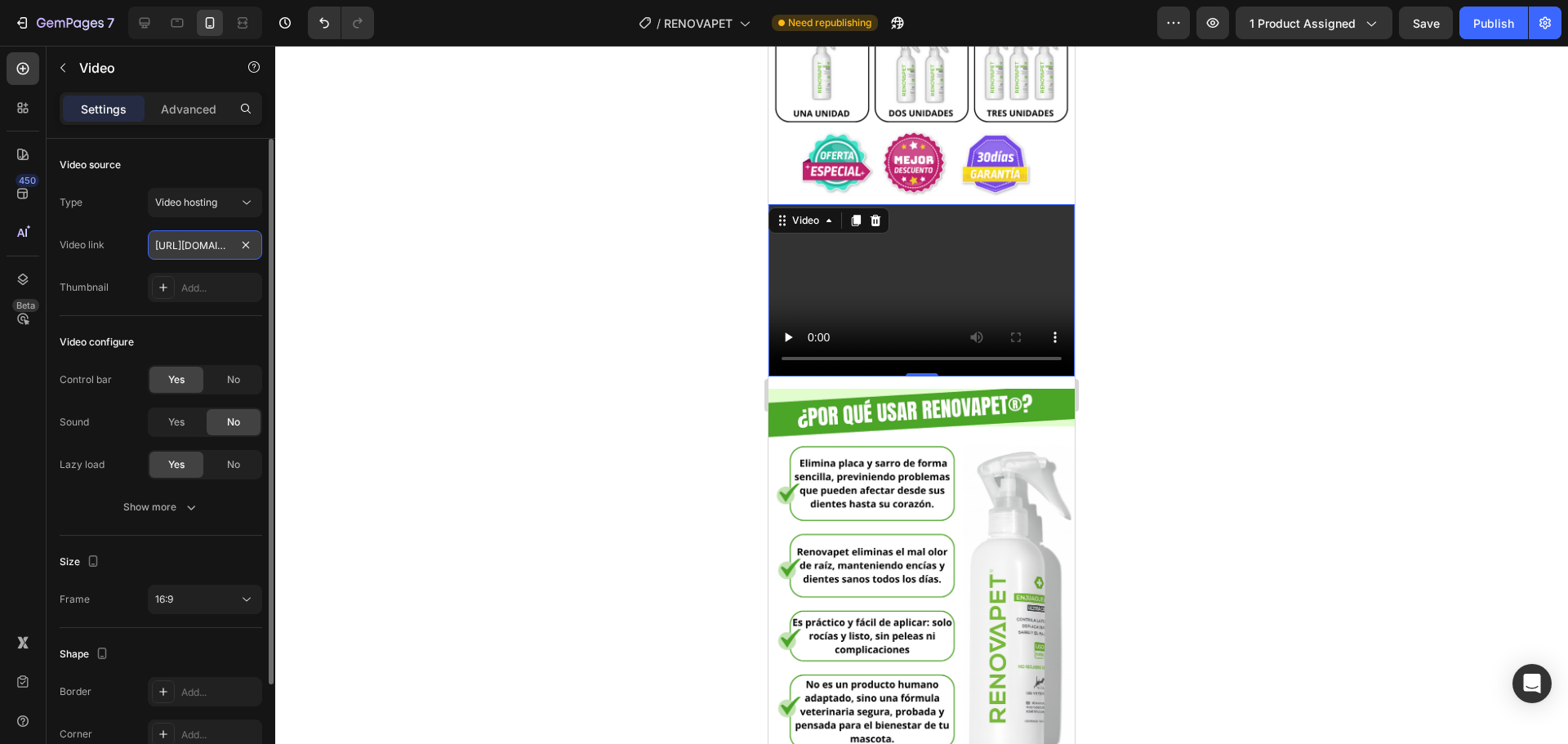
click at [210, 243] on input "[URL][DOMAIN_NAME]" at bounding box center [205, 245] width 114 height 30
paste input "e64b197bc7640c8afaca0859f5b9850"
type input "[URL][DOMAIN_NAME]"
click at [236, 382] on span "No" at bounding box center [233, 379] width 13 height 15
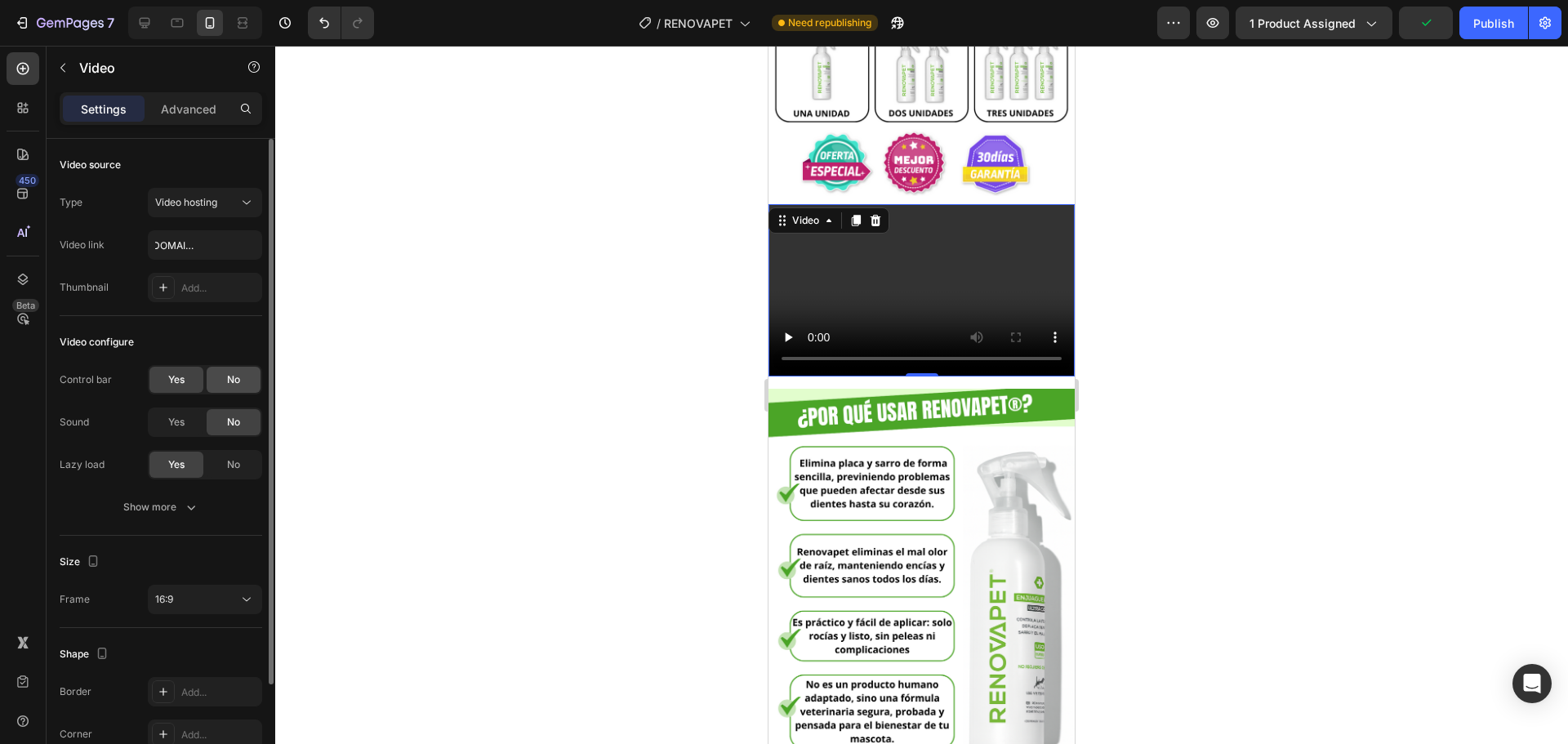
scroll to position [0, 0]
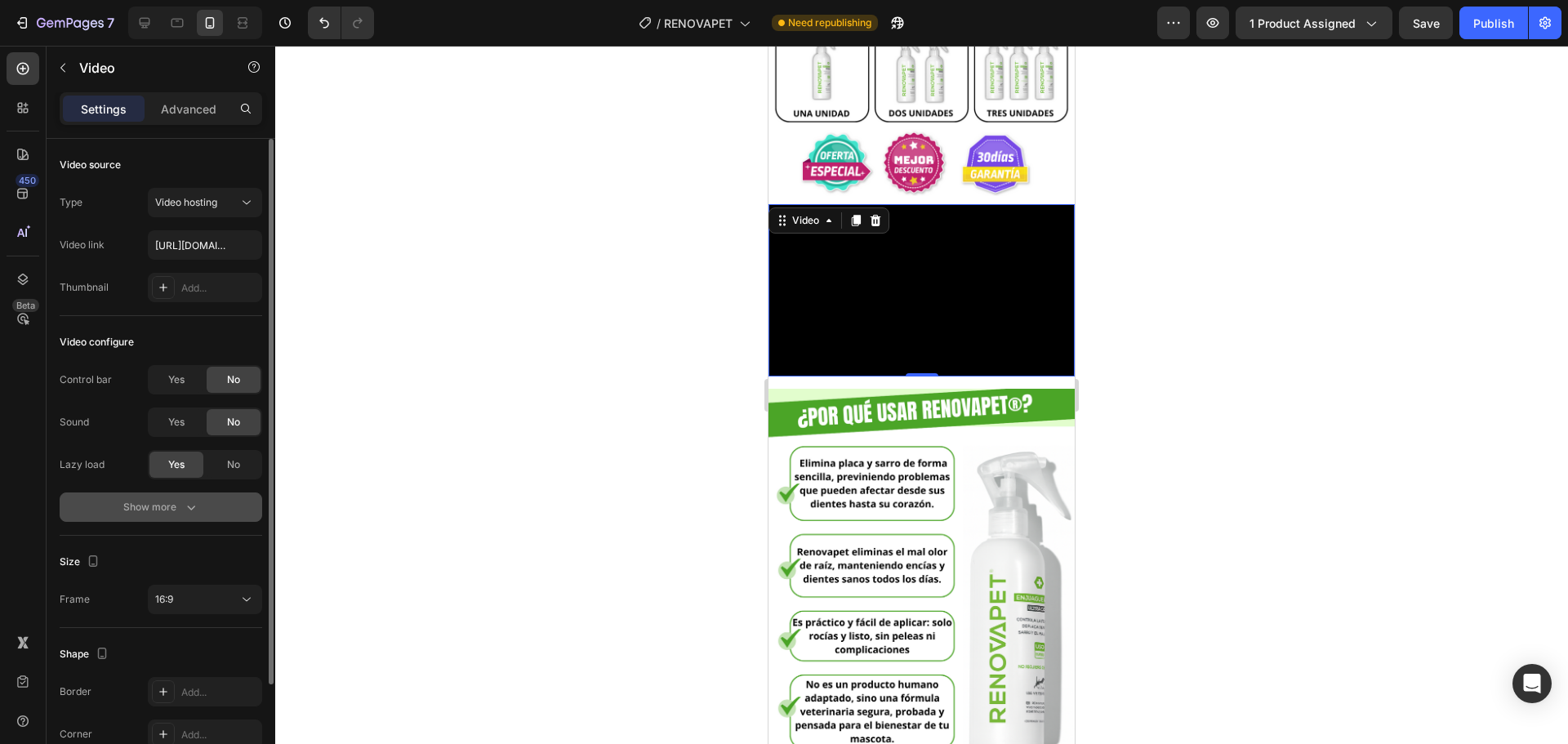
click at [175, 498] on button "Show more" at bounding box center [160, 507] width 202 height 30
click at [182, 507] on span "Yes" at bounding box center [176, 507] width 17 height 15
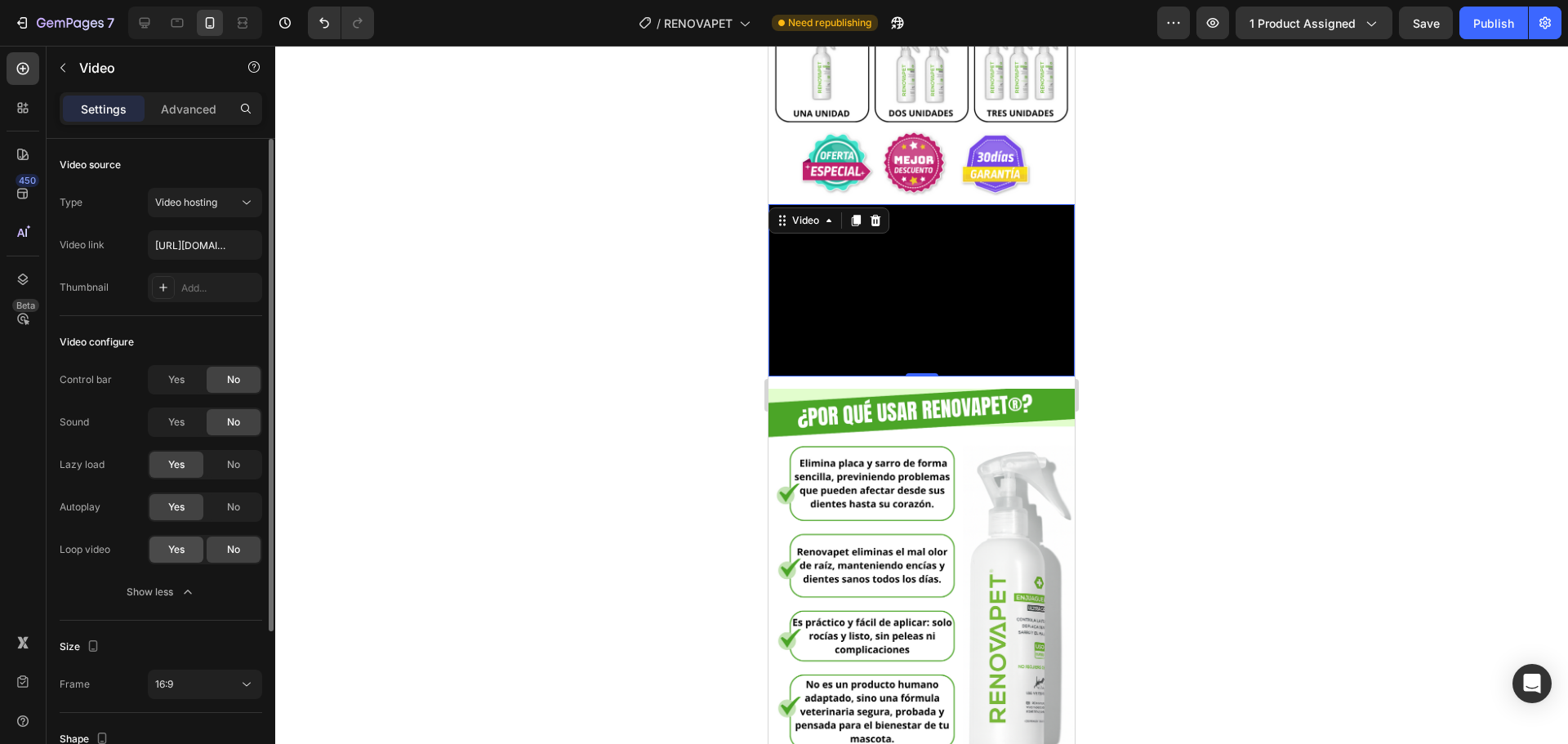
click at [183, 551] on span "Yes" at bounding box center [176, 549] width 17 height 15
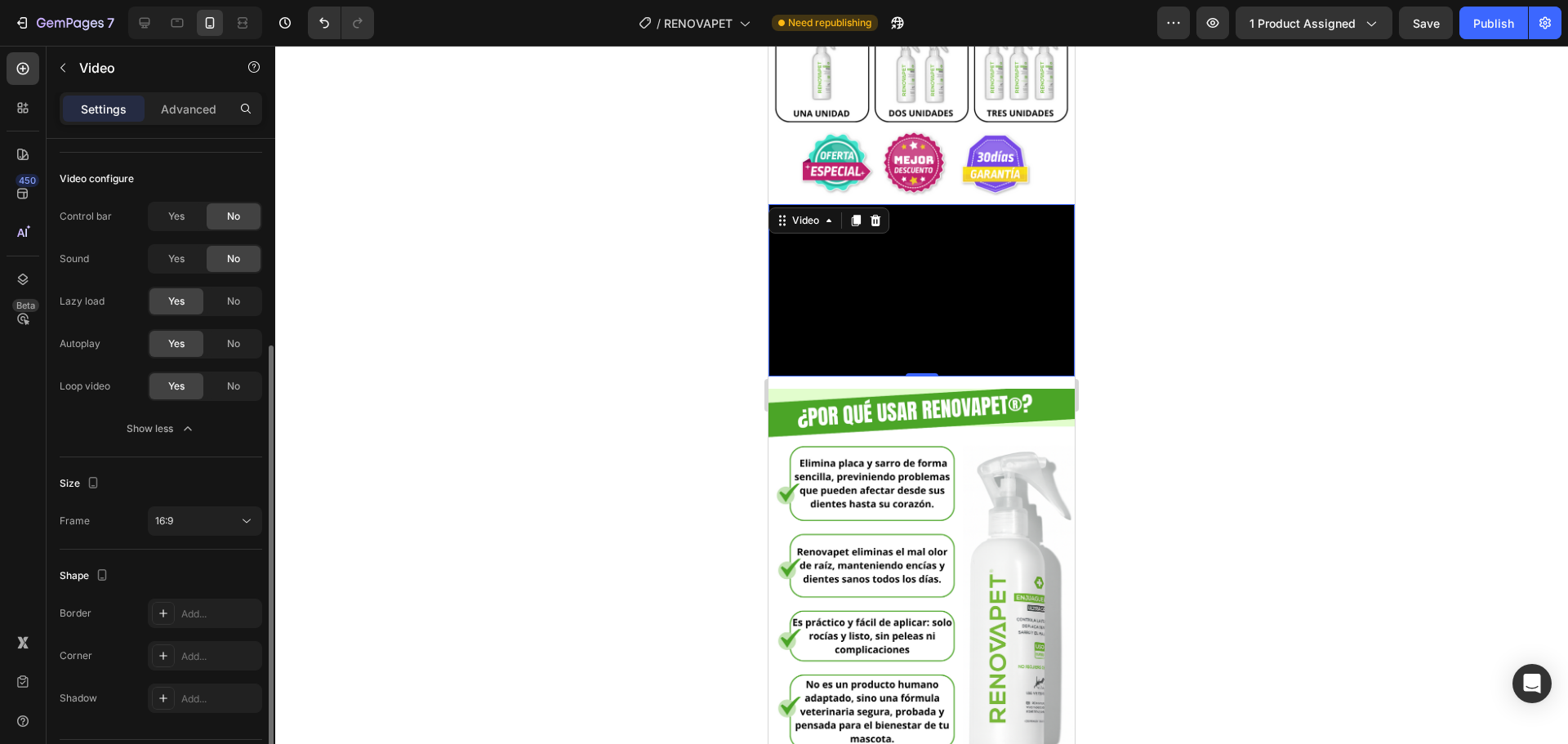
scroll to position [211, 0]
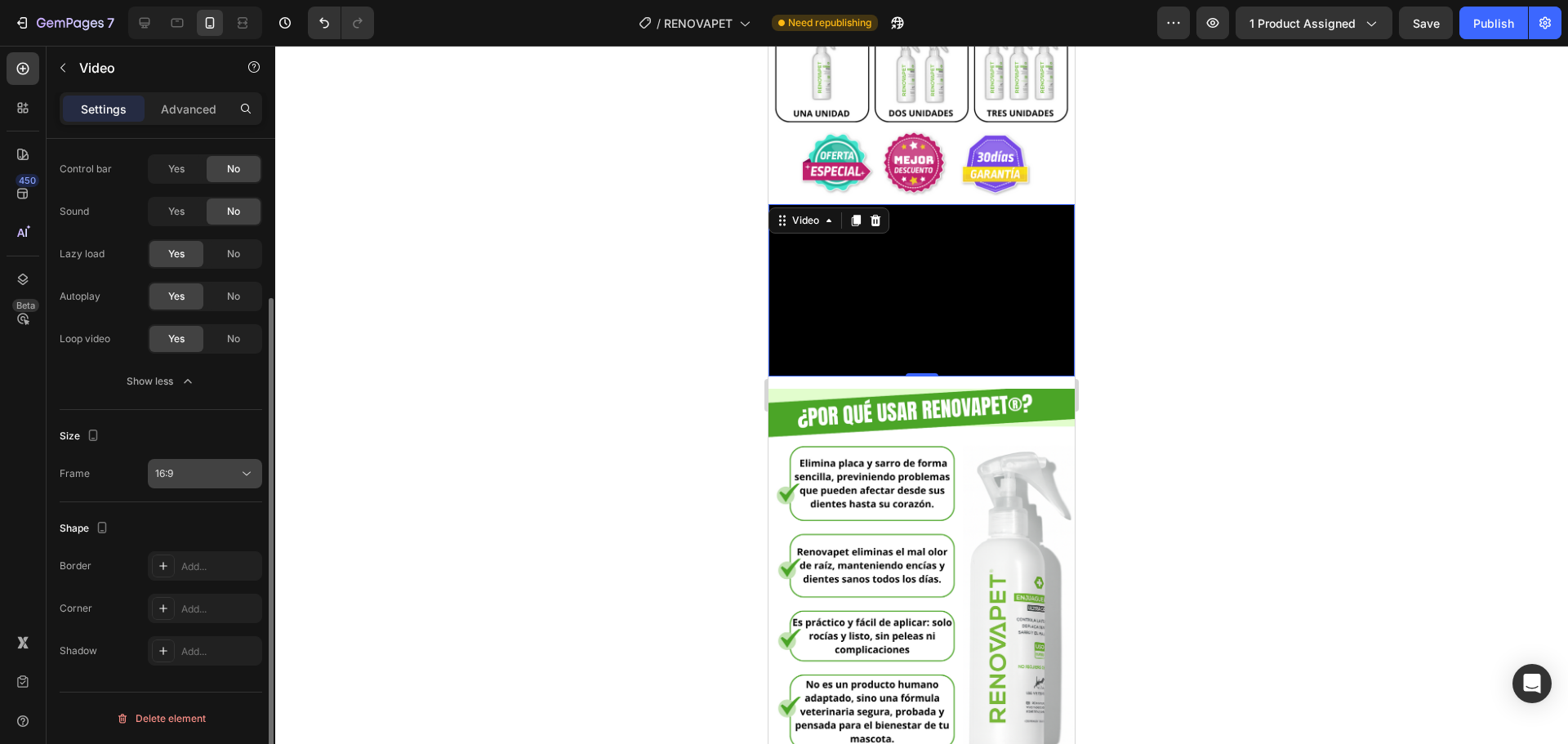
click at [198, 484] on button "16:9" at bounding box center [205, 474] width 114 height 30
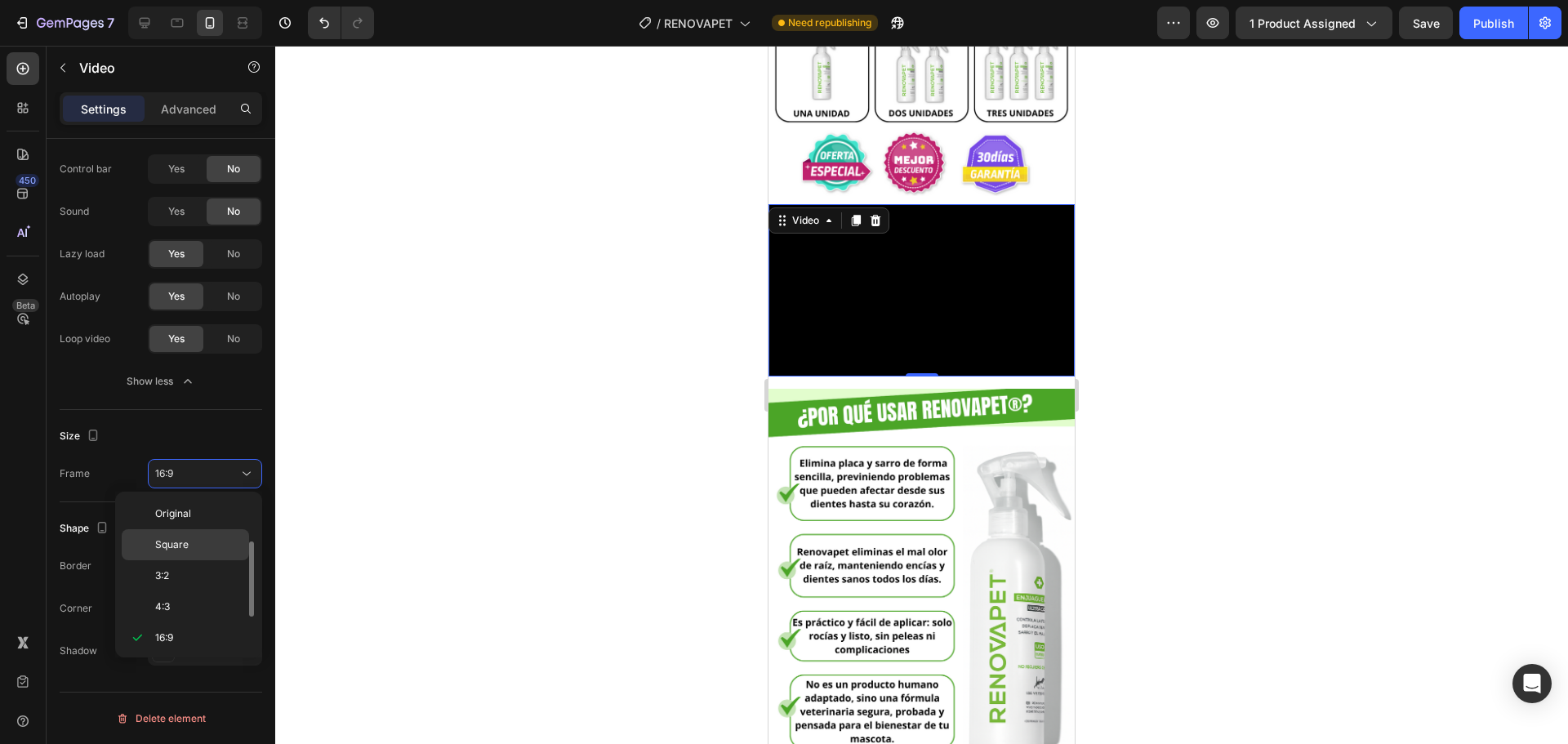
scroll to position [30, 0]
click at [199, 516] on p "Square" at bounding box center [198, 514] width 87 height 15
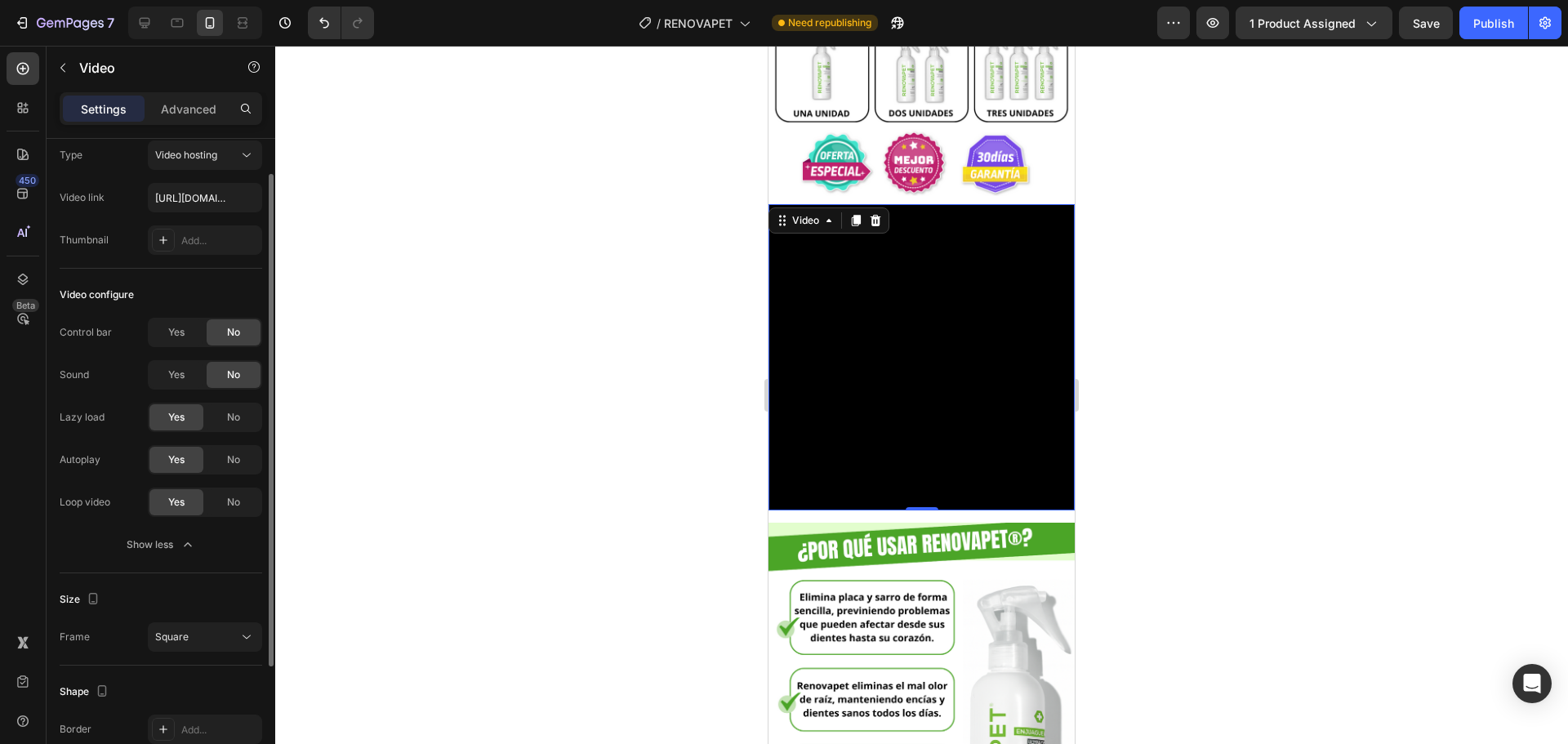
scroll to position [0, 0]
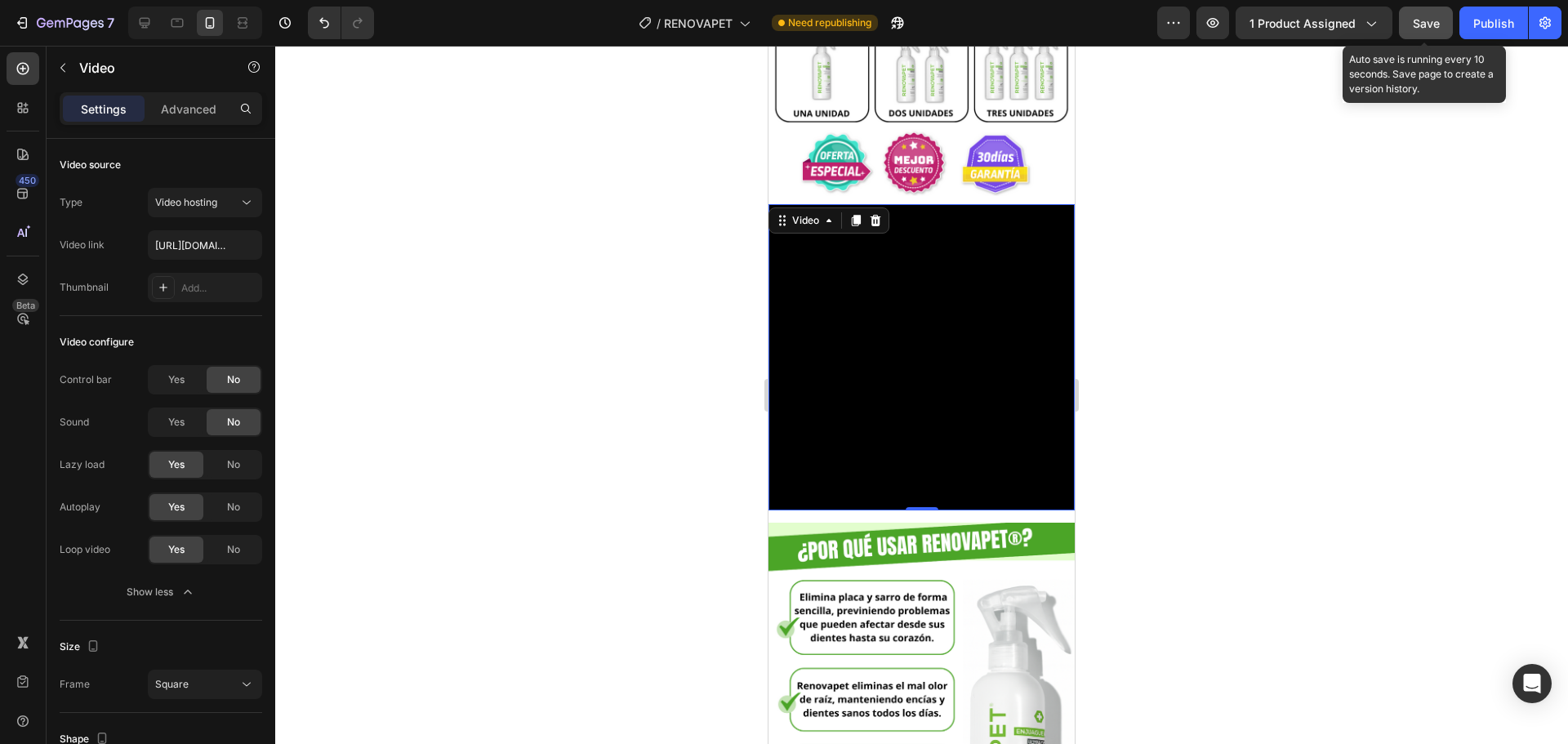
click at [1431, 25] on span "Save" at bounding box center [1425, 24] width 27 height 14
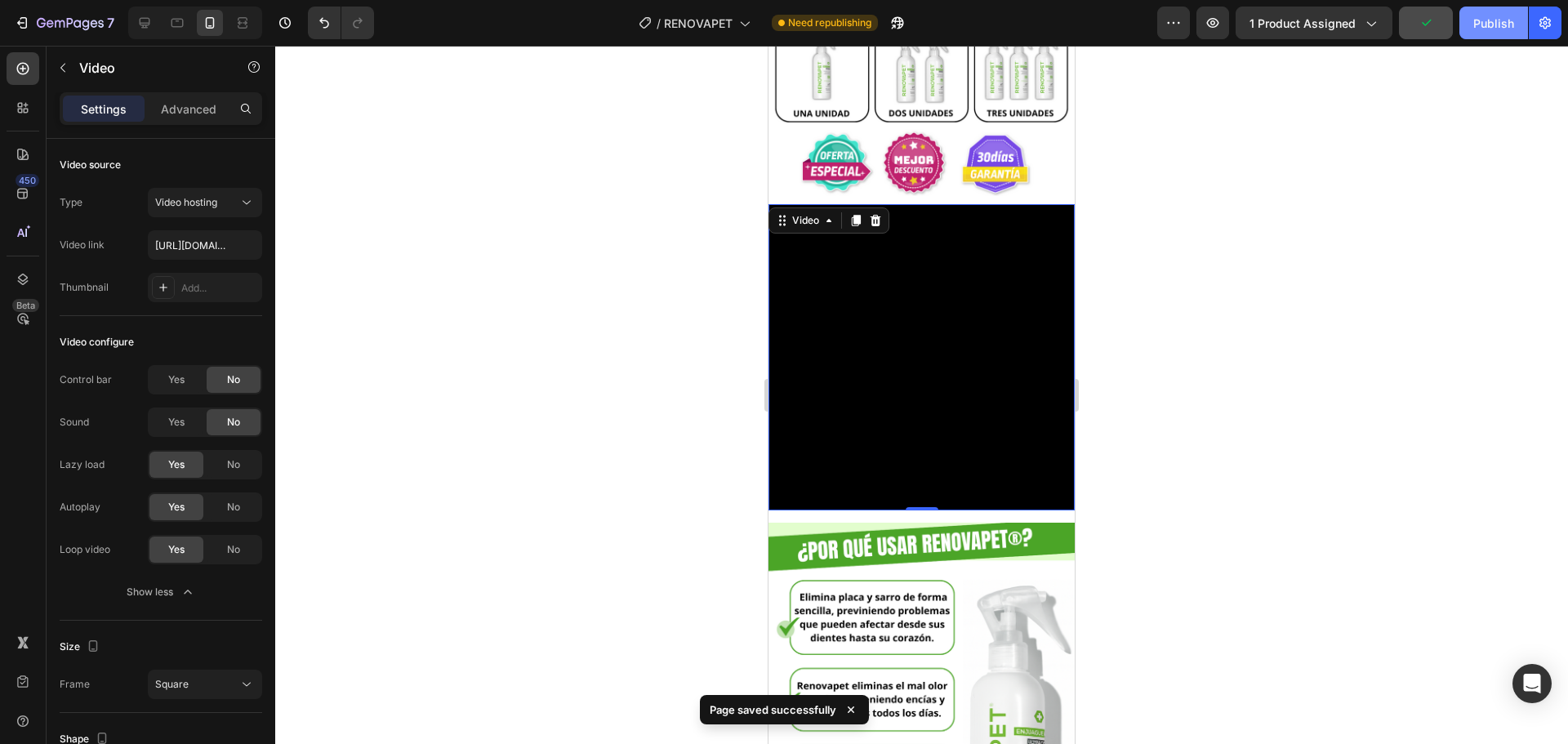
click at [1476, 25] on div "Publish" at bounding box center [1492, 23] width 40 height 17
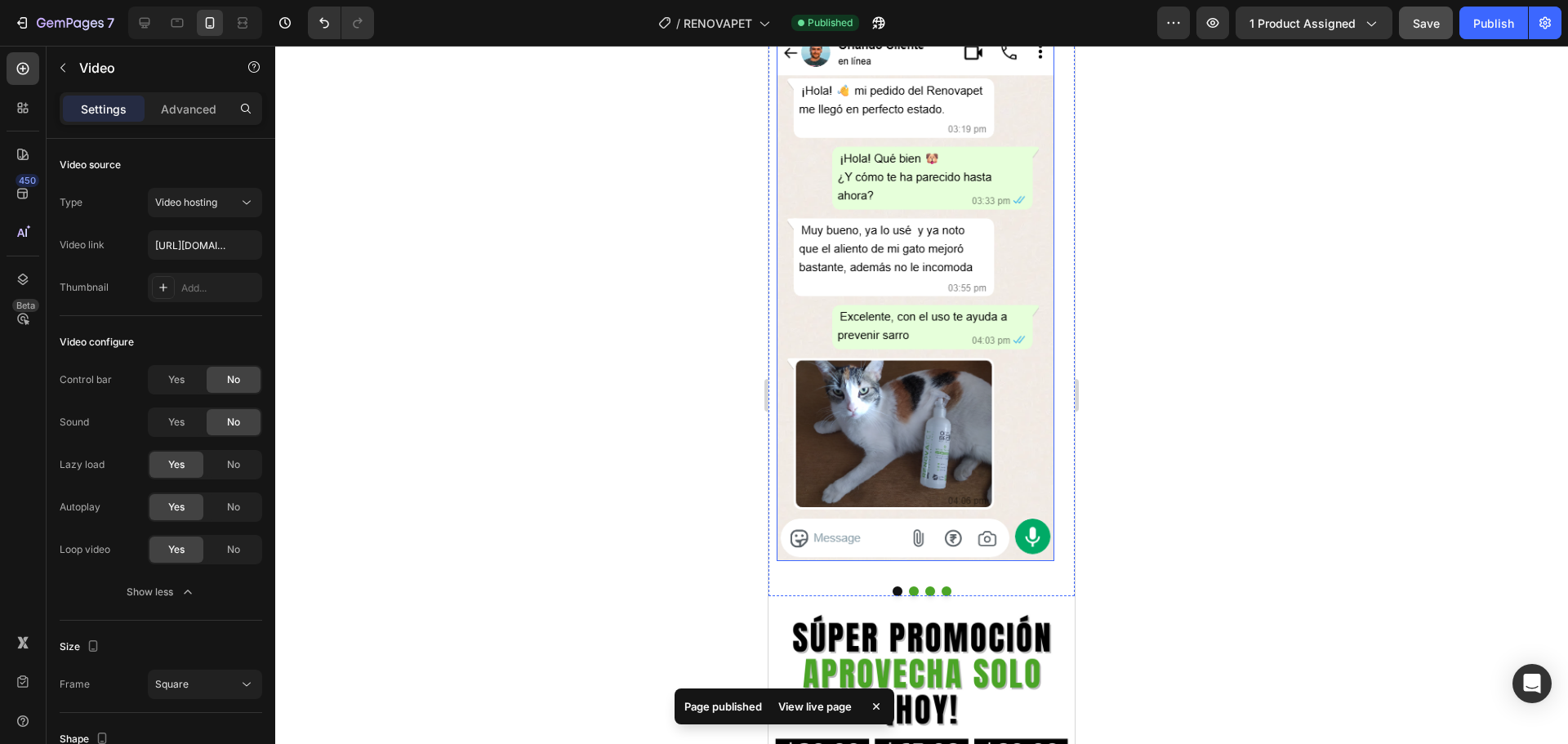
scroll to position [1877, 0]
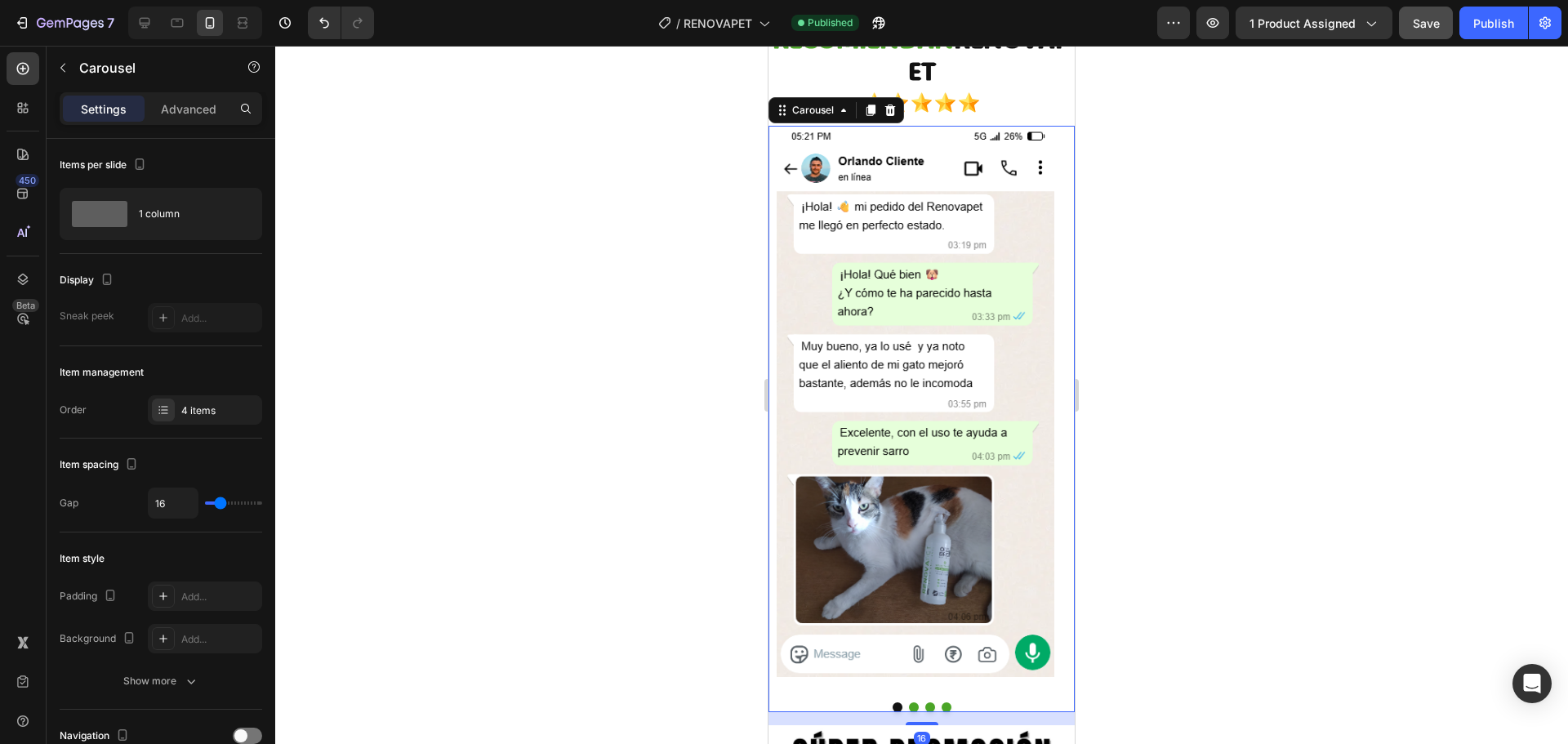
click at [909, 702] on button "Dot" at bounding box center [914, 707] width 10 height 10
click at [925, 707] on button "Dot" at bounding box center [930, 707] width 10 height 10
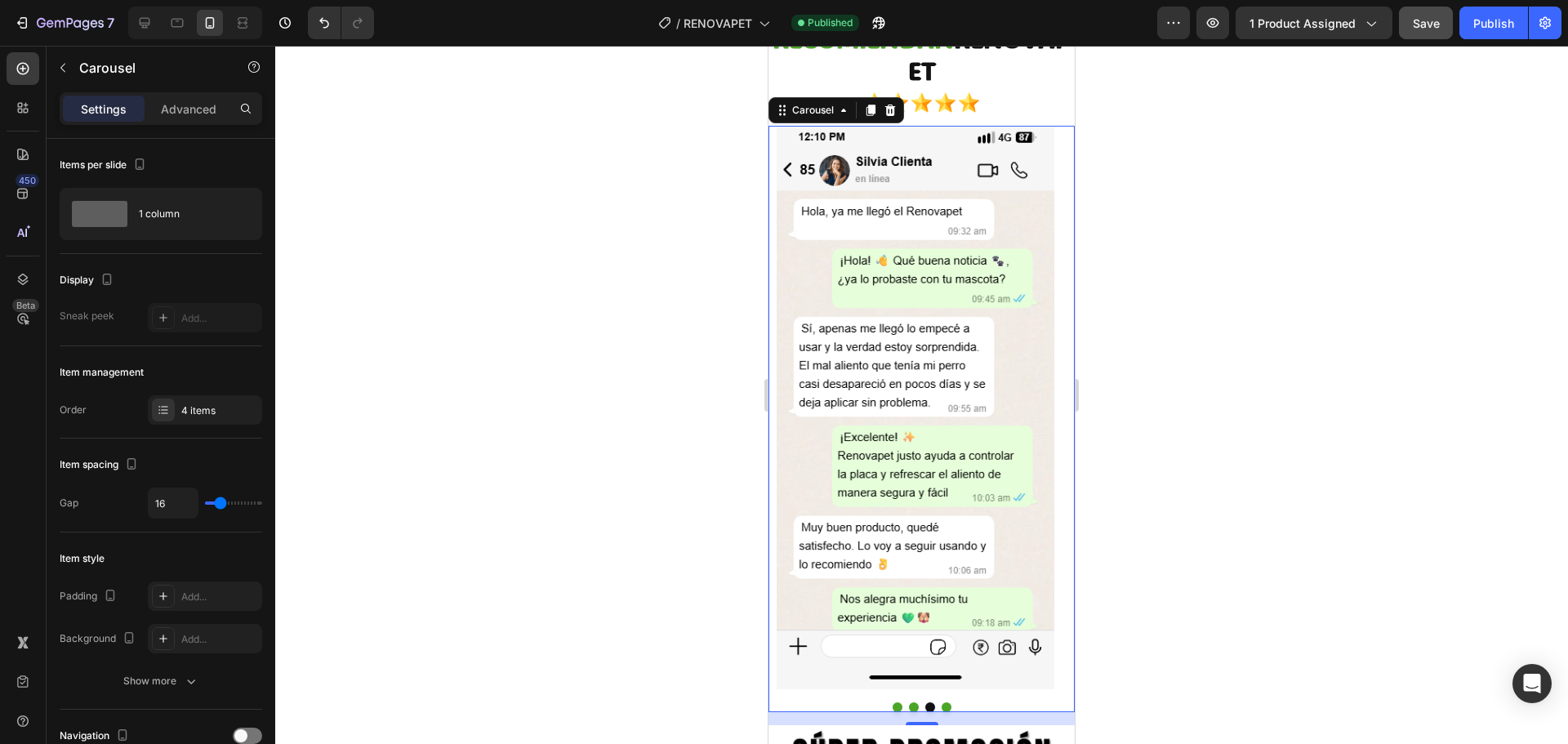
click at [941, 706] on button "Dot" at bounding box center [946, 707] width 10 height 10
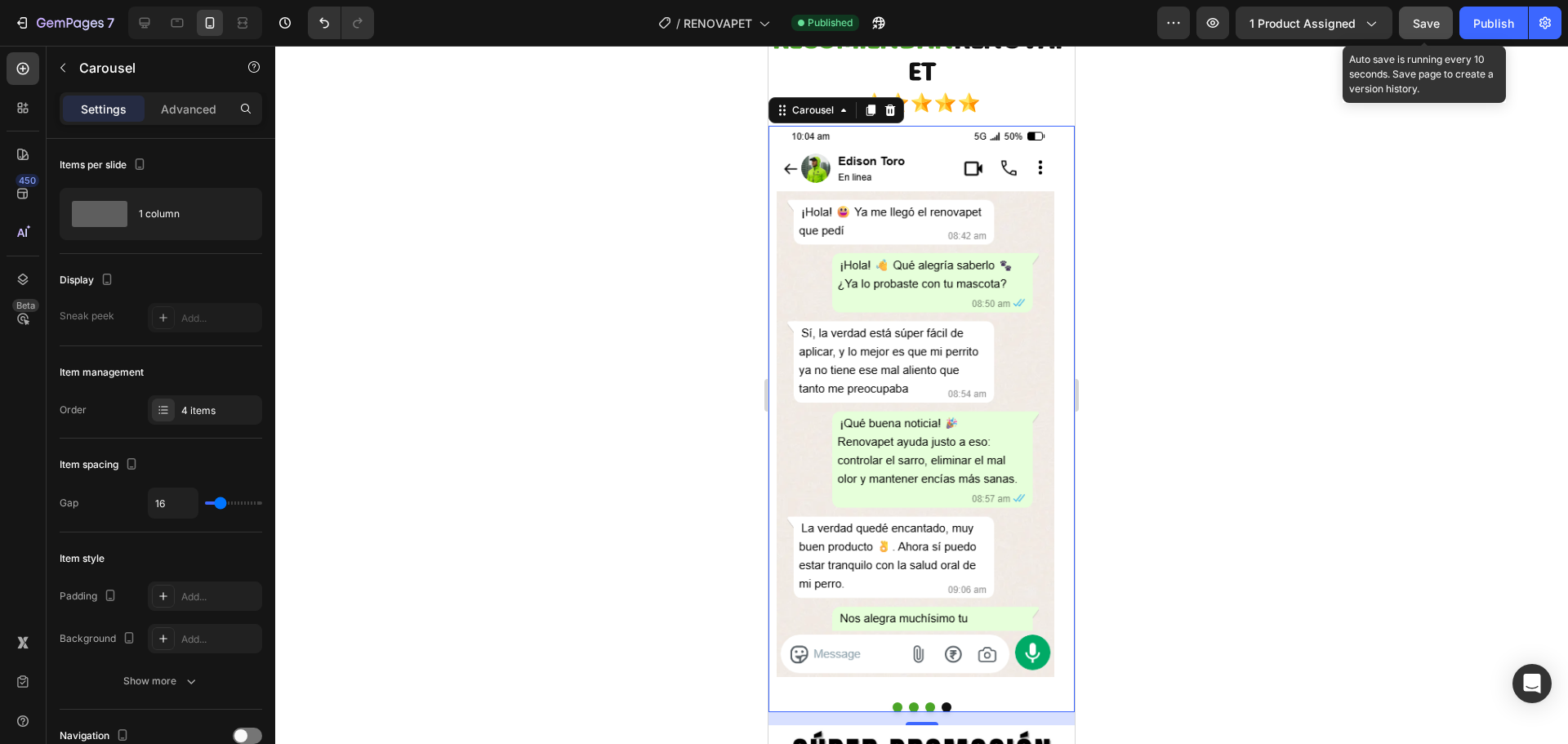
drag, startPoint x: 1432, startPoint y: 20, endPoint x: 1450, endPoint y: 22, distance: 18.1
click at [1439, 21] on span "Save" at bounding box center [1425, 24] width 27 height 14
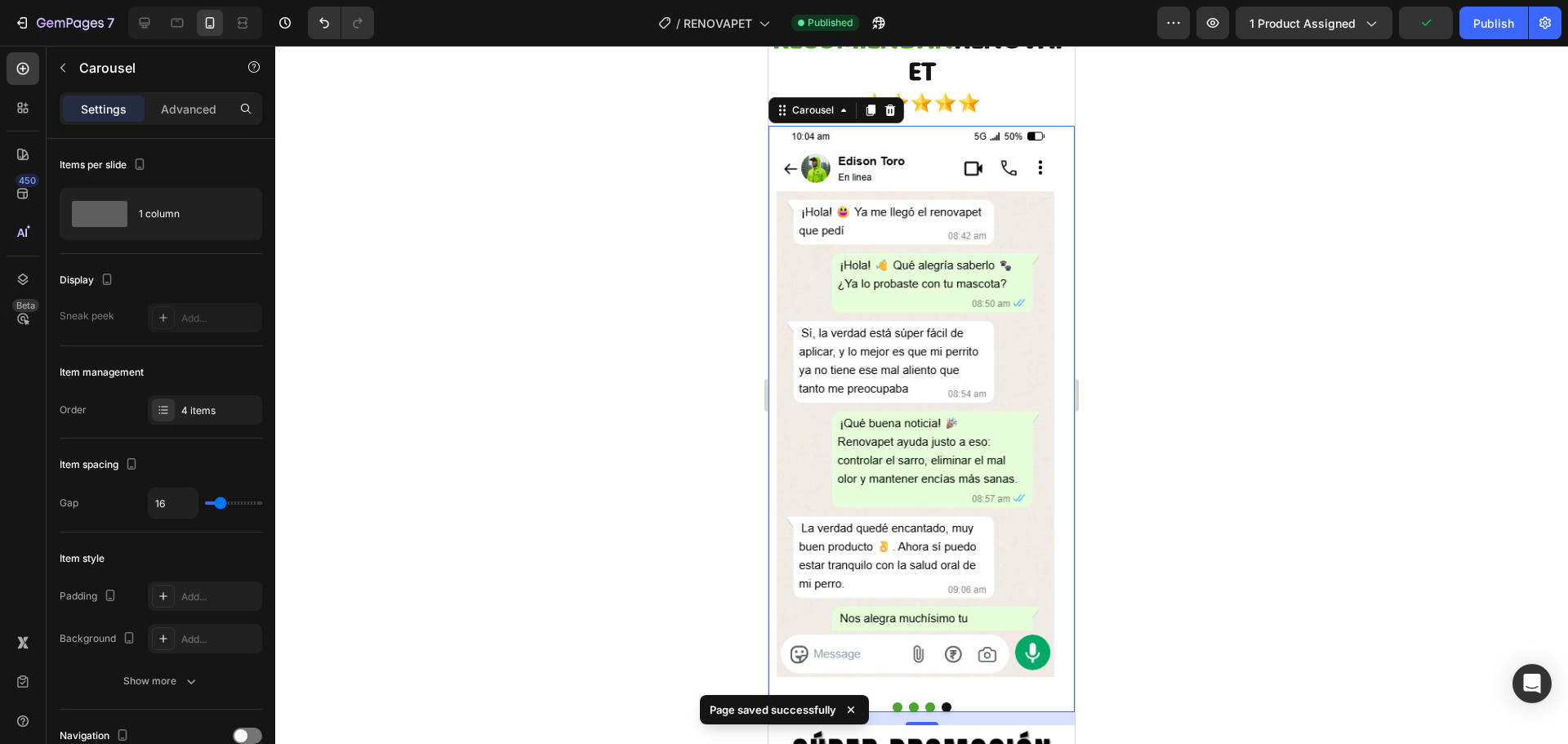
drag, startPoint x: 1481, startPoint y: 22, endPoint x: 1420, endPoint y: 53, distance: 68.4
click at [1481, 22] on div "Publish" at bounding box center [1492, 23] width 40 height 17
click at [730, 21] on span "RENOVAPET" at bounding box center [717, 23] width 69 height 17
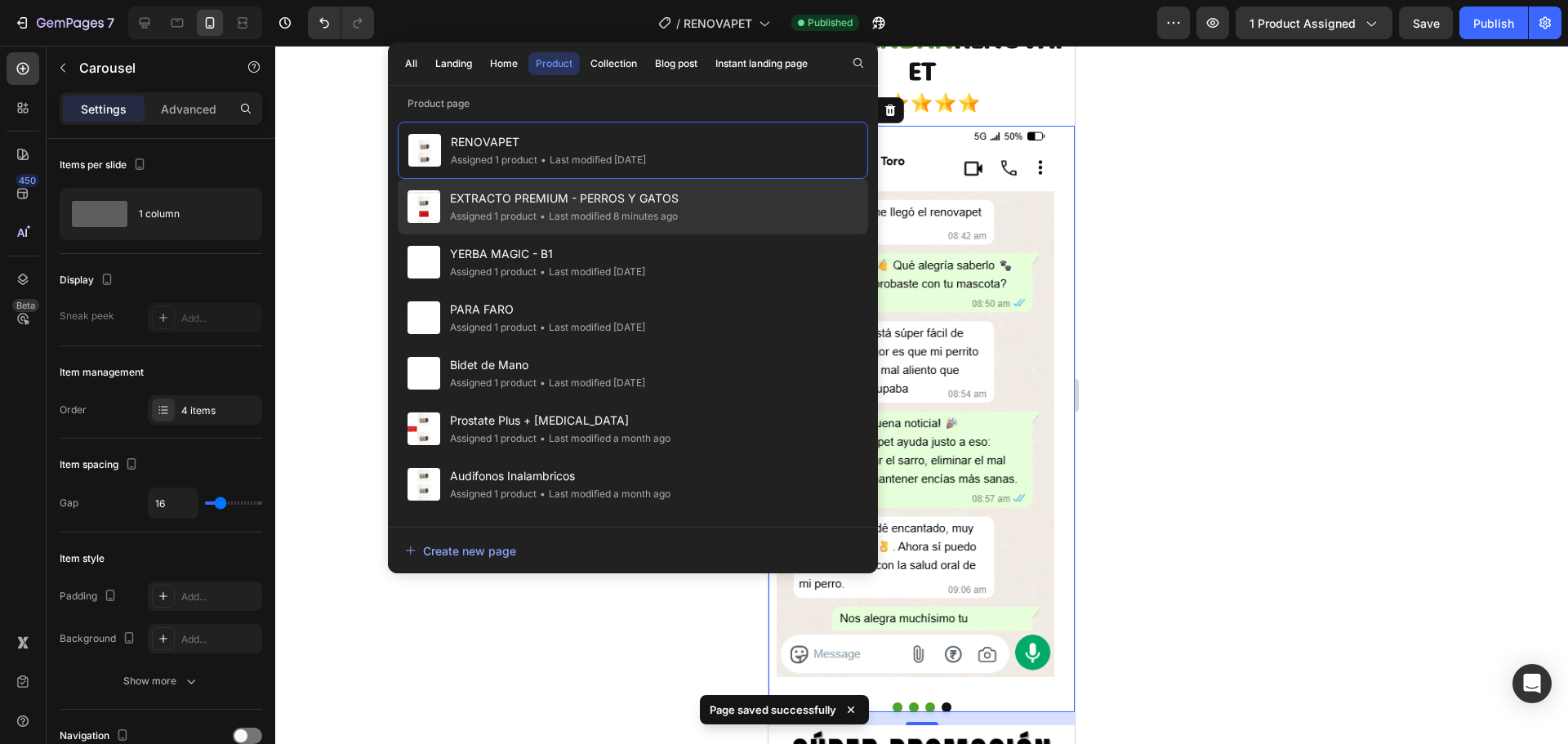
click at [541, 202] on span "EXTRACTO PREMIUM - PERROS Y GATOS" at bounding box center [564, 198] width 229 height 20
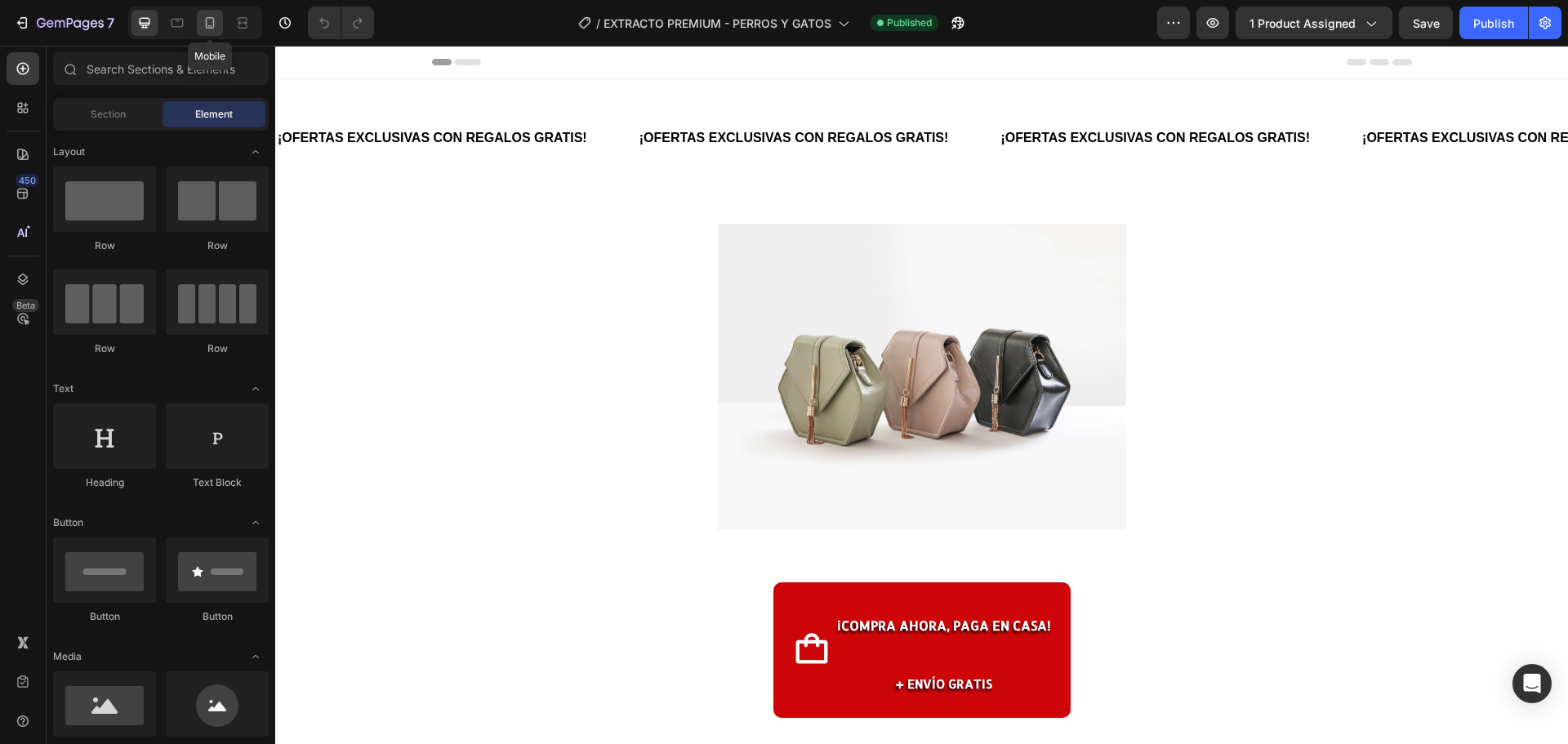
click at [213, 22] on icon at bounding box center [210, 23] width 9 height 12
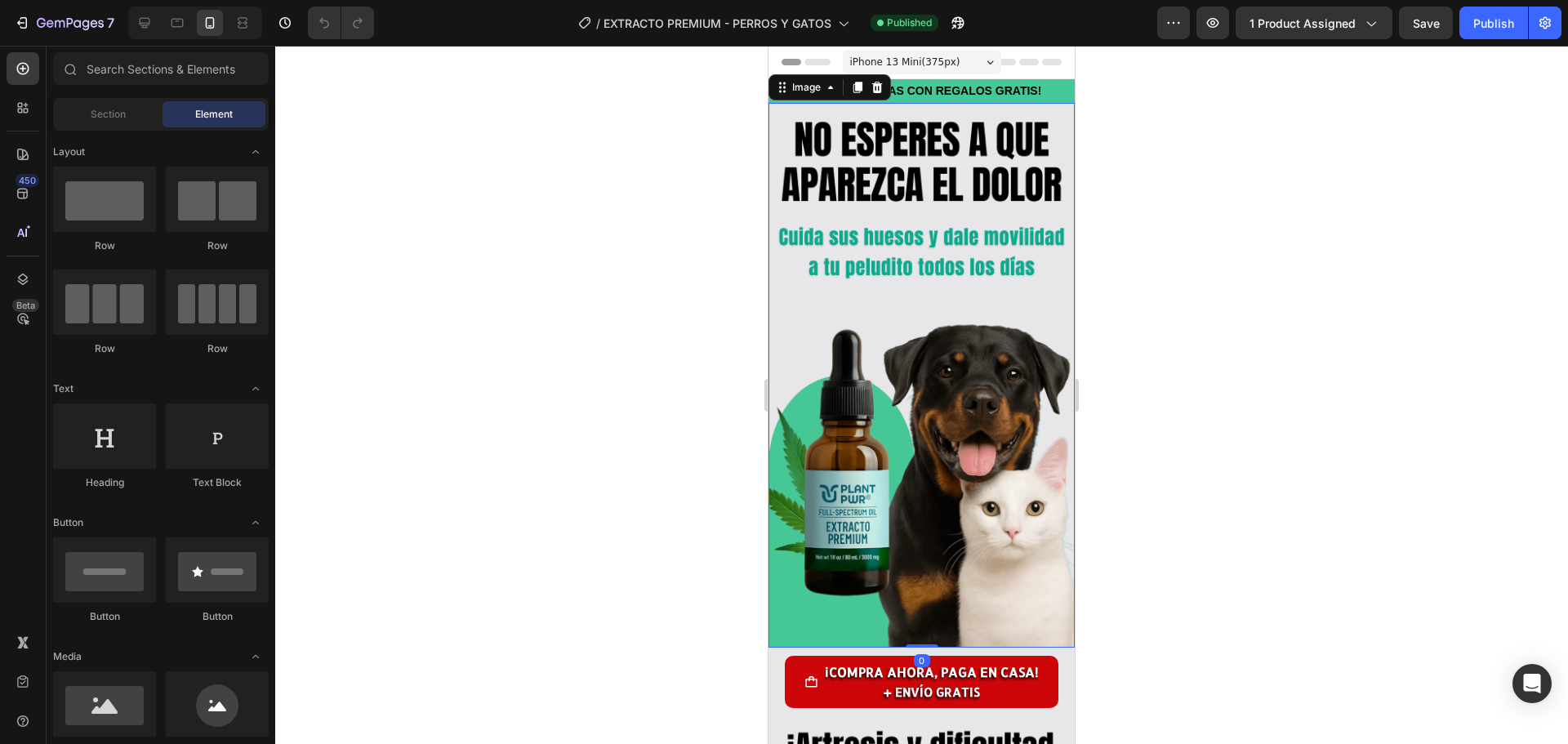
click at [862, 198] on img at bounding box center [921, 374] width 307 height 545
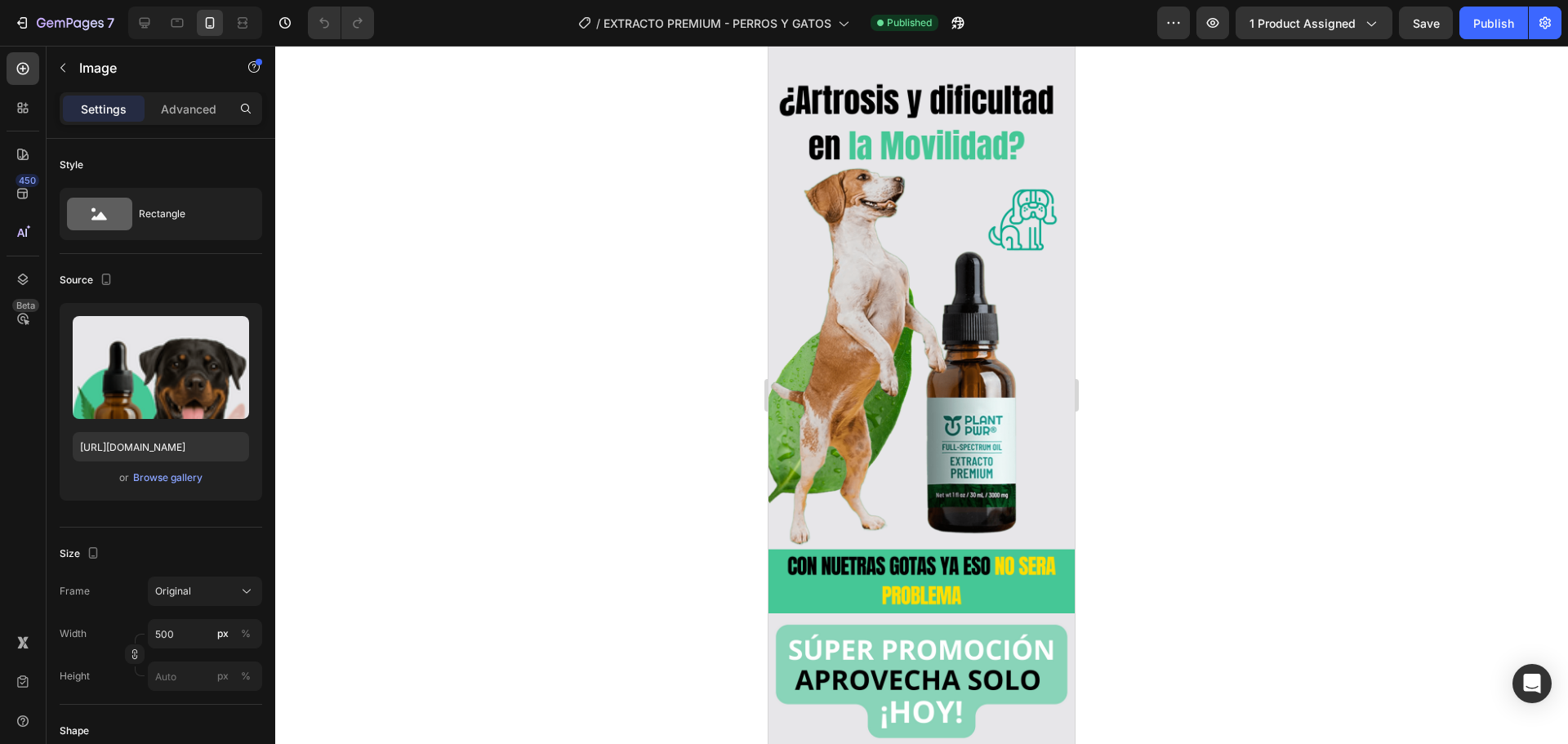
scroll to position [653, 0]
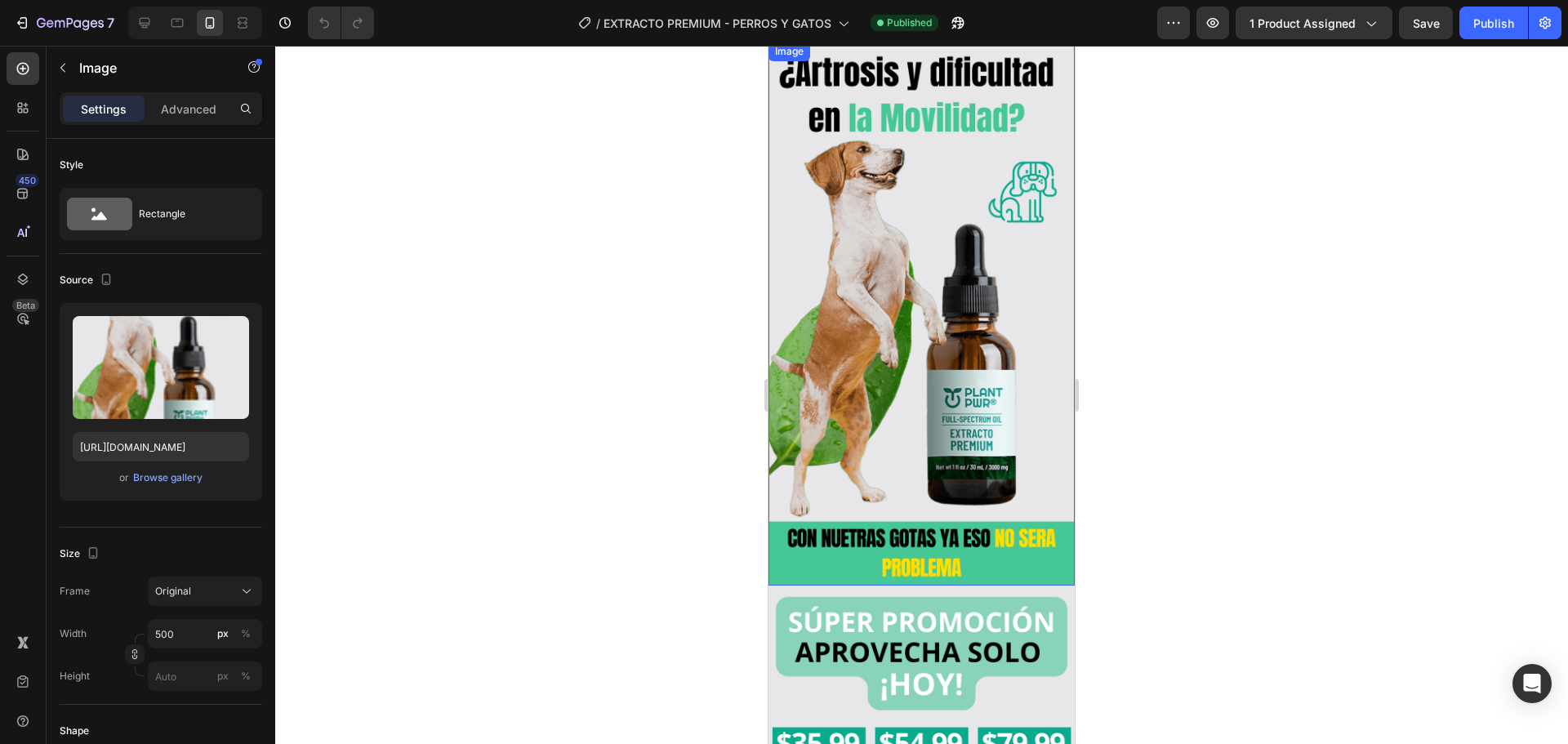
click at [932, 263] on img at bounding box center [921, 313] width 307 height 545
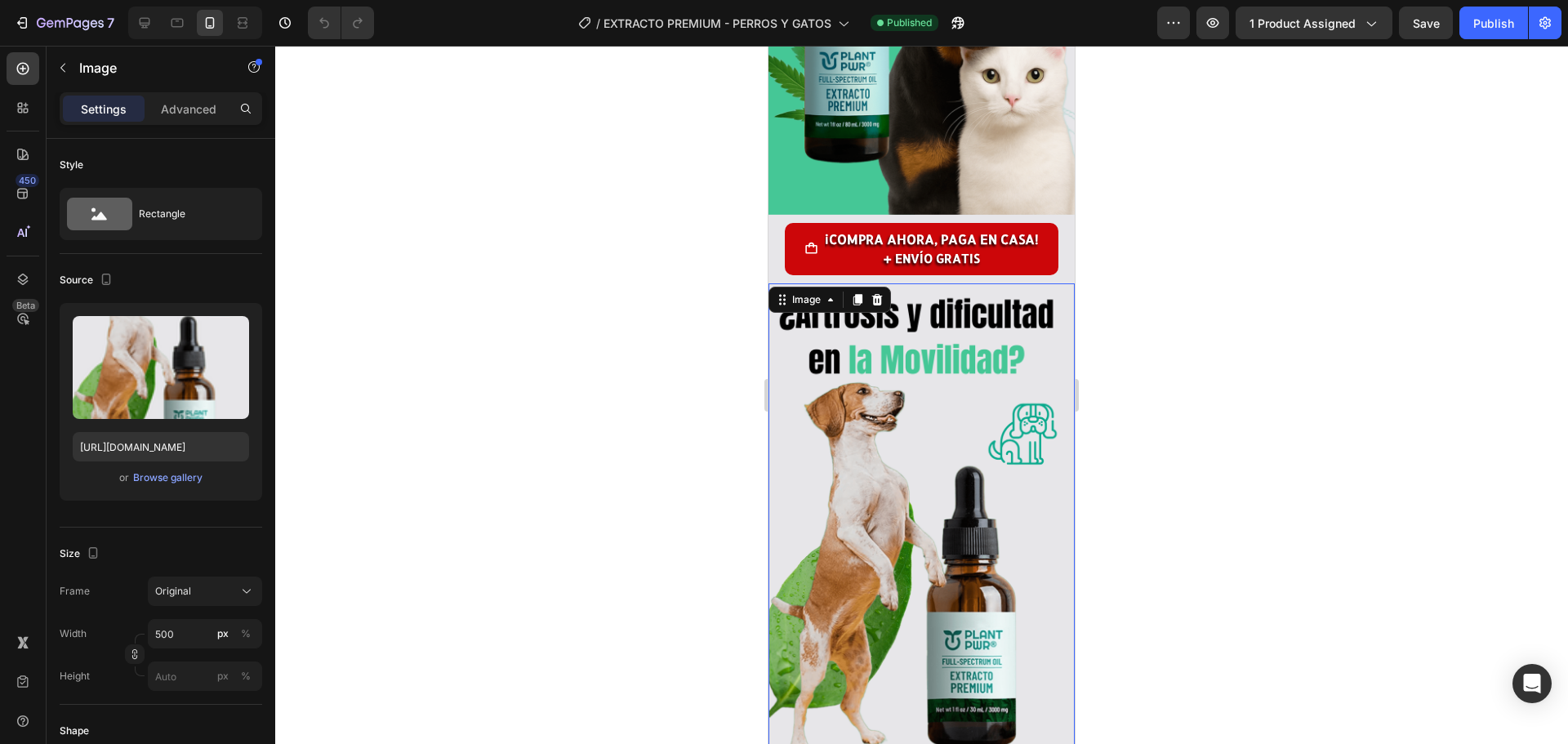
scroll to position [0, 0]
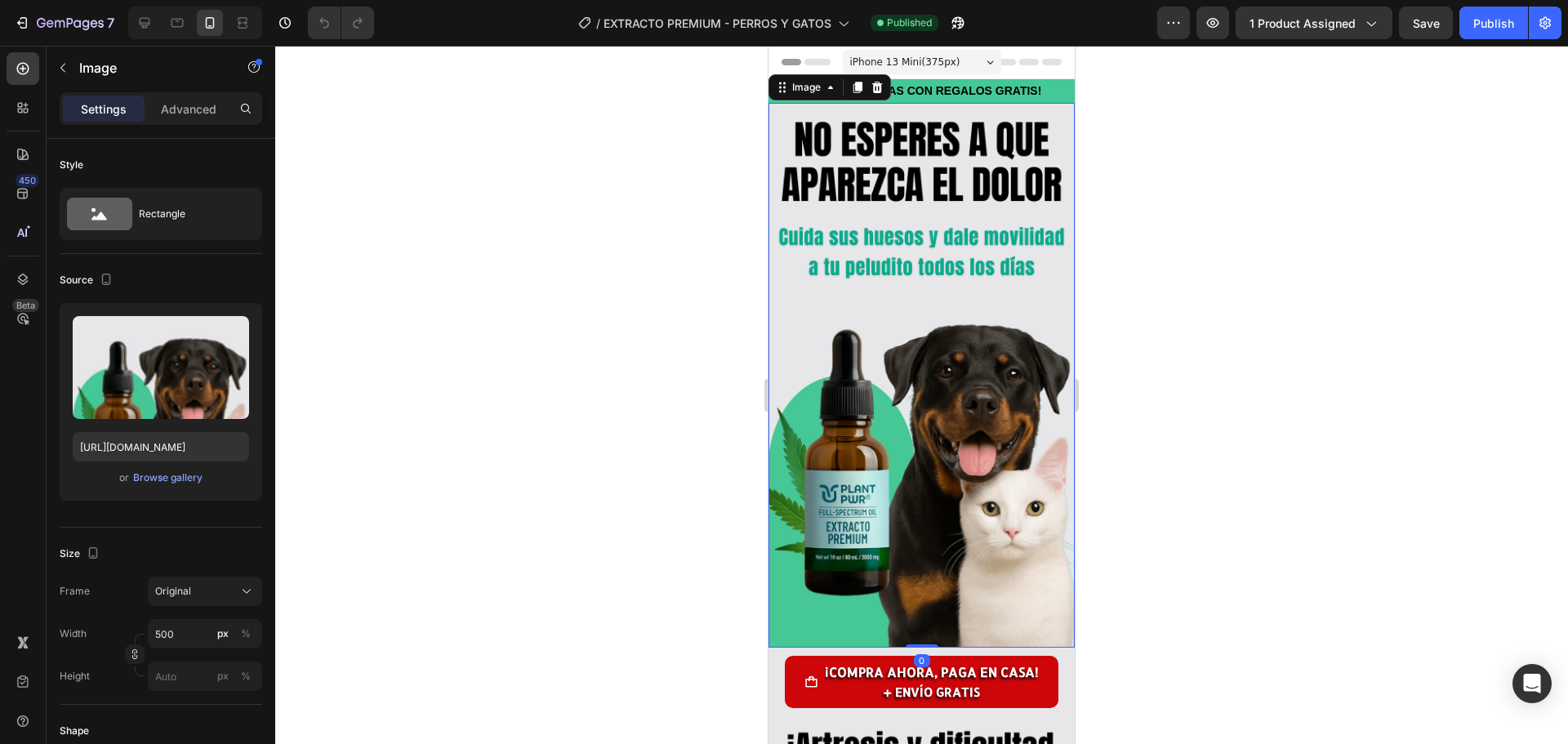
click at [903, 303] on img at bounding box center [921, 374] width 307 height 545
click at [140, 440] on input "https://cdn.shopify.com/s/files/1/0625/4460/9487/files/gempages_551387169772536…" at bounding box center [161, 446] width 176 height 30
paste input "avif?v=1756337053"
type input "https://cdn.shopify.com/s/files/1/0625/4460/9487/files/gempages_551387169772536…"
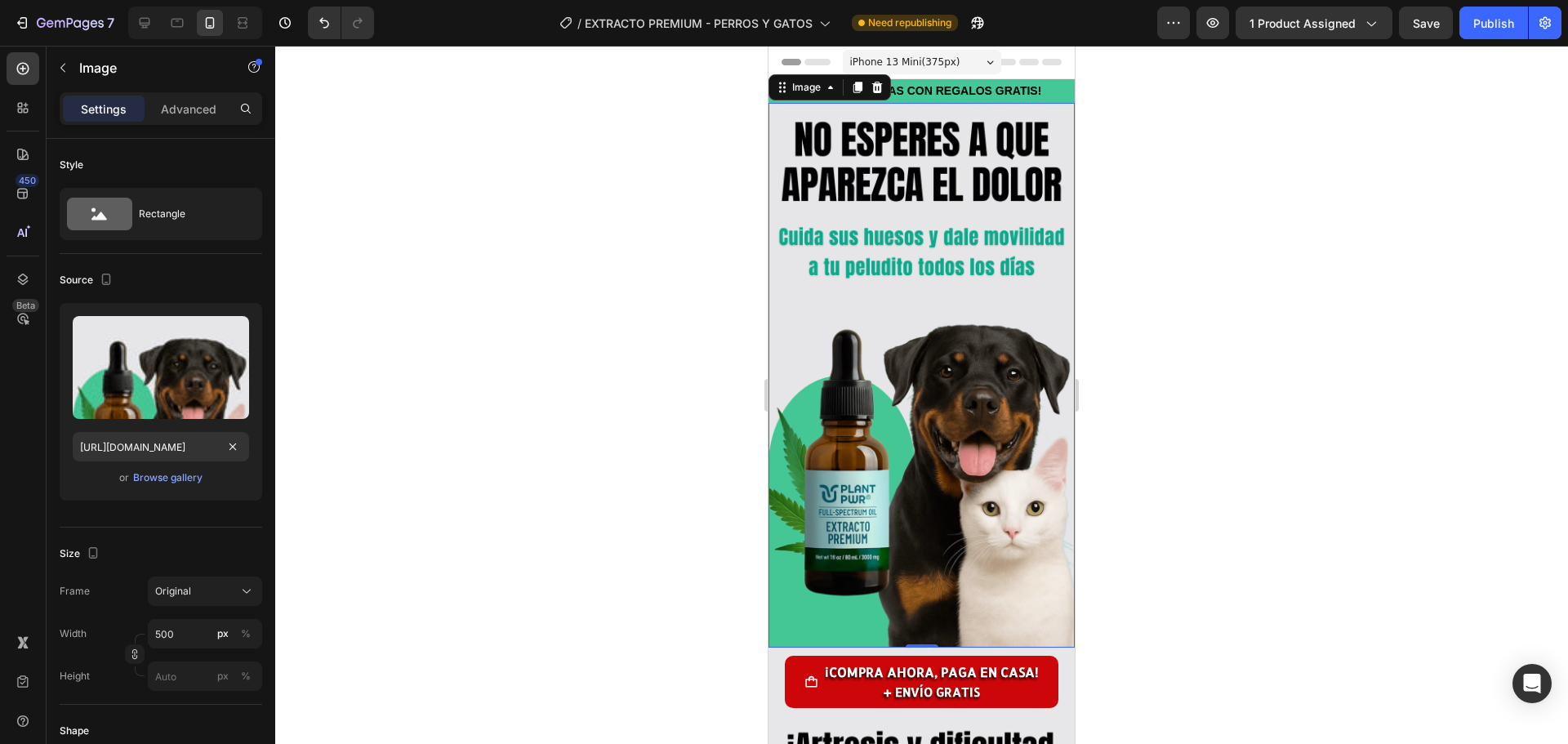
scroll to position [0, 0]
click at [468, 246] on div at bounding box center [920, 394] width 1292 height 698
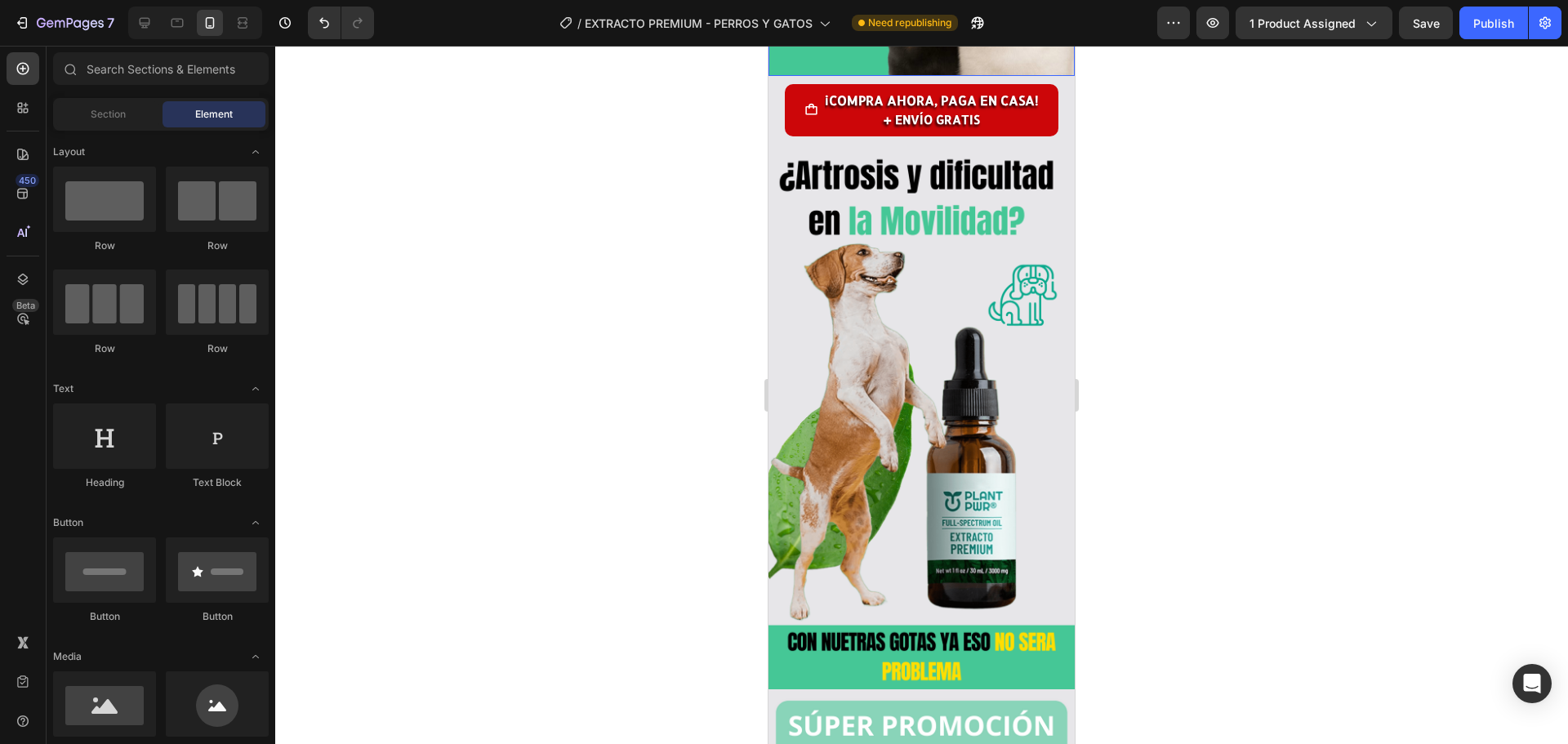
scroll to position [653, 0]
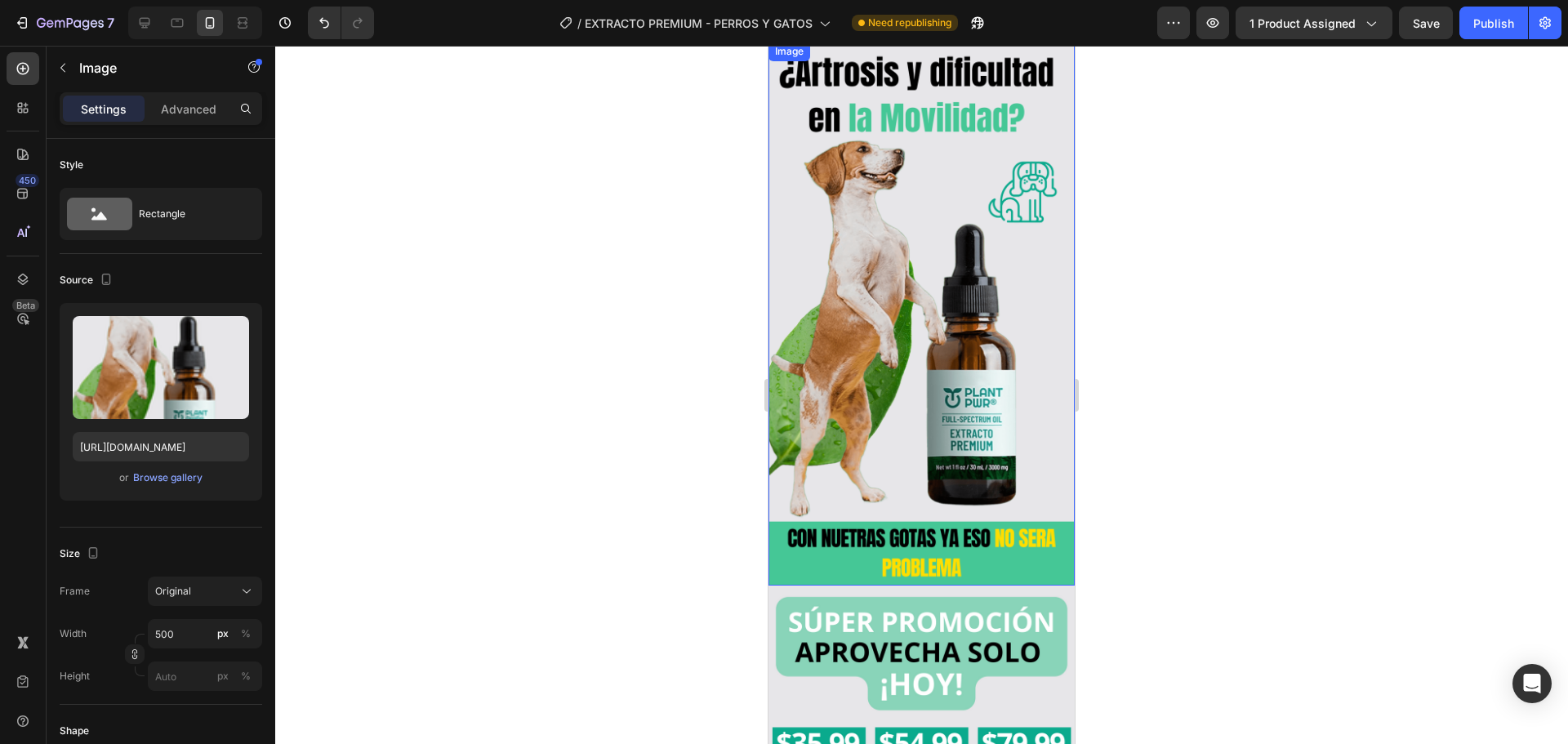
click at [960, 321] on img at bounding box center [921, 313] width 307 height 545
click at [182, 444] on input "https://cdn.shopify.com/s/files/1/0625/4460/9487/files/gempages_551387169772536…" at bounding box center [161, 446] width 176 height 30
paste input "avif?v=1756336989"
type input "https://cdn.shopify.com/s/files/1/0625/4460/9487/files/gempages_551387169772536…"
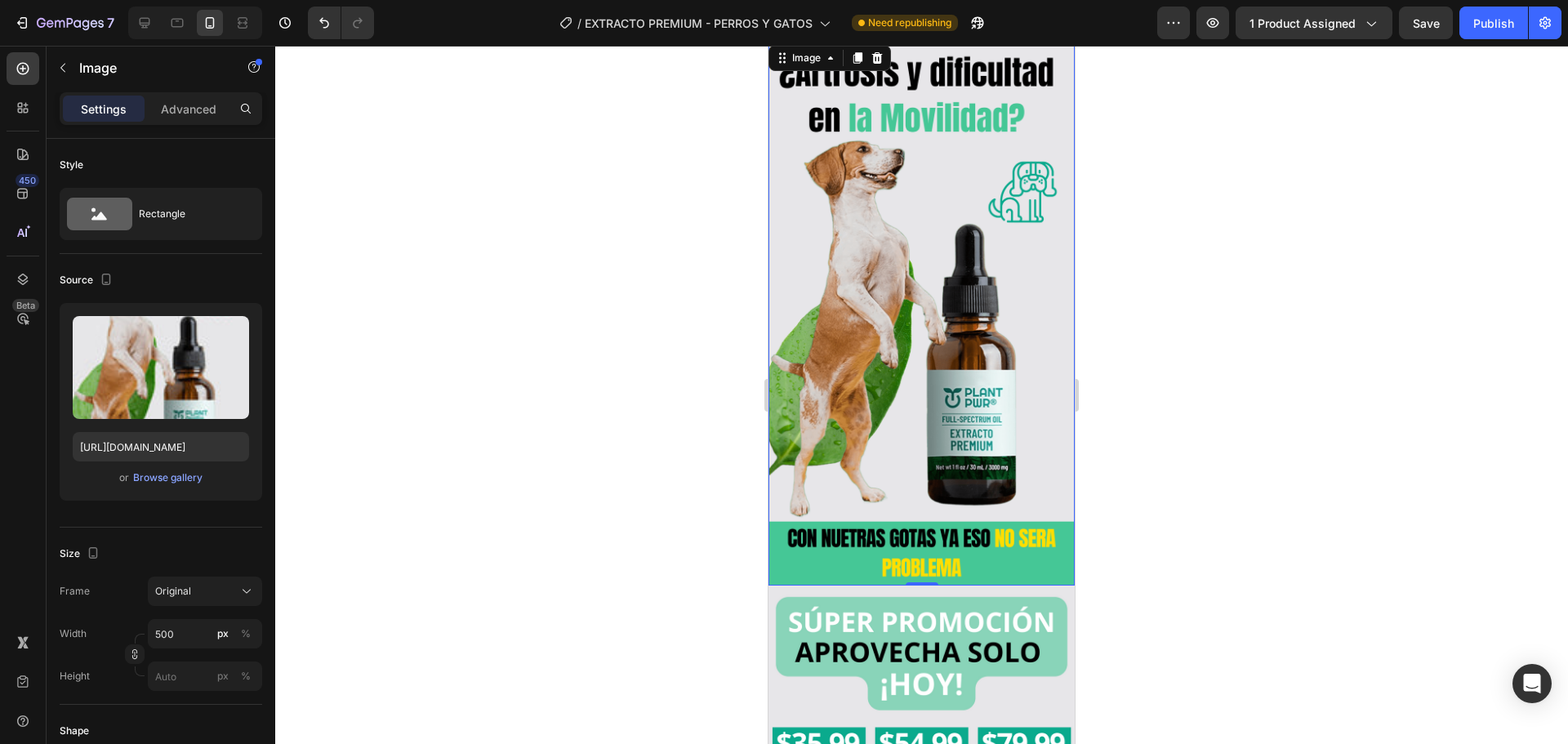
scroll to position [0, 0]
click at [485, 259] on div at bounding box center [920, 394] width 1292 height 698
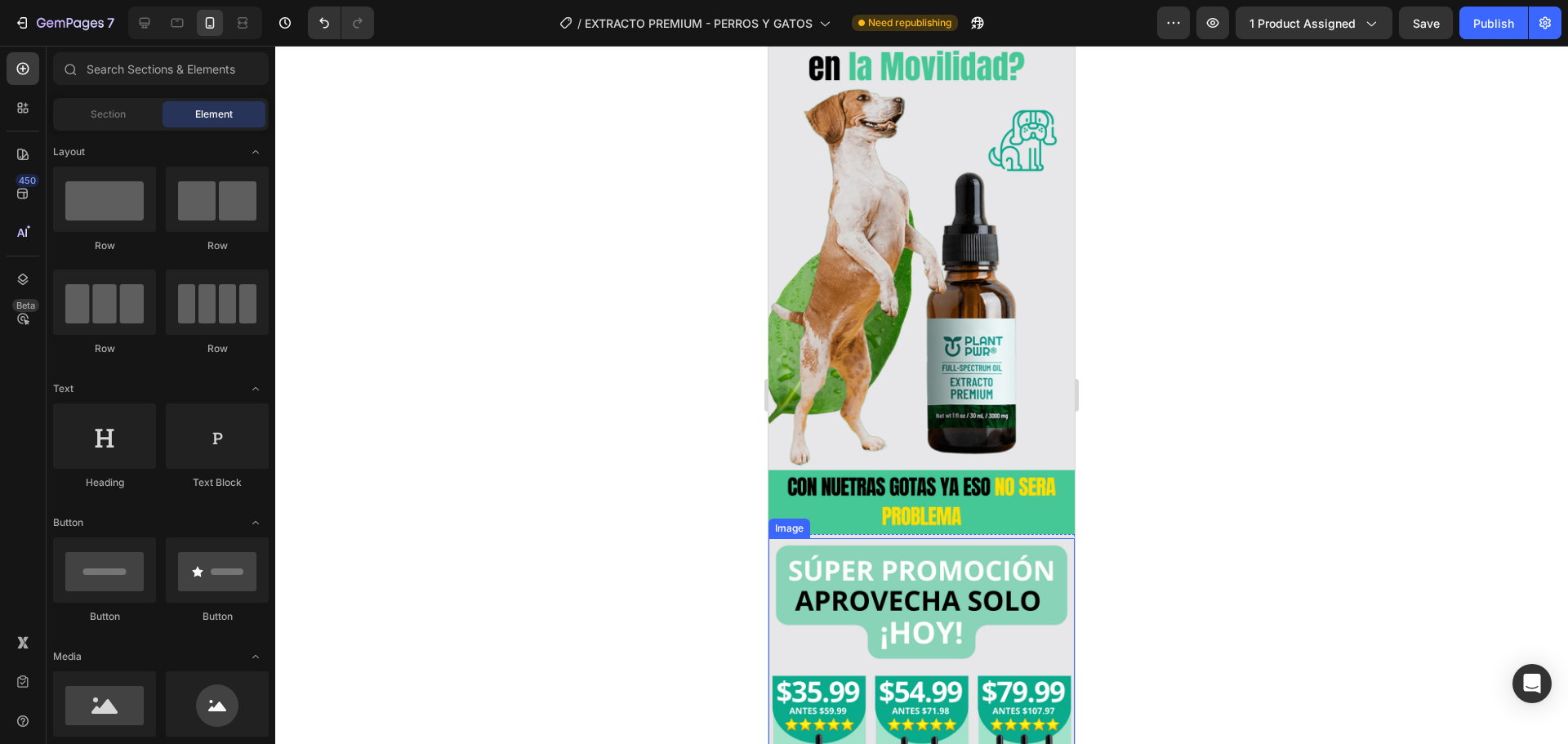
scroll to position [898, 0]
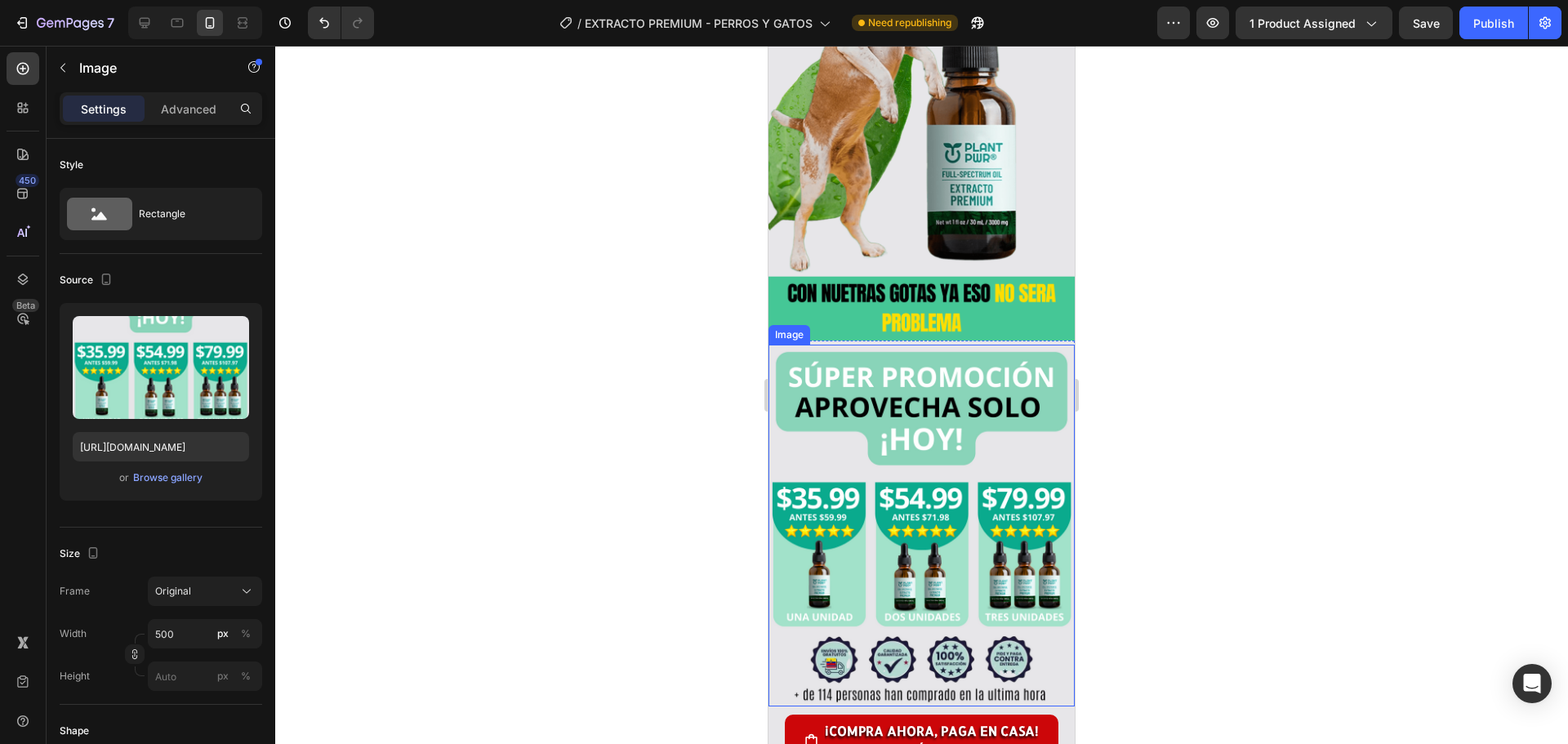
click at [899, 444] on img at bounding box center [921, 525] width 307 height 361
click at [159, 445] on input "https://cdn.shopify.com/s/files/1/0625/4460/9487/files/gempages_551387169772536…" at bounding box center [161, 446] width 176 height 30
paste input "avif?v=1756337136"
type input "https://cdn.shopify.com/s/files/1/0625/4460/9487/files/gempages_551387169772536…"
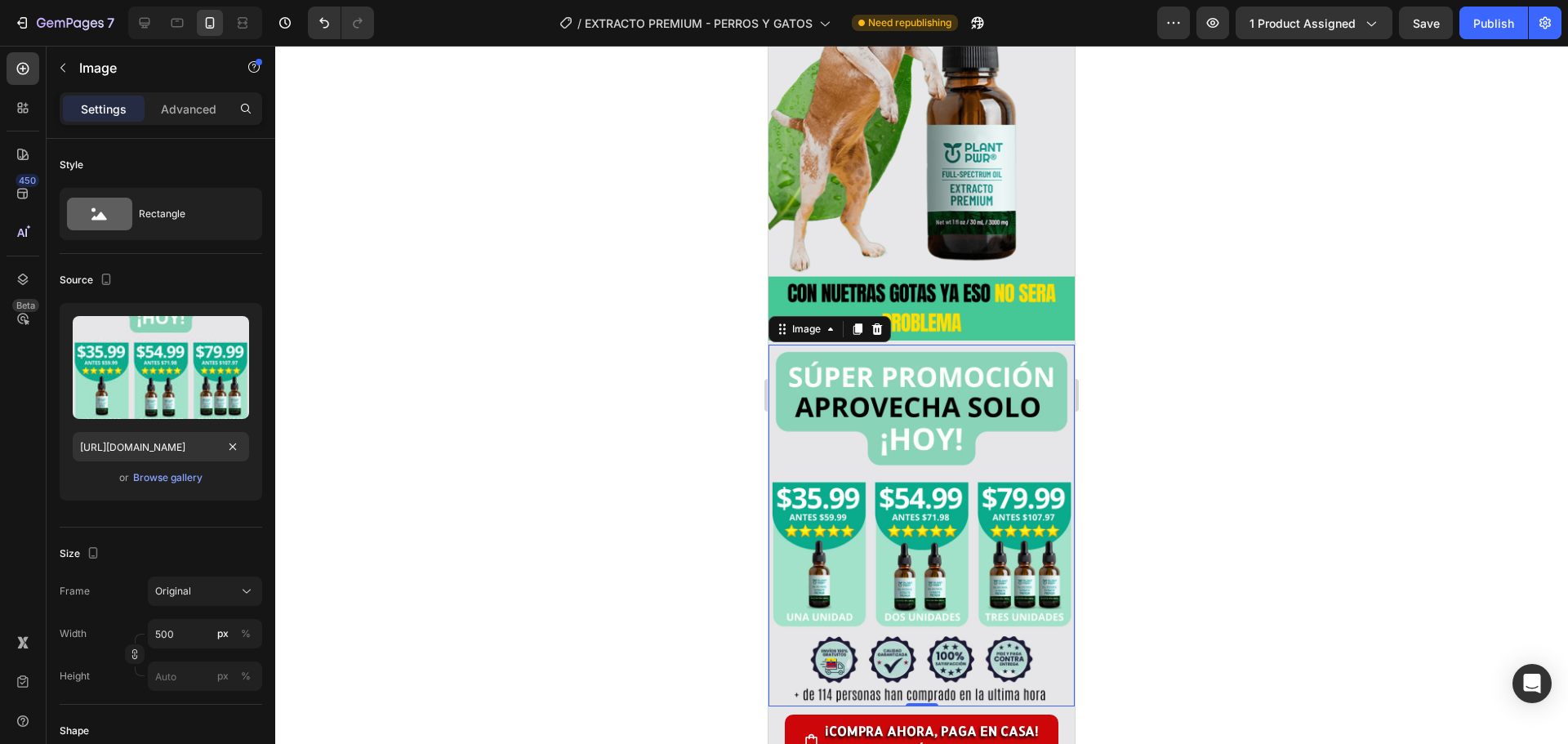
scroll to position [0, 0]
click at [397, 315] on div at bounding box center [920, 394] width 1292 height 698
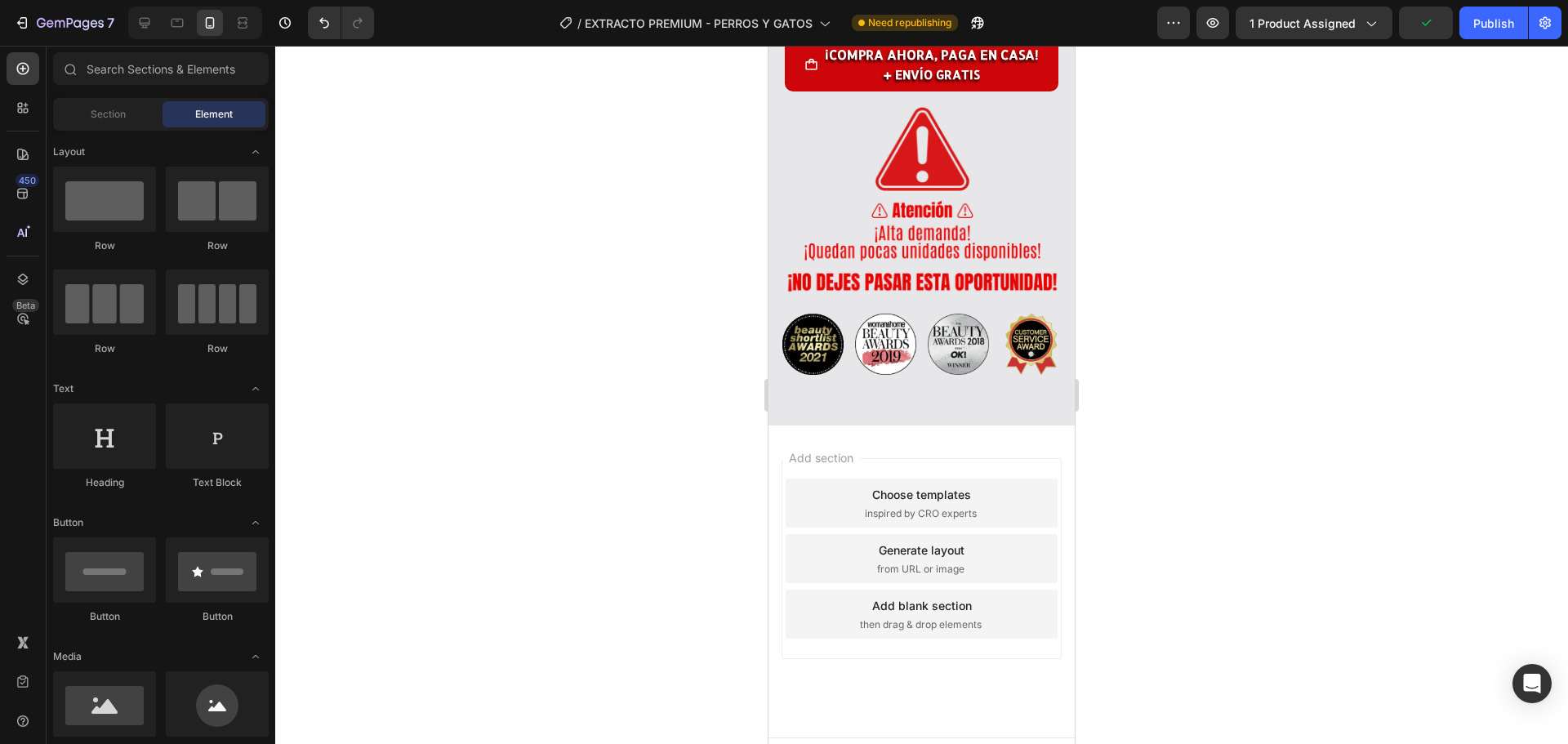
scroll to position [4694, 0]
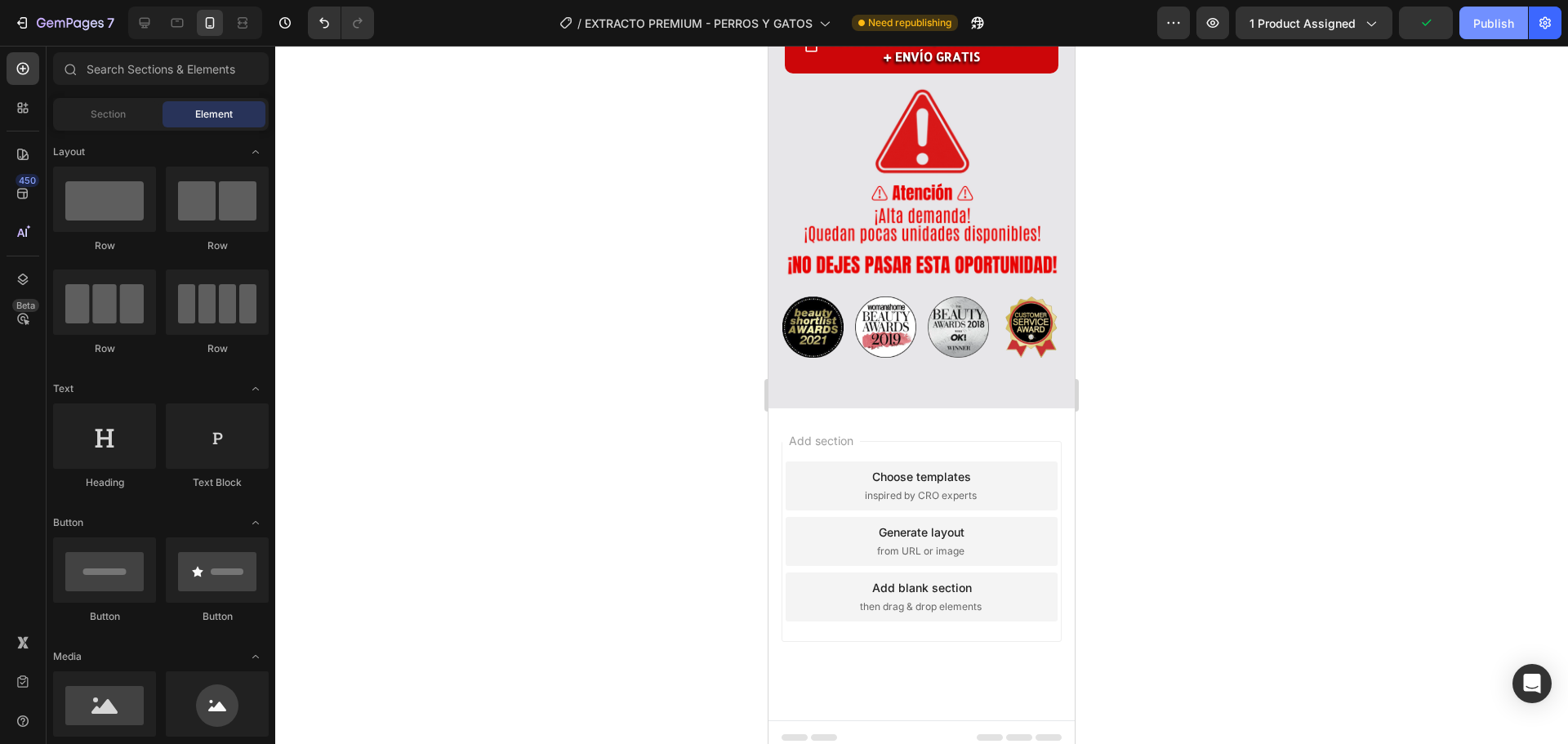
click at [1490, 24] on div "Publish" at bounding box center [1492, 23] width 40 height 17
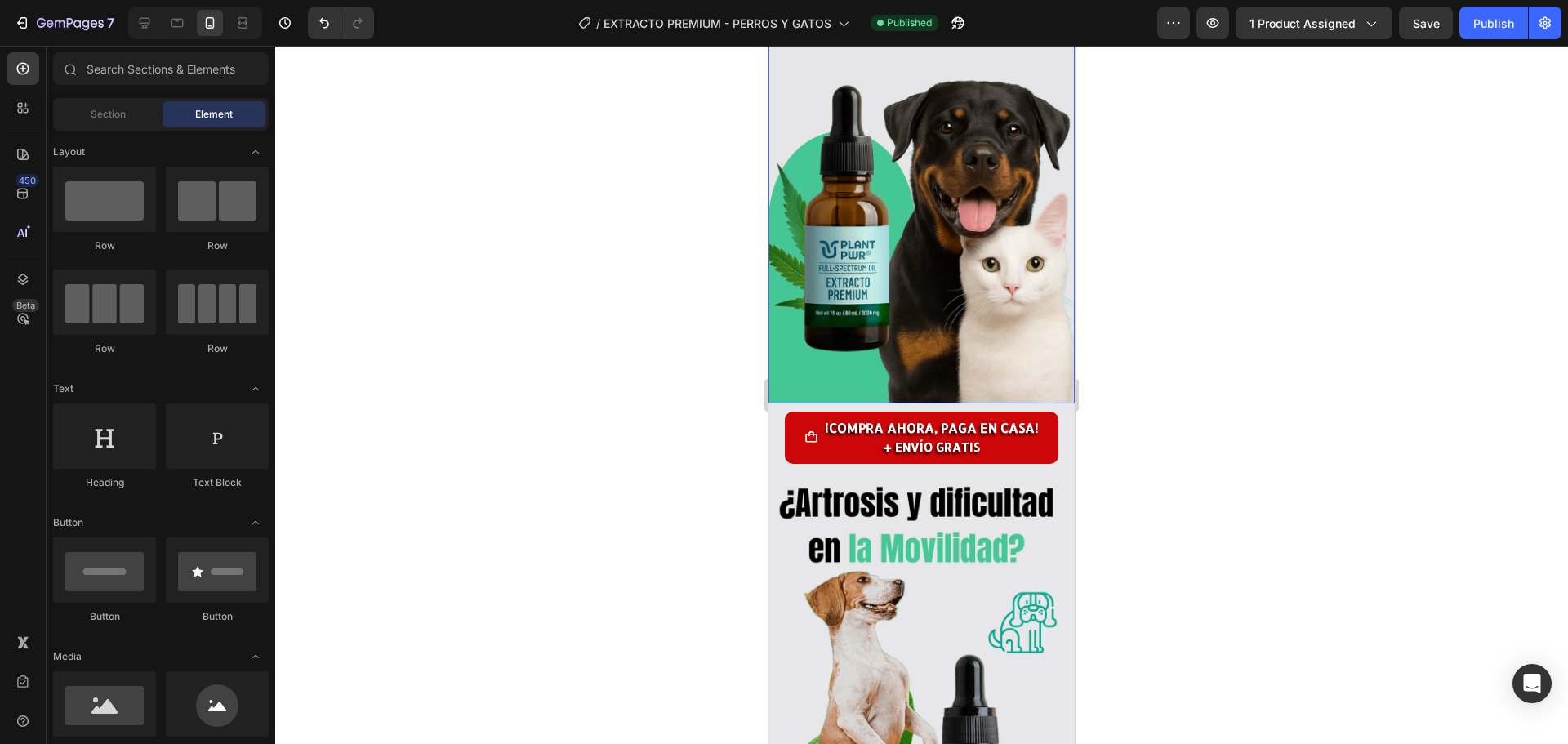
scroll to position [408, 0]
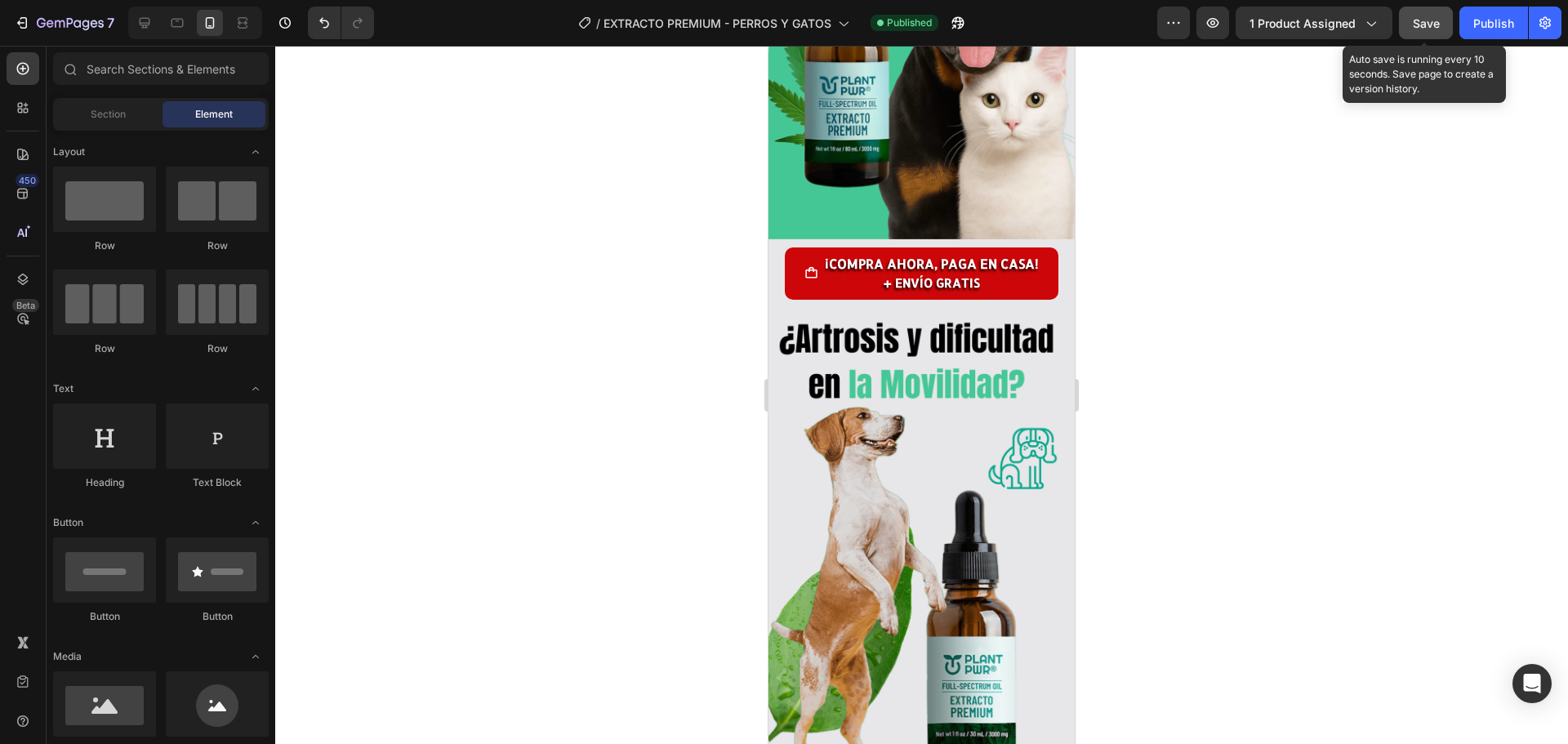
click at [1432, 19] on span "Save" at bounding box center [1425, 24] width 27 height 14
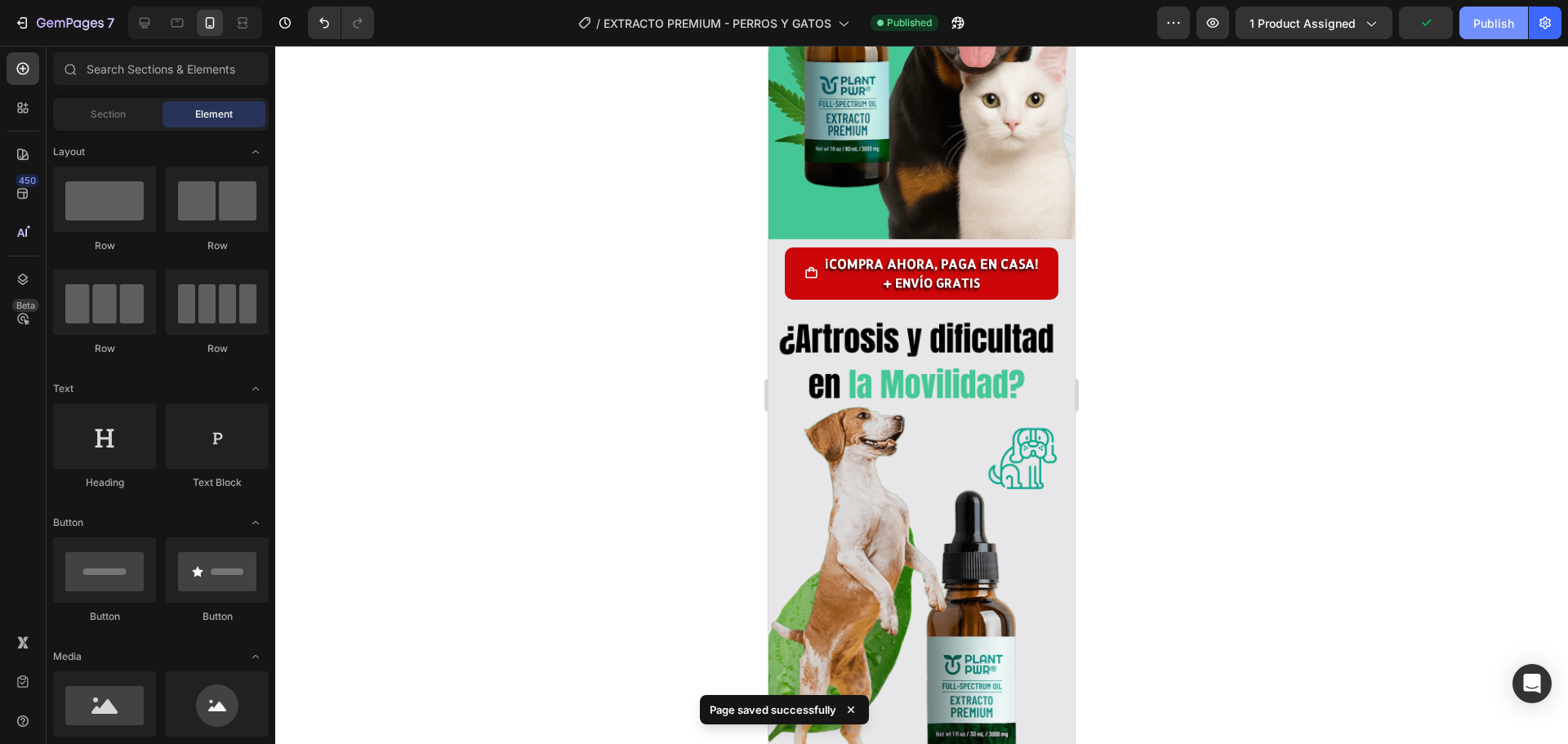
click at [1482, 20] on div "Publish" at bounding box center [1492, 23] width 40 height 17
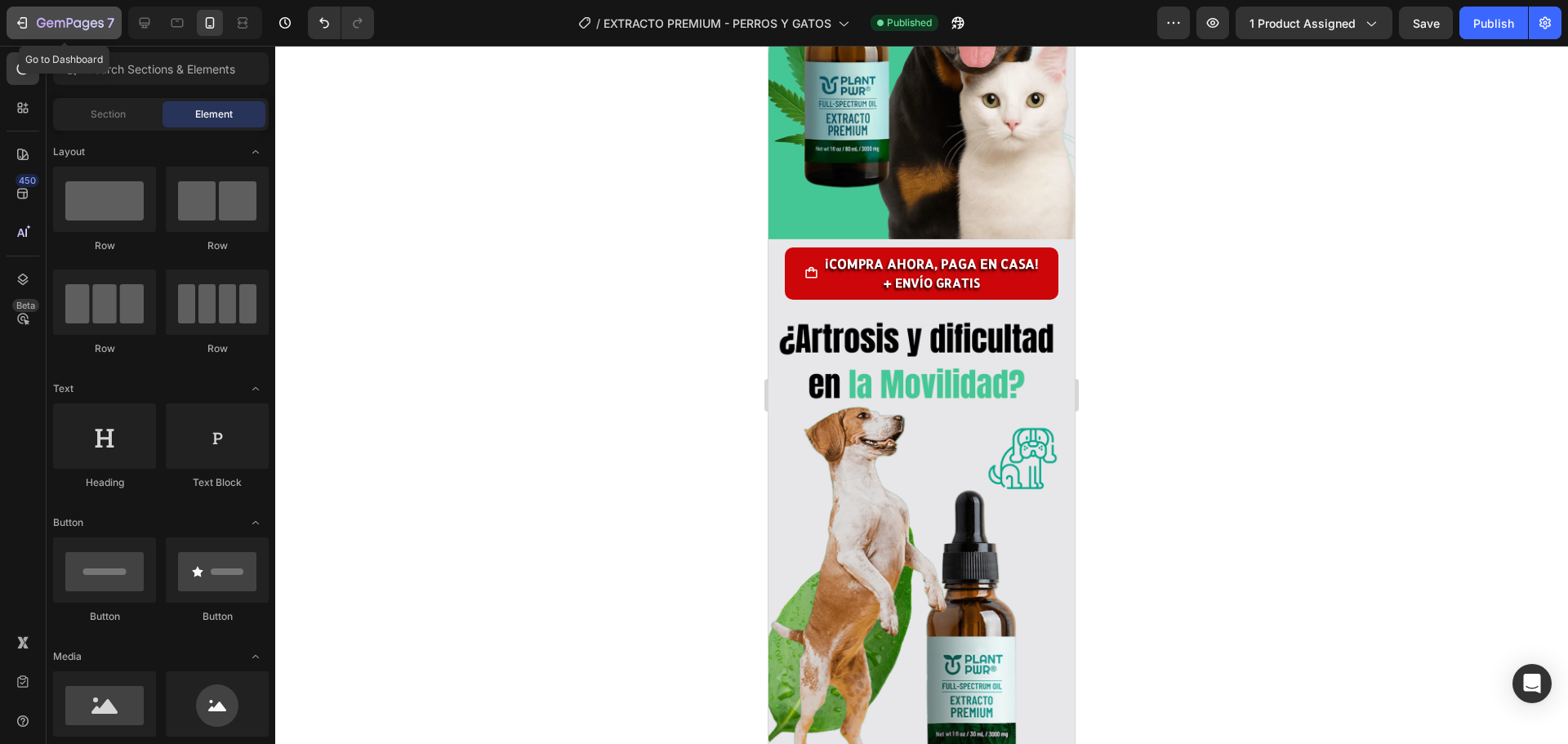
click at [31, 23] on div "7" at bounding box center [64, 23] width 101 height 20
